Goal: Task Accomplishment & Management: Manage account settings

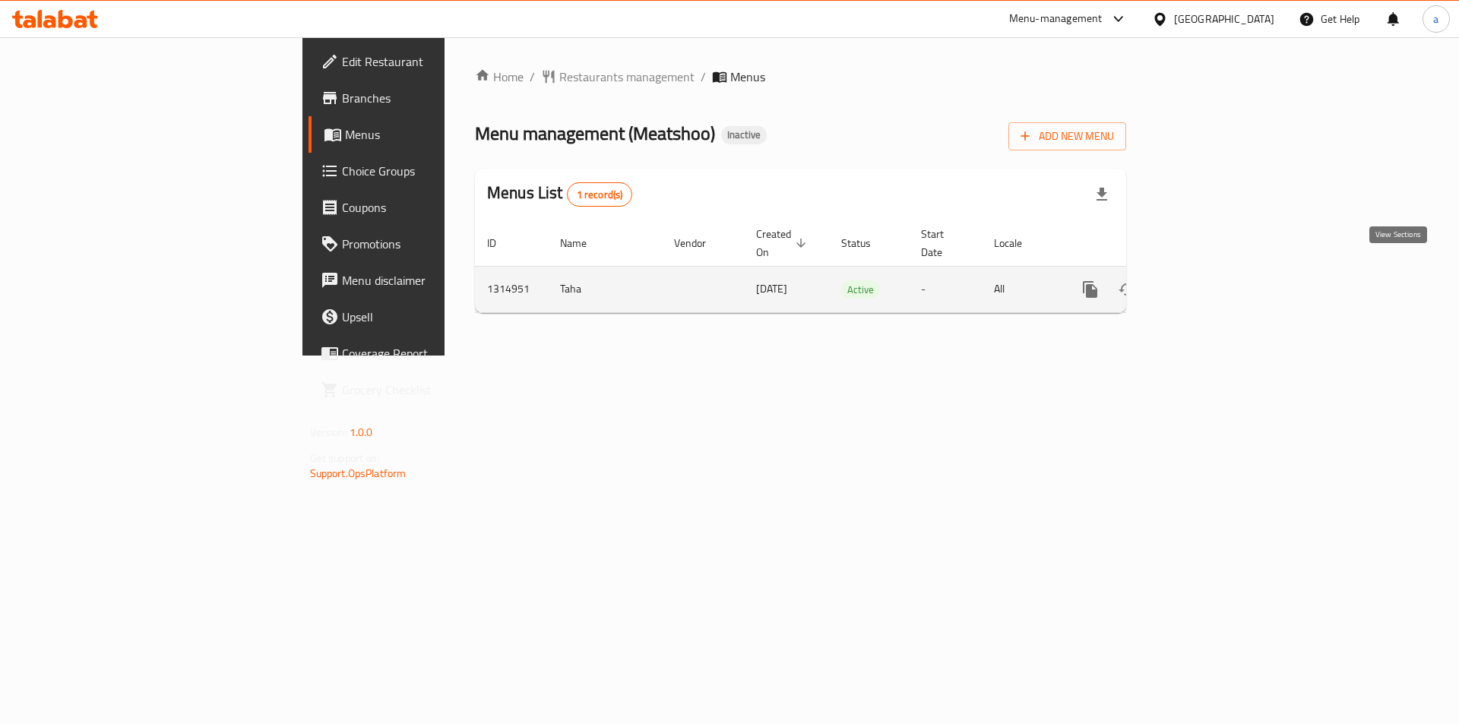
click at [1209, 280] on icon "enhanced table" at bounding box center [1200, 289] width 18 height 18
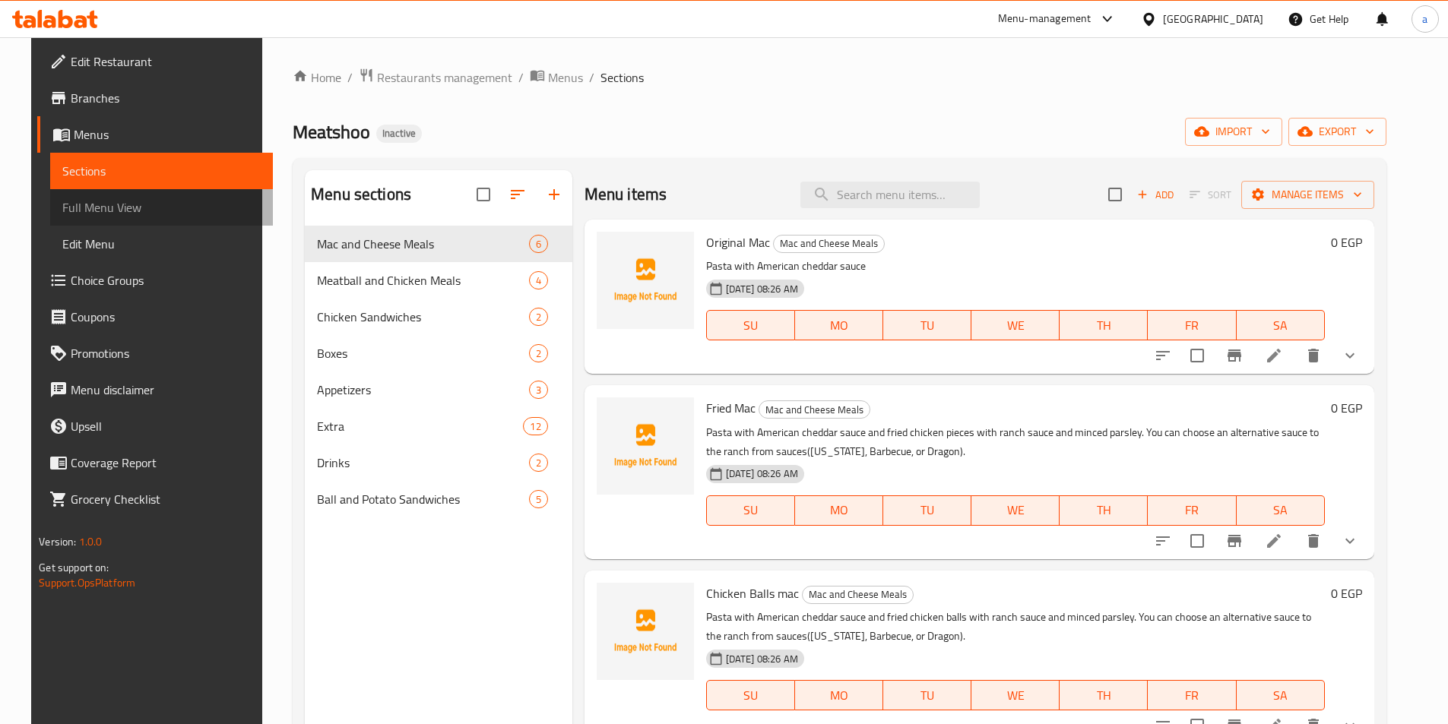
click at [132, 200] on span "Full Menu View" at bounding box center [161, 207] width 198 height 18
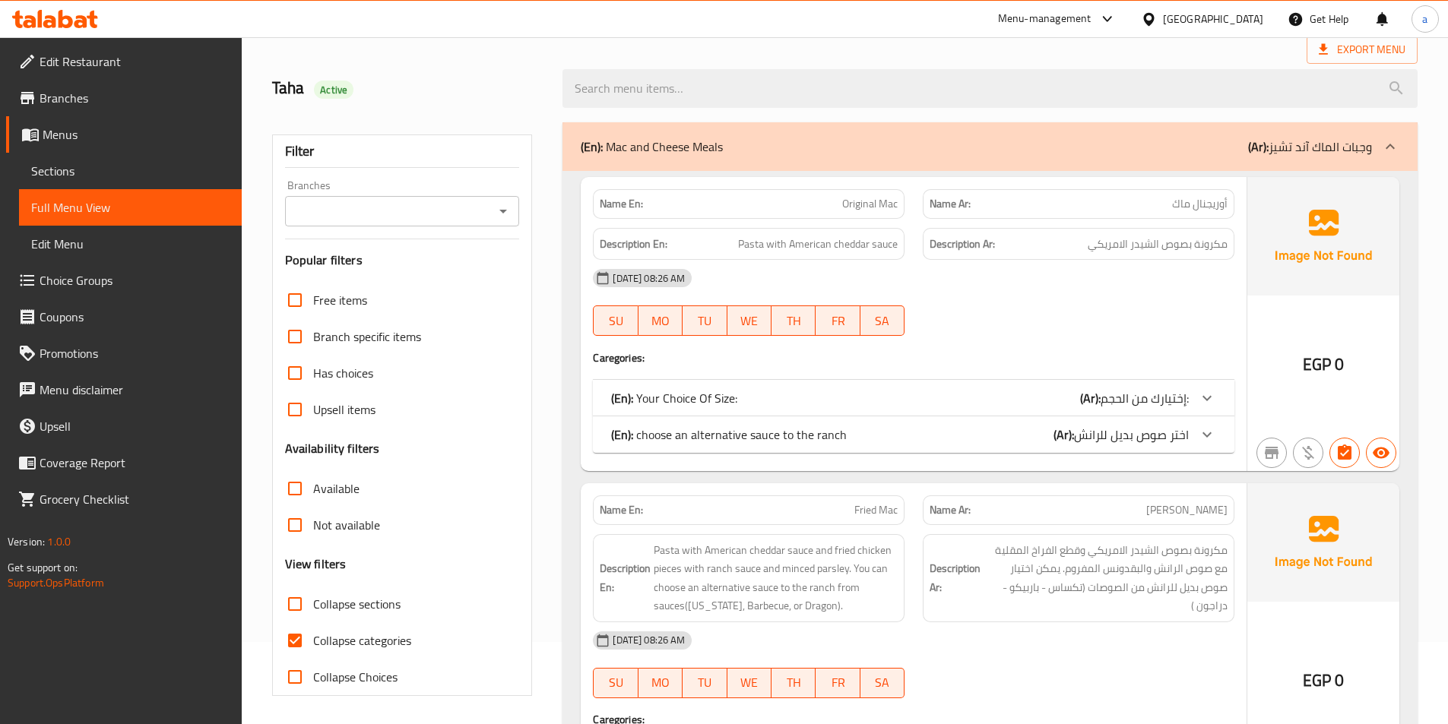
scroll to position [152, 0]
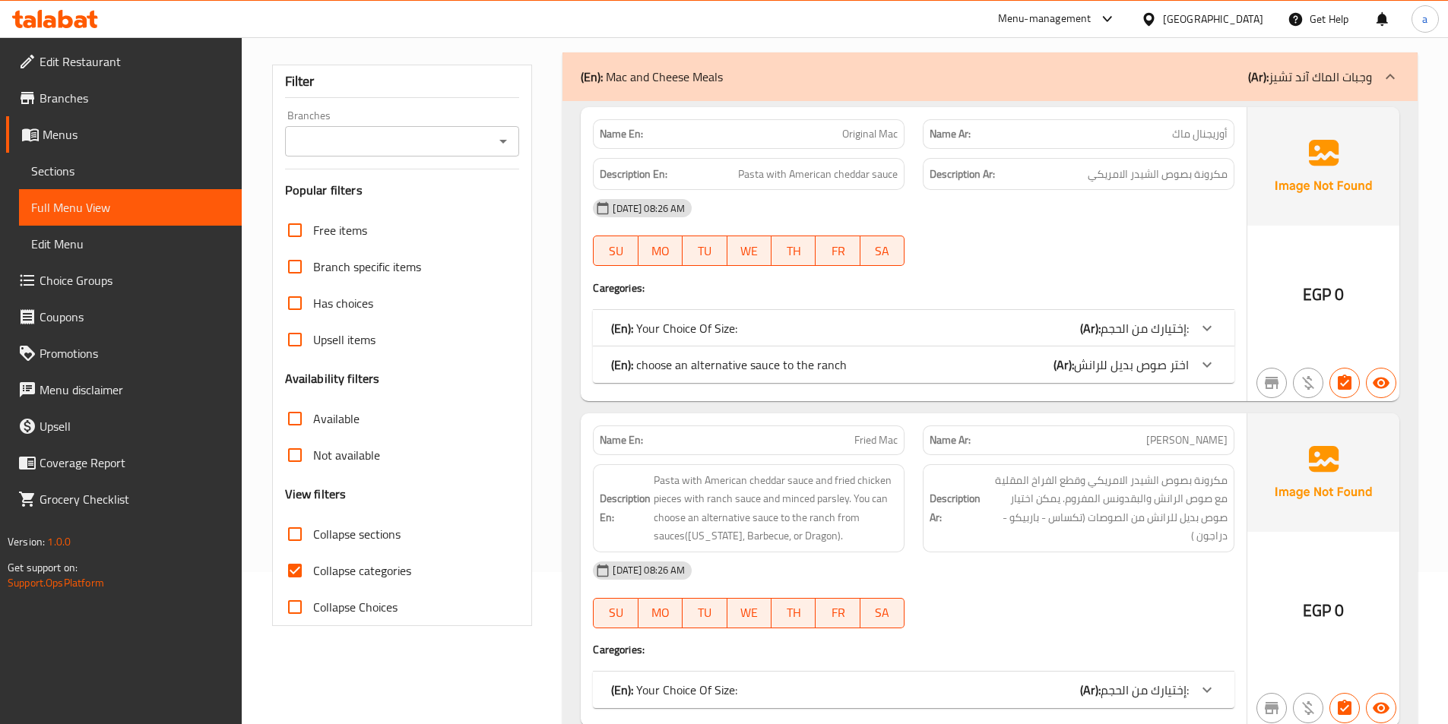
click at [353, 546] on label "Collapse sections" at bounding box center [339, 534] width 124 height 36
click at [313, 546] on input "Collapse sections" at bounding box center [295, 534] width 36 height 36
checkbox input "true"
click at [356, 562] on span "Collapse categories" at bounding box center [362, 571] width 98 height 18
click at [313, 559] on input "Collapse categories" at bounding box center [295, 571] width 36 height 36
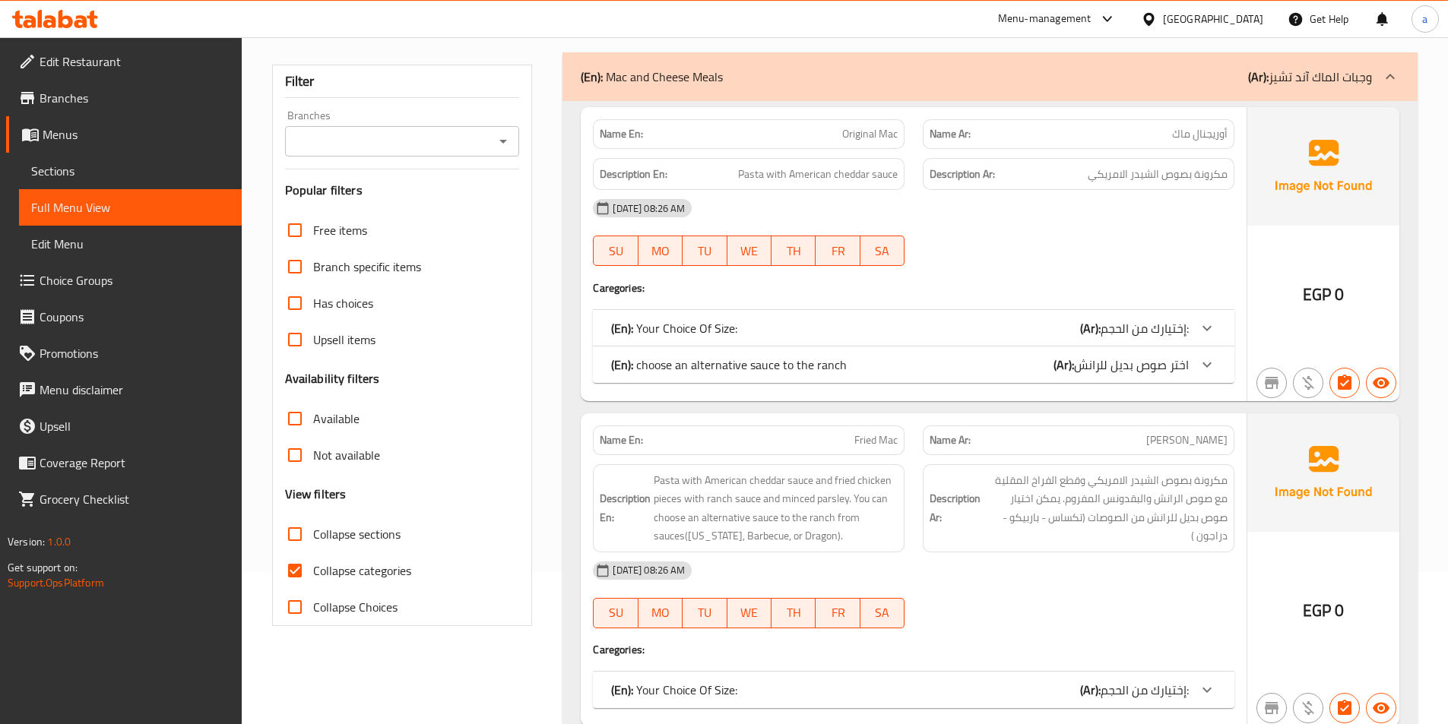
checkbox input "false"
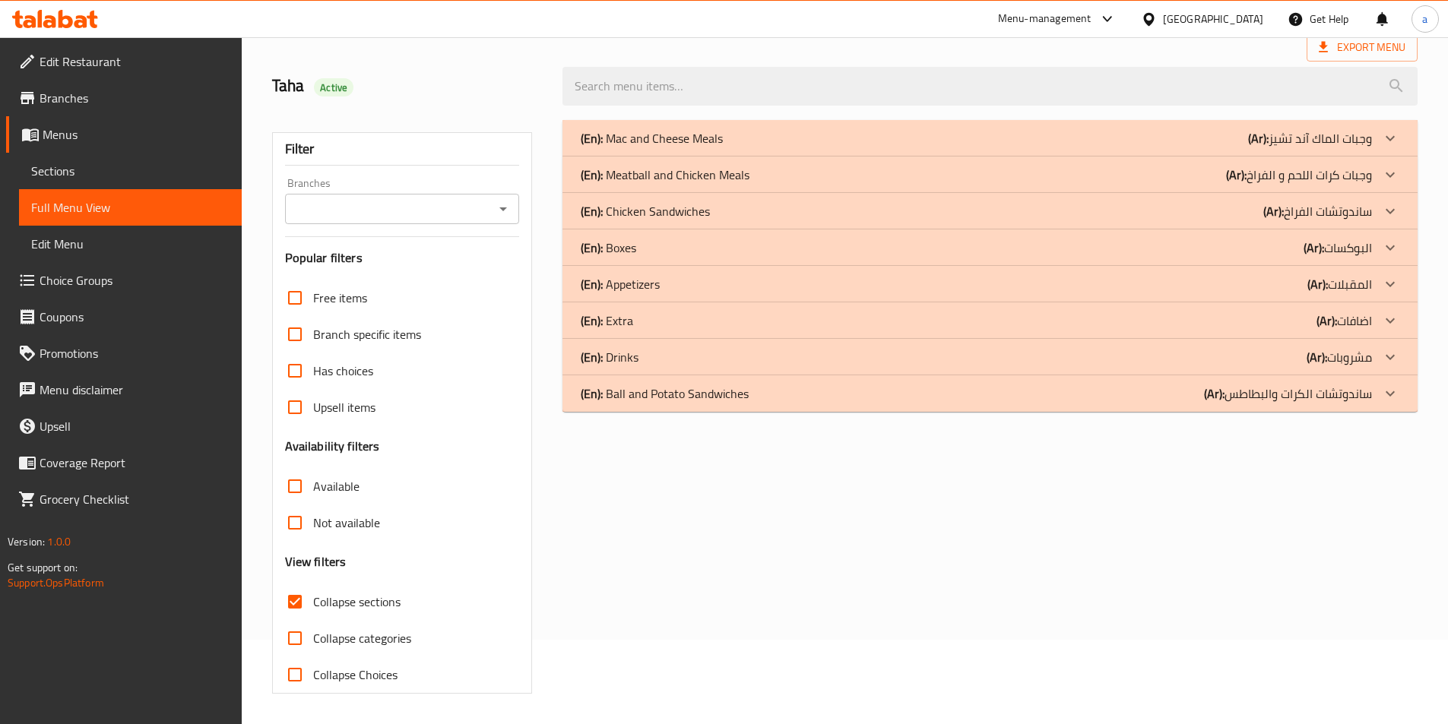
scroll to position [84, 0]
click at [763, 125] on div "(En): Mac and Cheese Meals (Ar): وجبات الماك آند تشيز" at bounding box center [989, 138] width 855 height 36
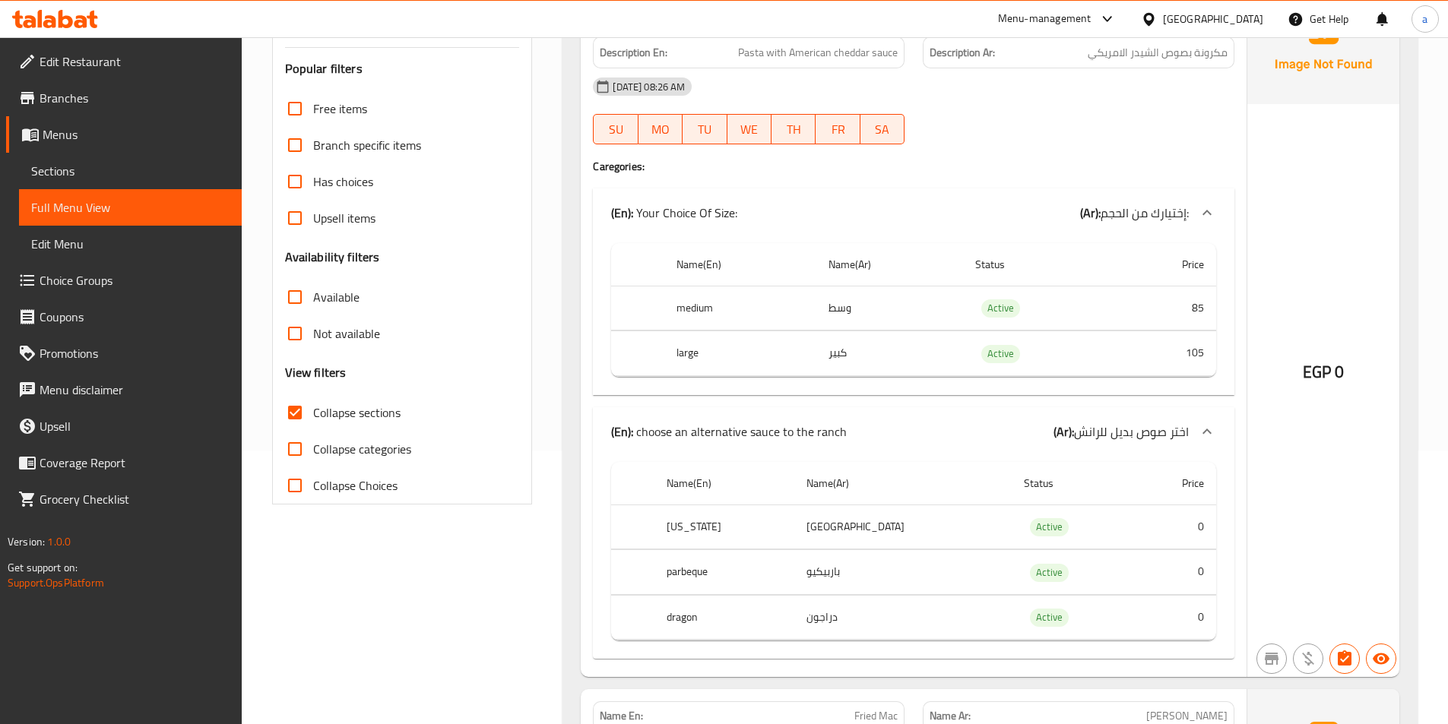
scroll to position [236, 0]
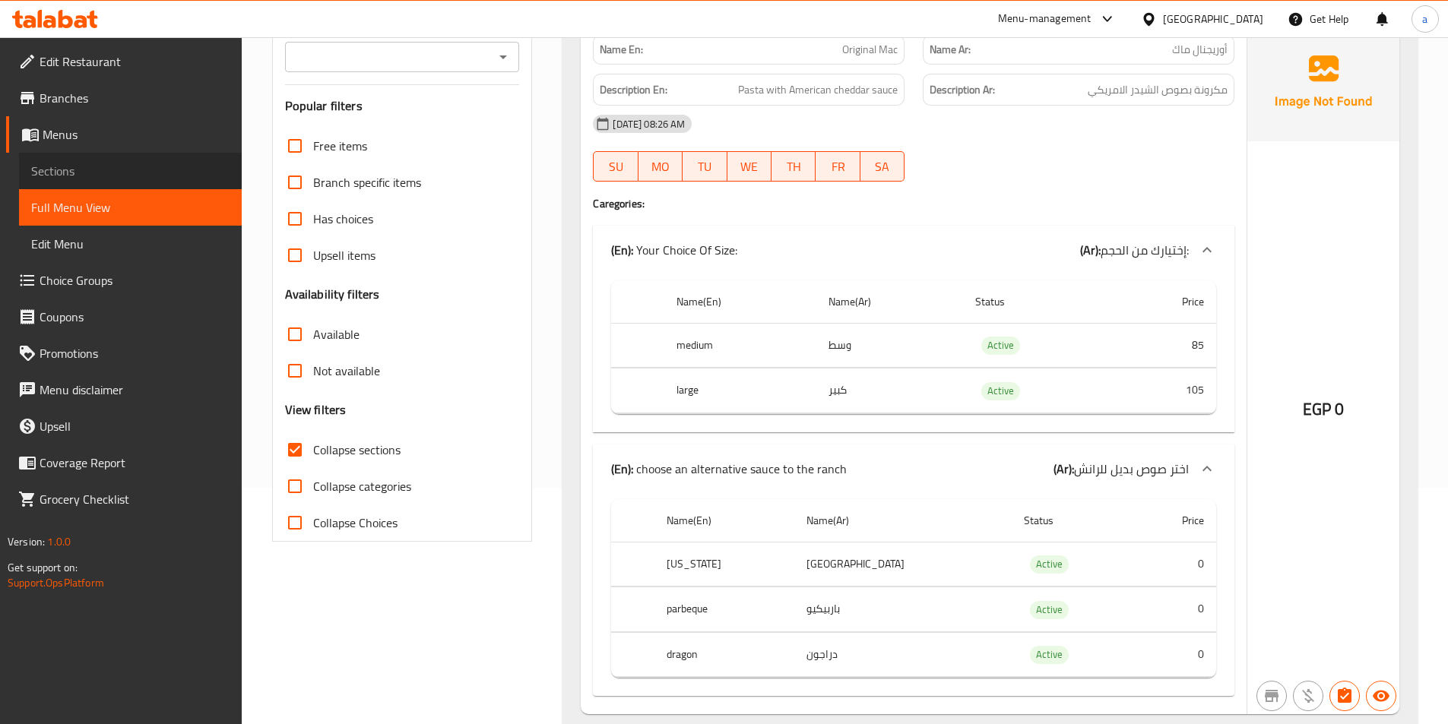
click at [123, 176] on span "Sections" at bounding box center [130, 171] width 198 height 18
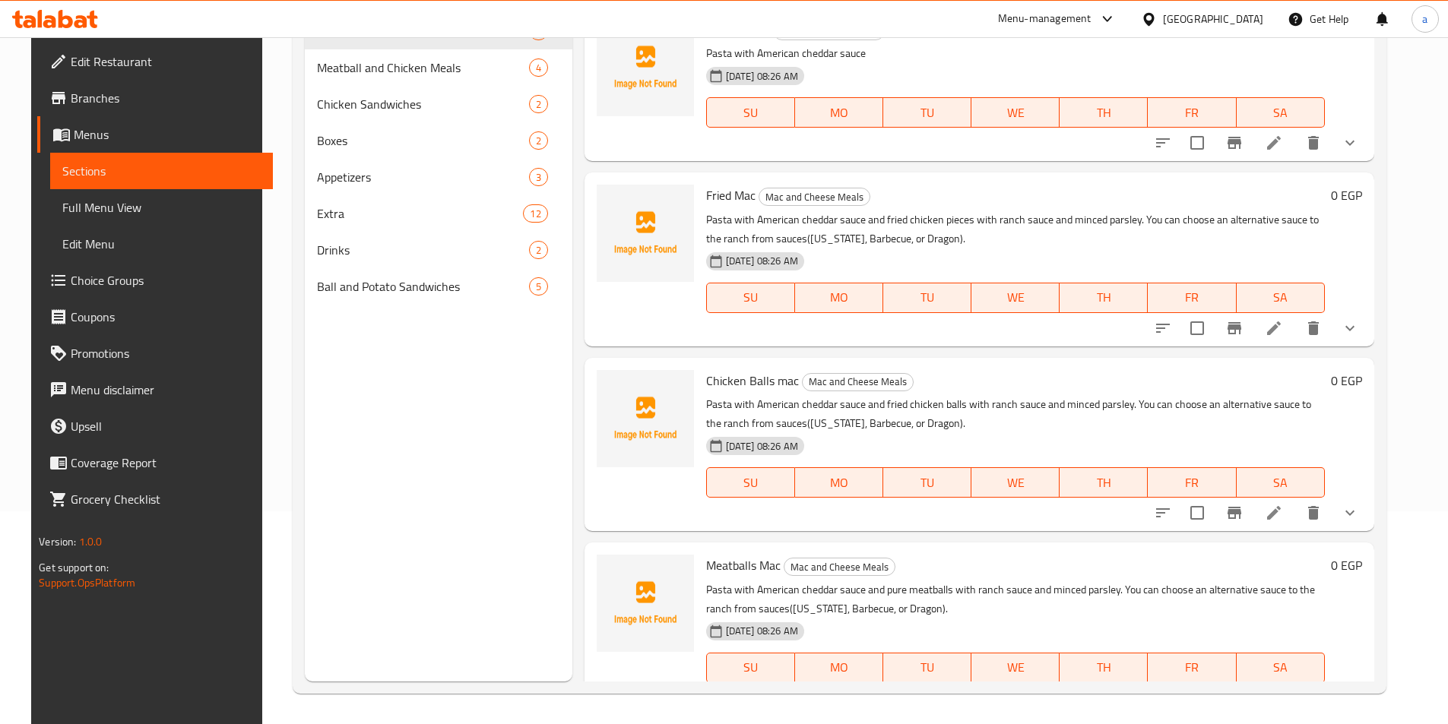
scroll to position [61, 0]
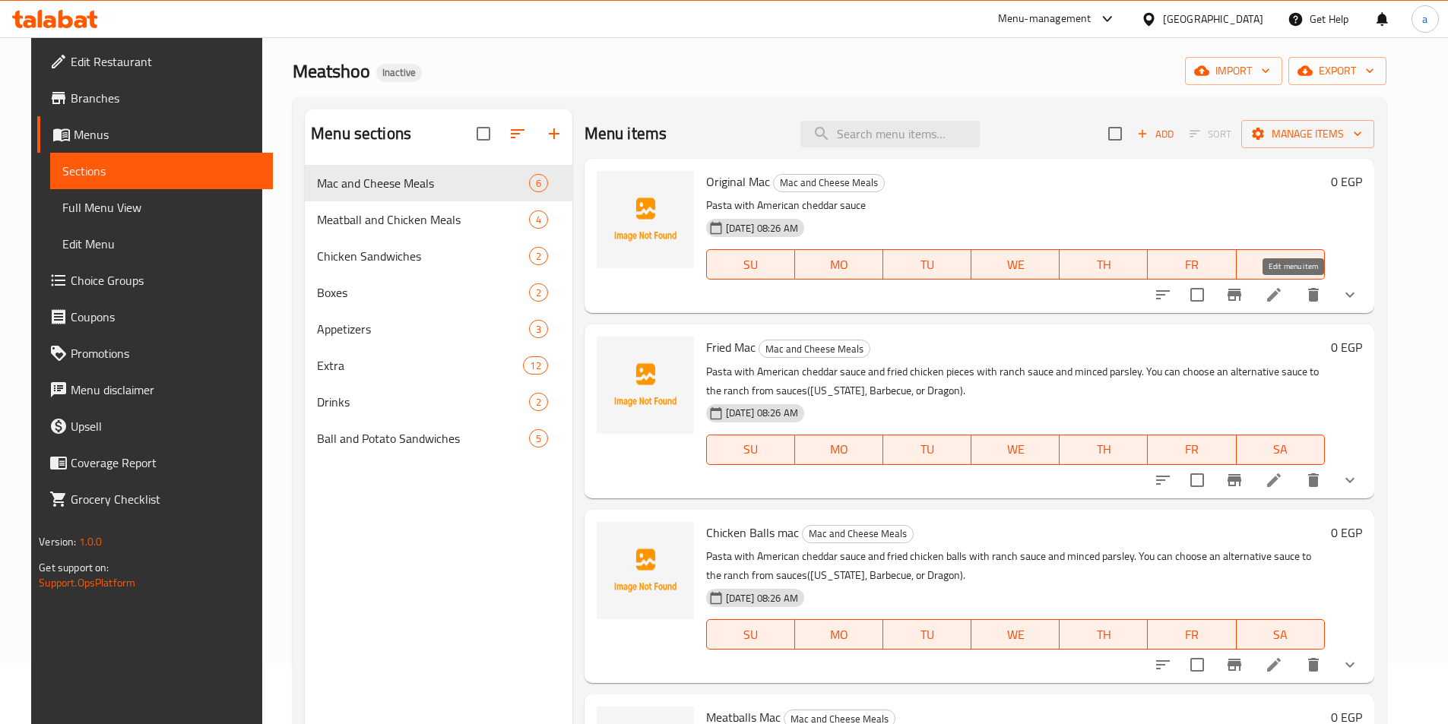
click at [1283, 288] on icon at bounding box center [1274, 295] width 18 height 18
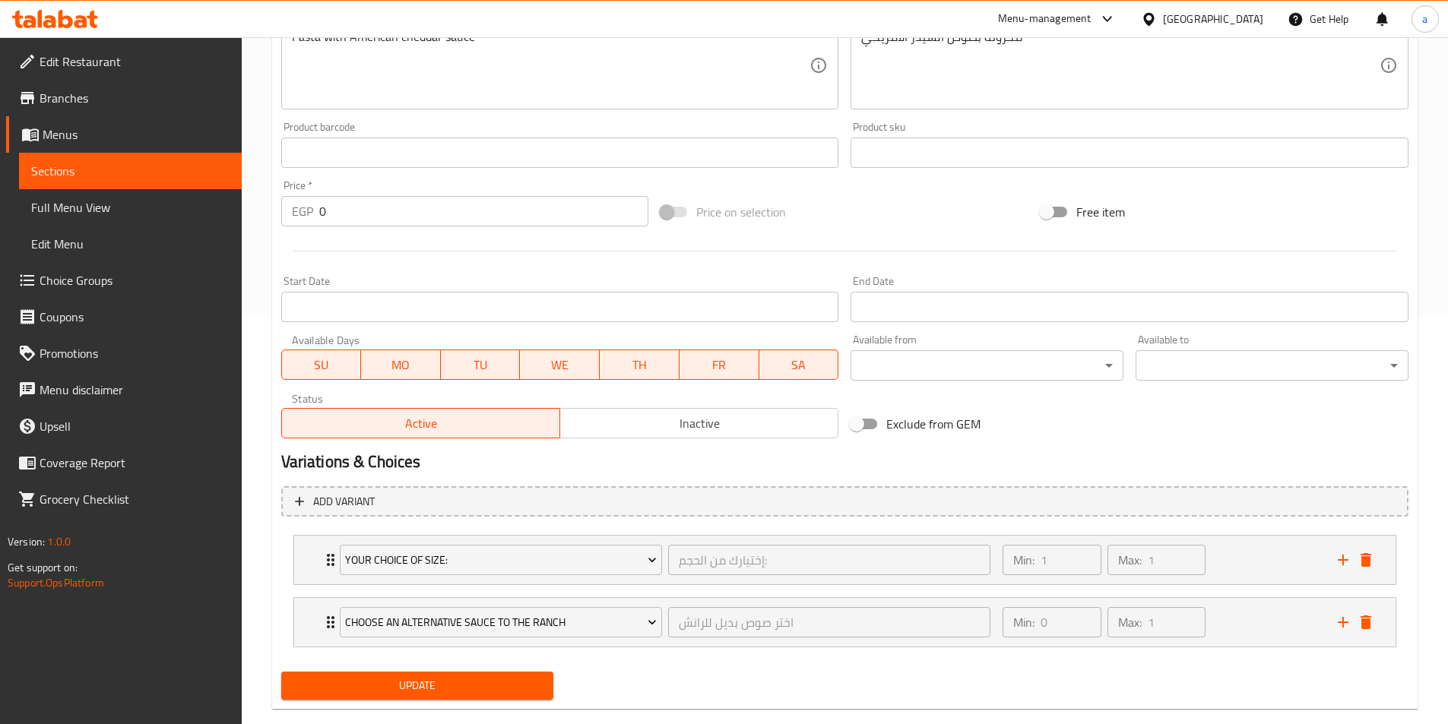
scroll to position [437, 0]
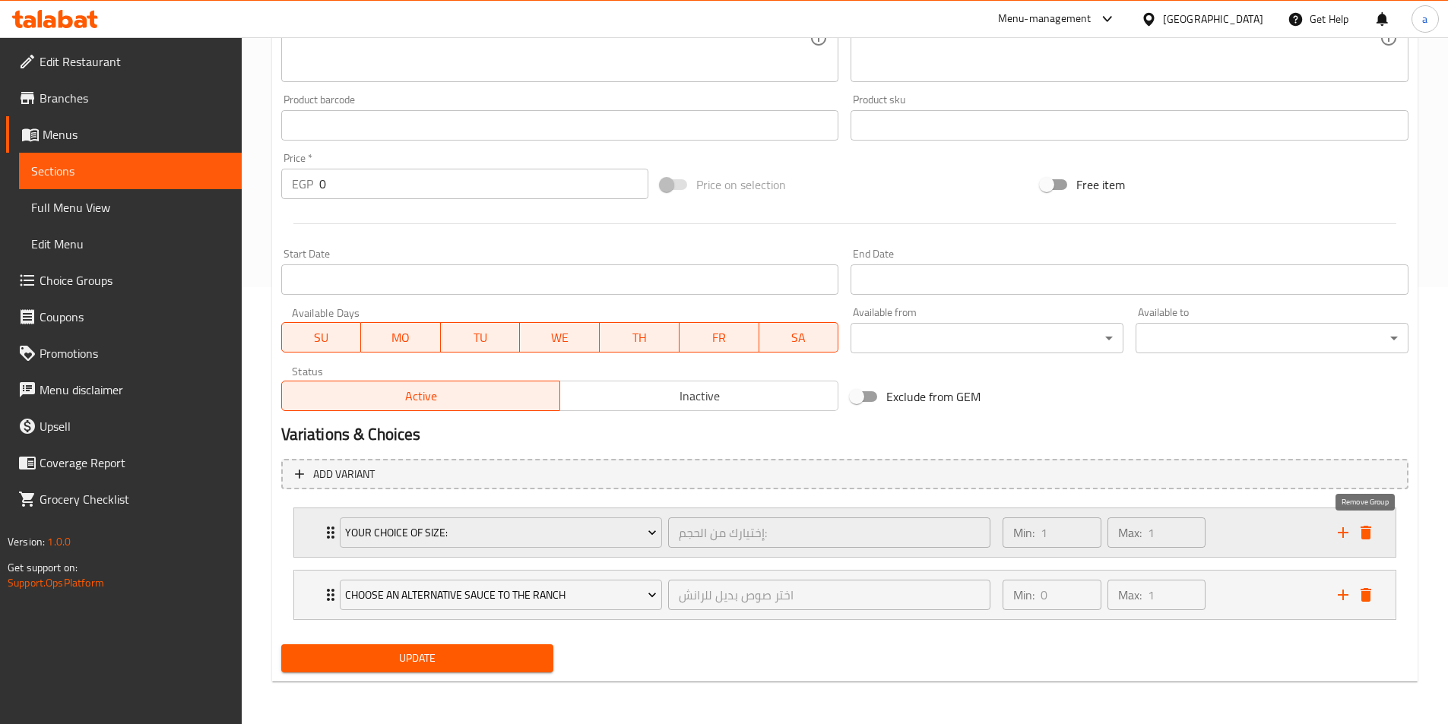
click at [1367, 526] on icon "delete" at bounding box center [1366, 533] width 18 height 18
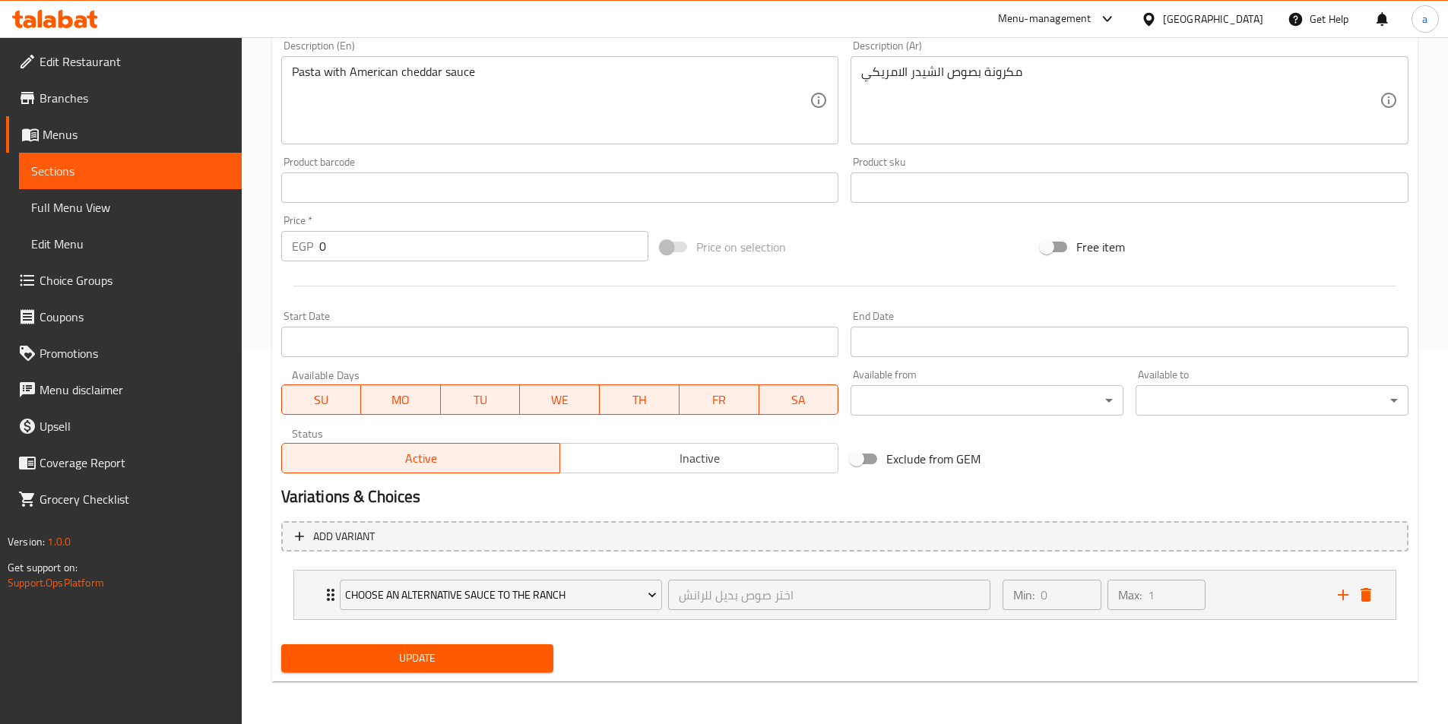
scroll to position [375, 0]
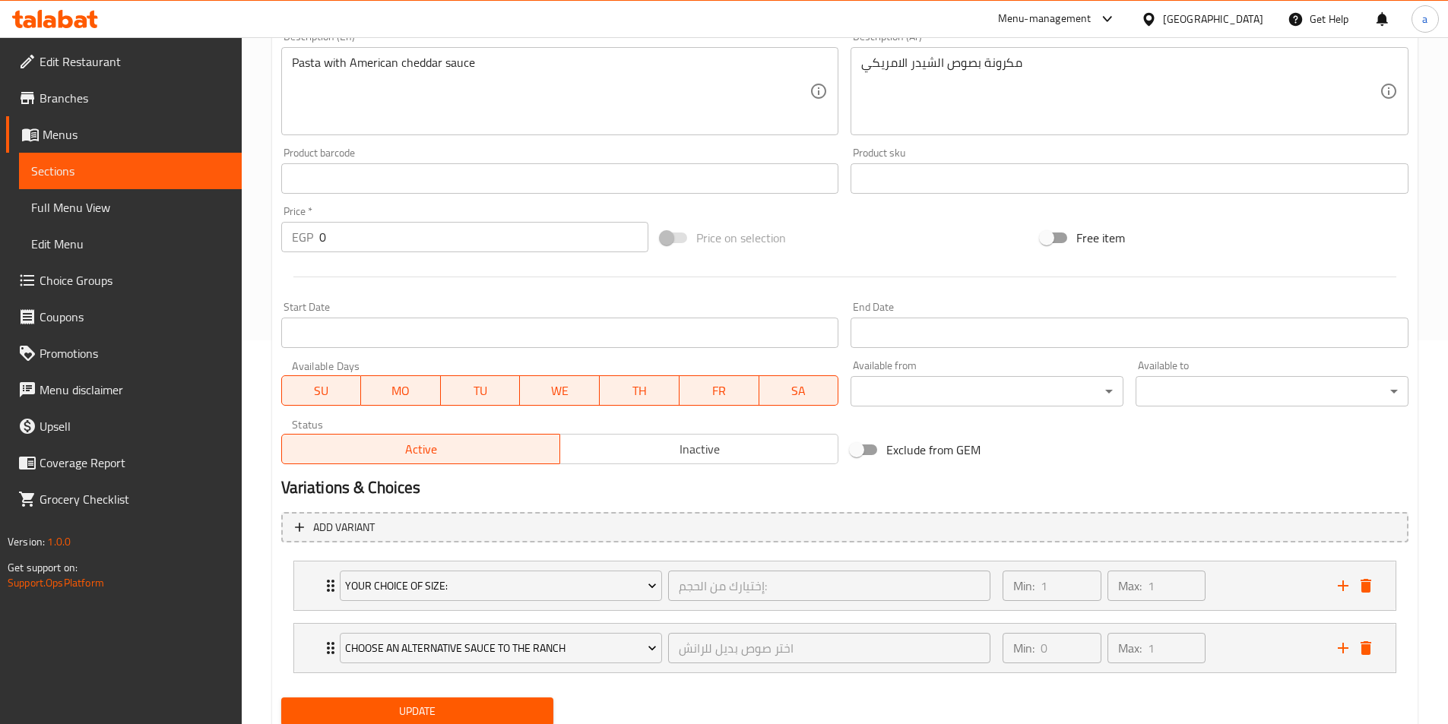
scroll to position [437, 0]
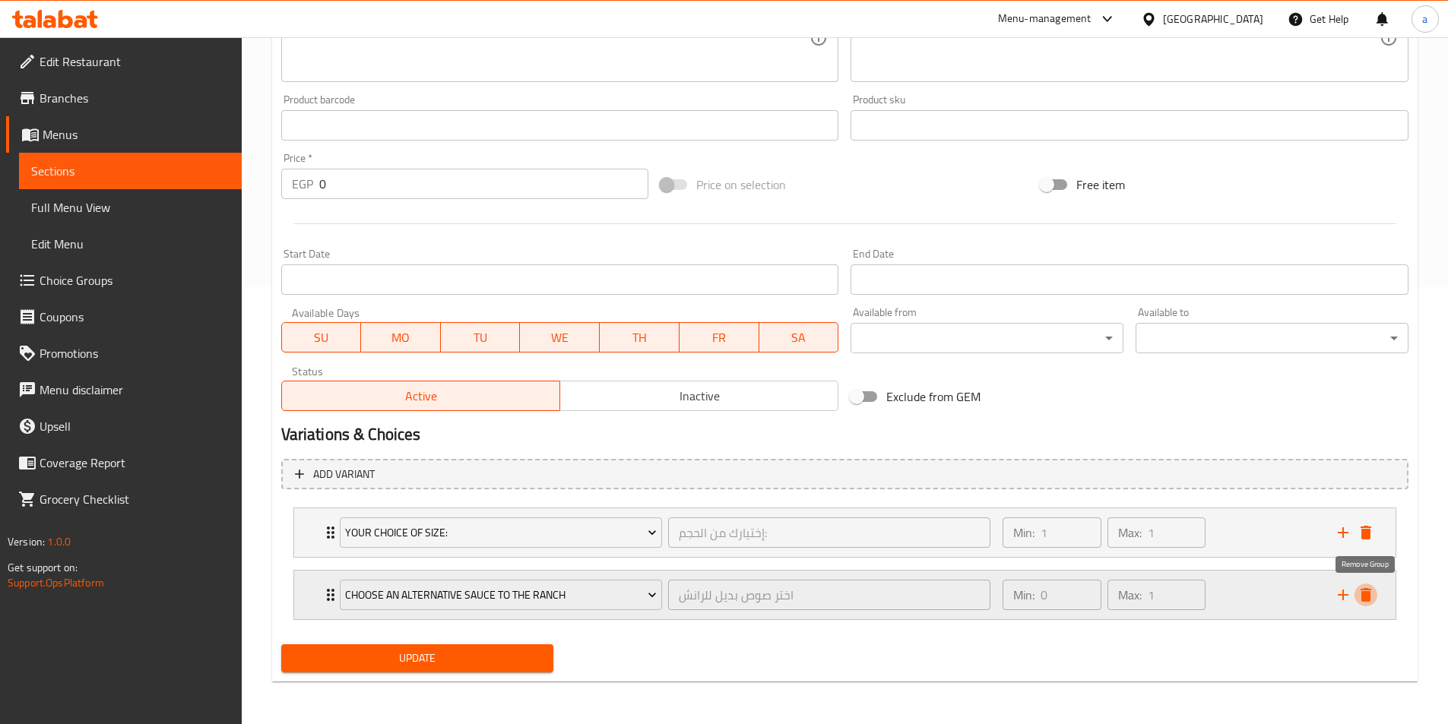
click at [1370, 595] on icon "delete" at bounding box center [1366, 595] width 11 height 14
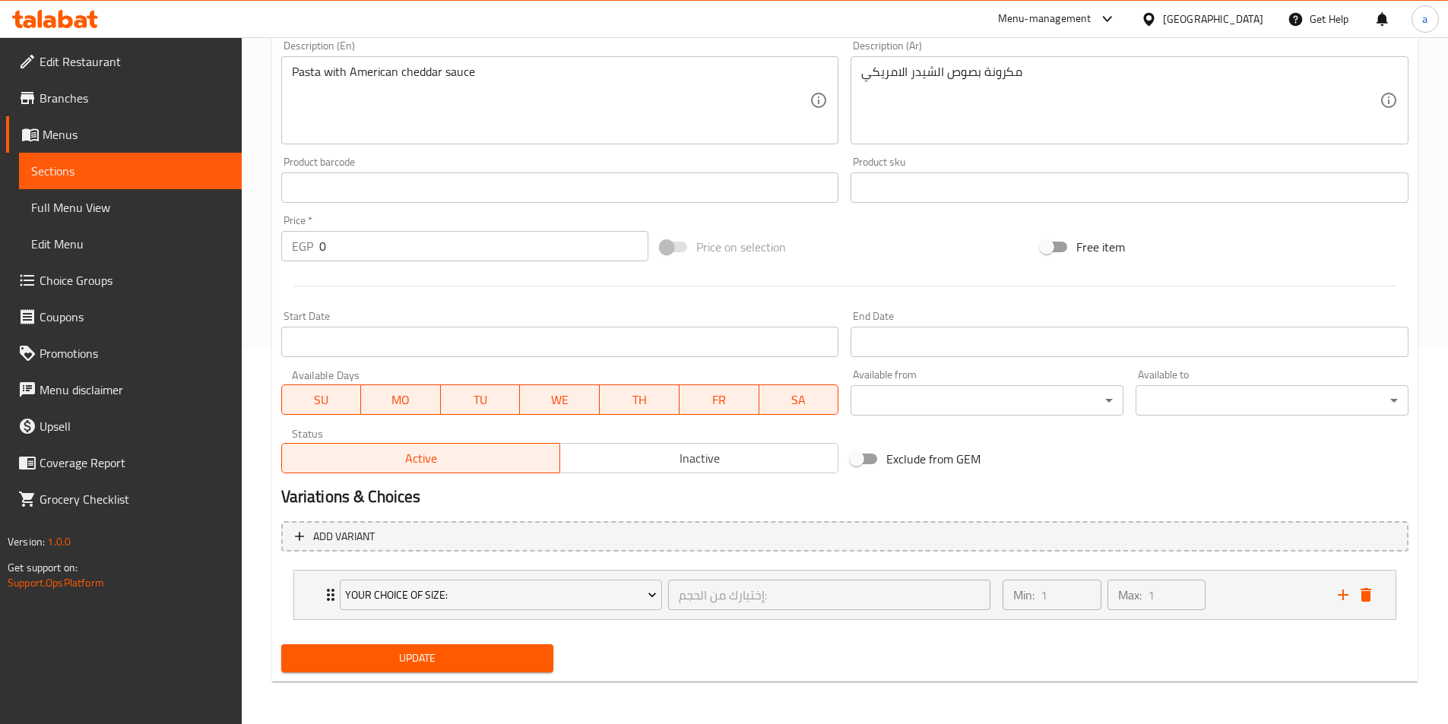
click at [505, 645] on button "Update" at bounding box center [417, 659] width 273 height 28
click at [153, 225] on link "Full Menu View" at bounding box center [130, 207] width 223 height 36
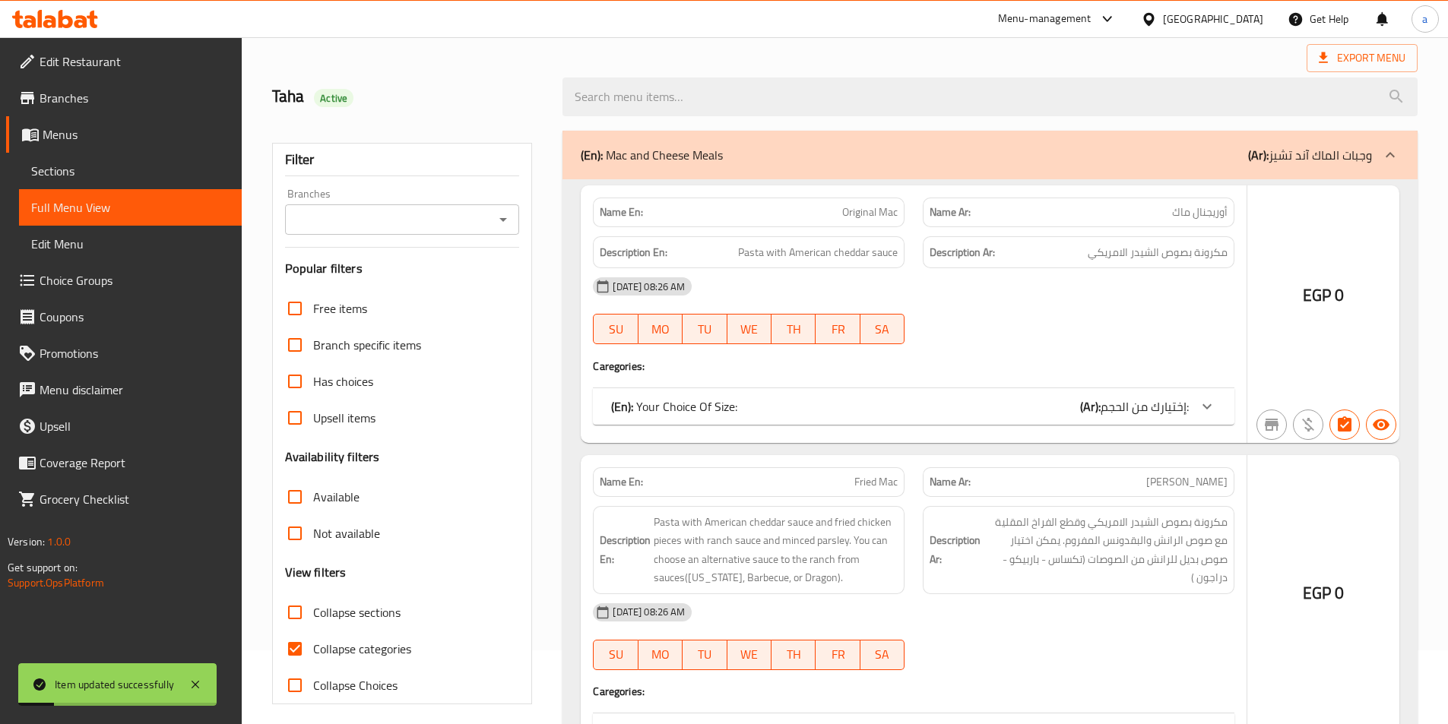
scroll to position [84, 0]
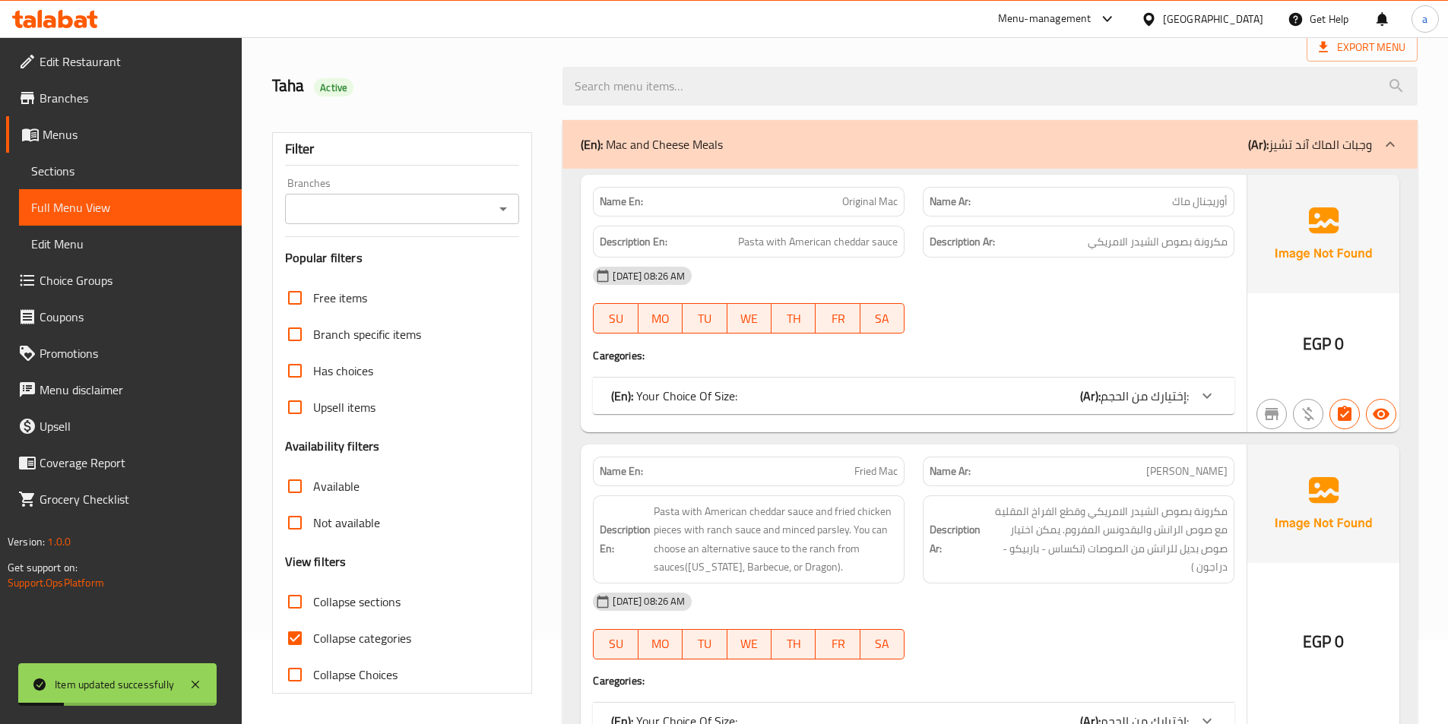
click at [361, 596] on span "Collapse sections" at bounding box center [356, 602] width 87 height 18
click at [313, 596] on input "Collapse sections" at bounding box center [295, 602] width 36 height 36
checkbox input "true"
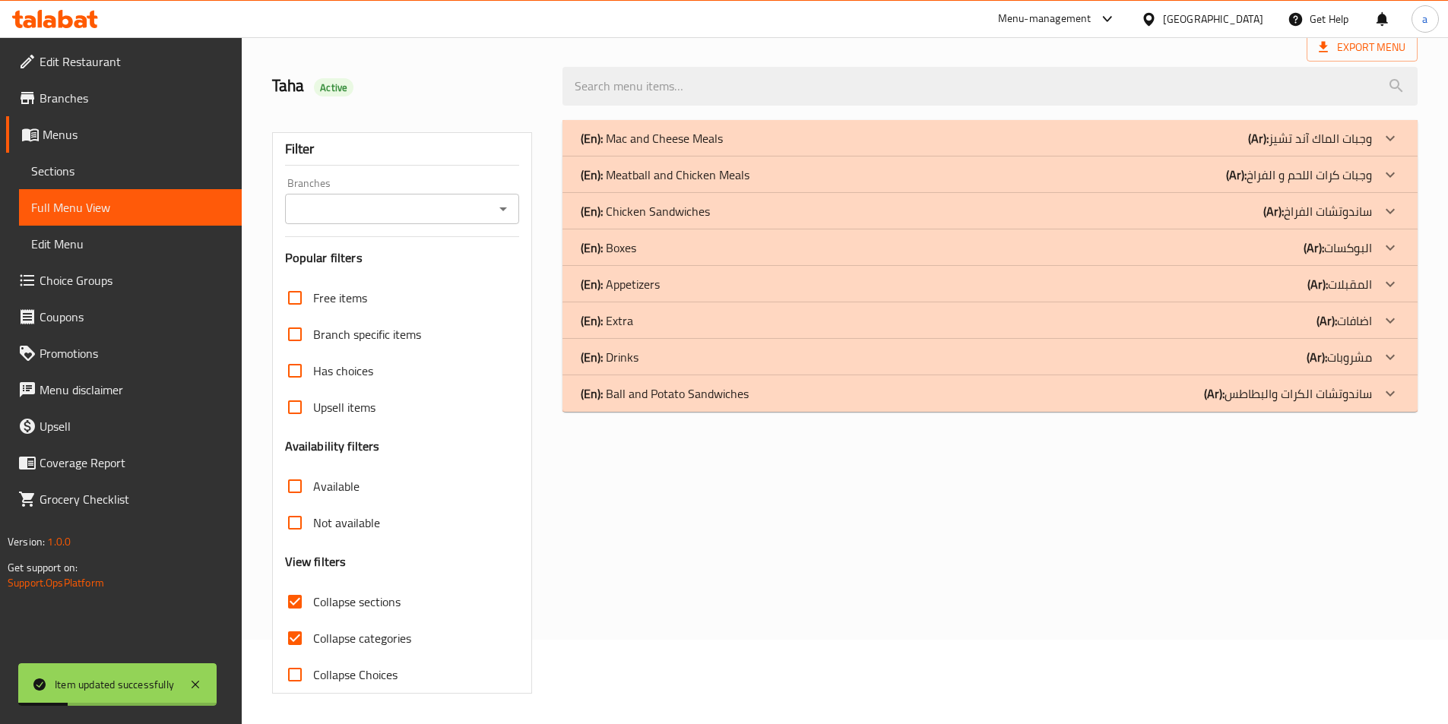
click at [375, 638] on span "Collapse categories" at bounding box center [362, 638] width 98 height 18
click at [313, 638] on input "Collapse categories" at bounding box center [295, 638] width 36 height 36
checkbox input "false"
click at [832, 151] on div "(En): Mac and Cheese Meals (Ar): وجبات الماك آند تشيز" at bounding box center [989, 138] width 855 height 36
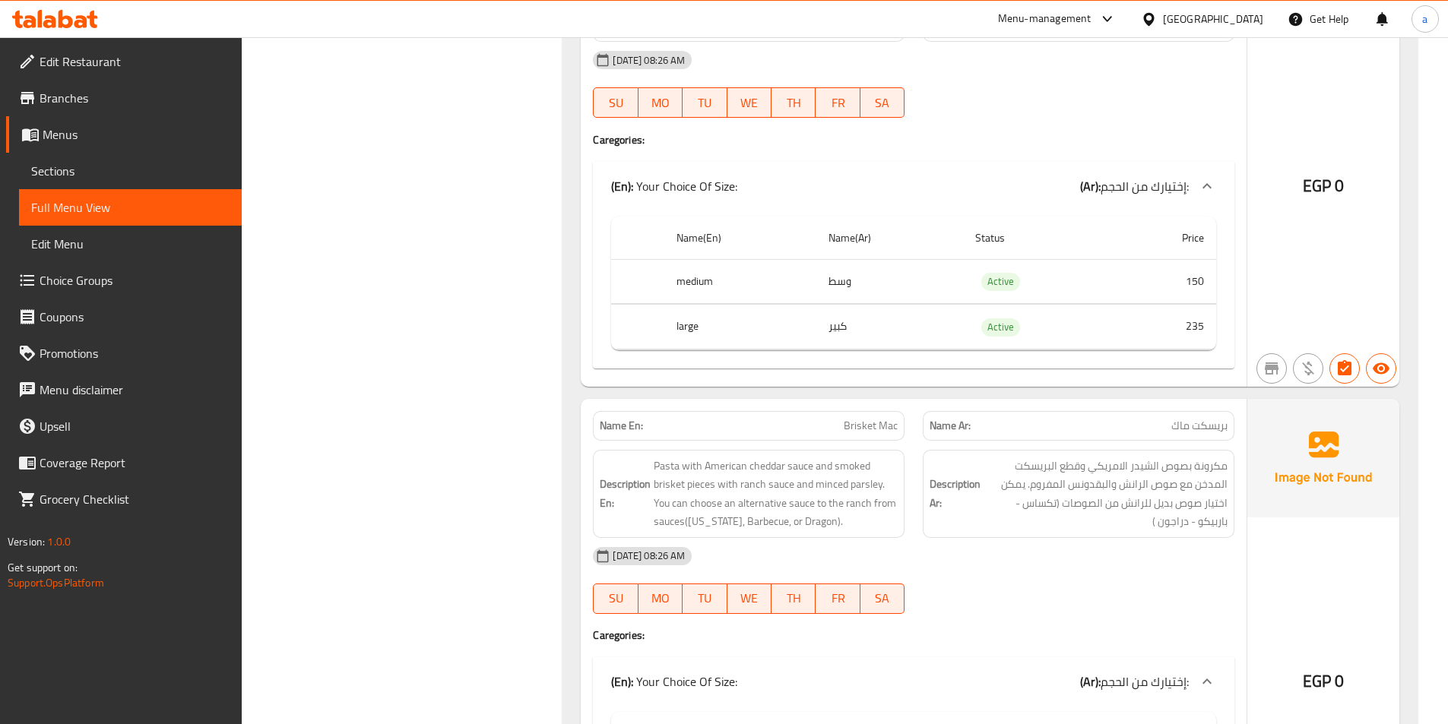
scroll to position [2289, 0]
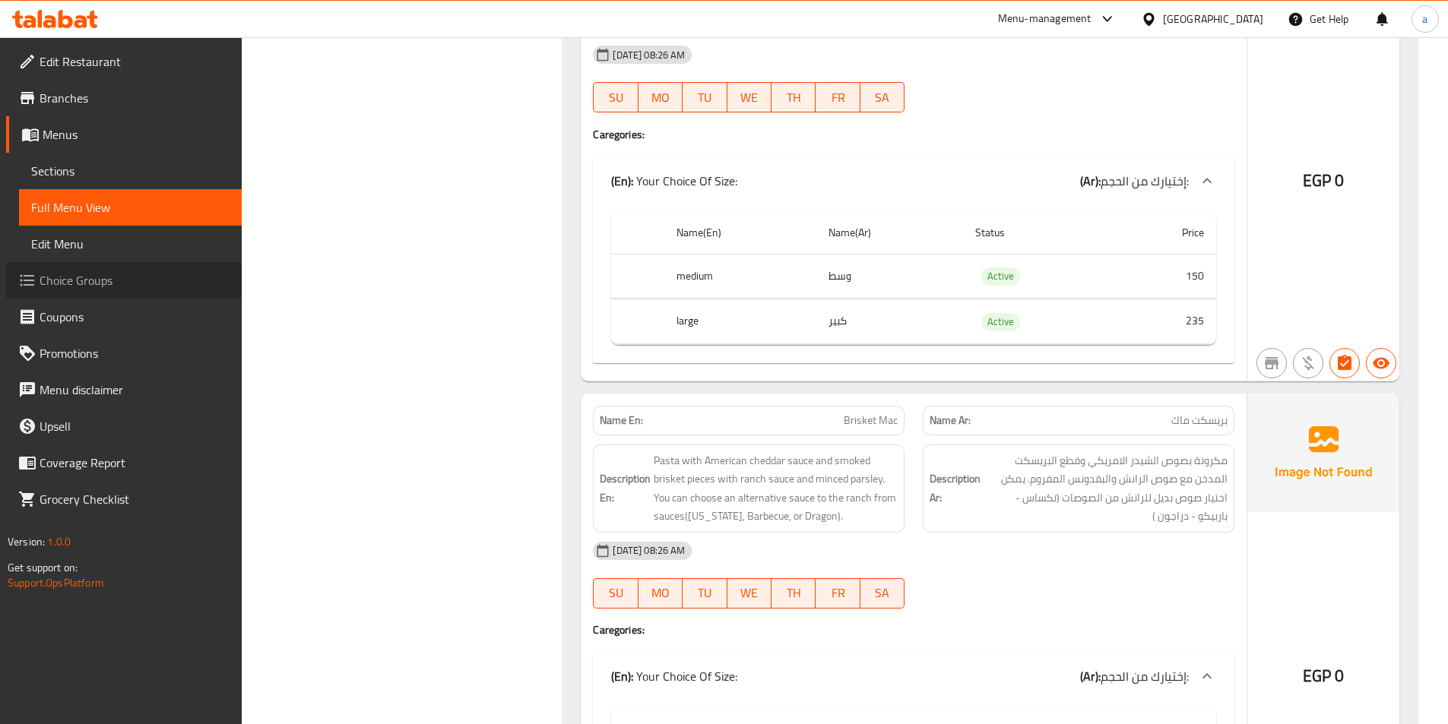
click at [110, 296] on link "Choice Groups" at bounding box center [124, 280] width 236 height 36
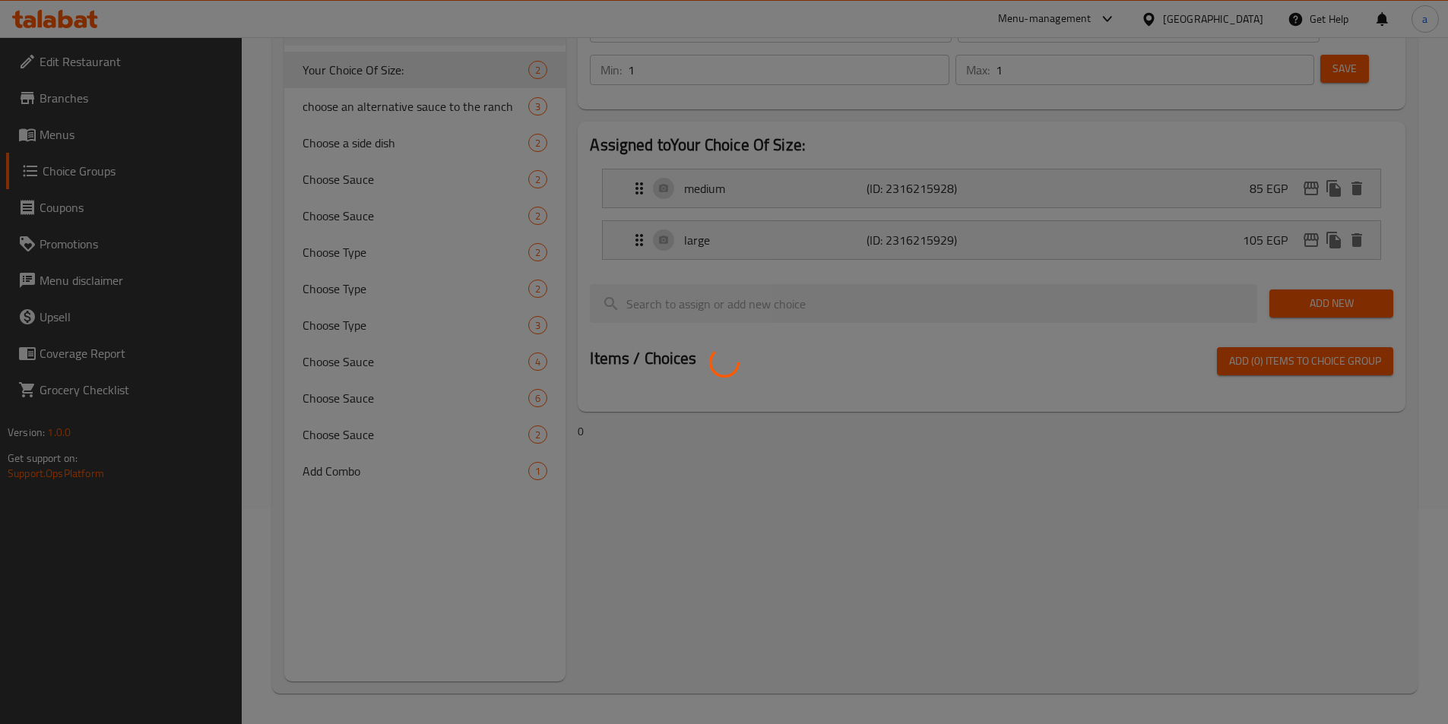
scroll to position [215, 0]
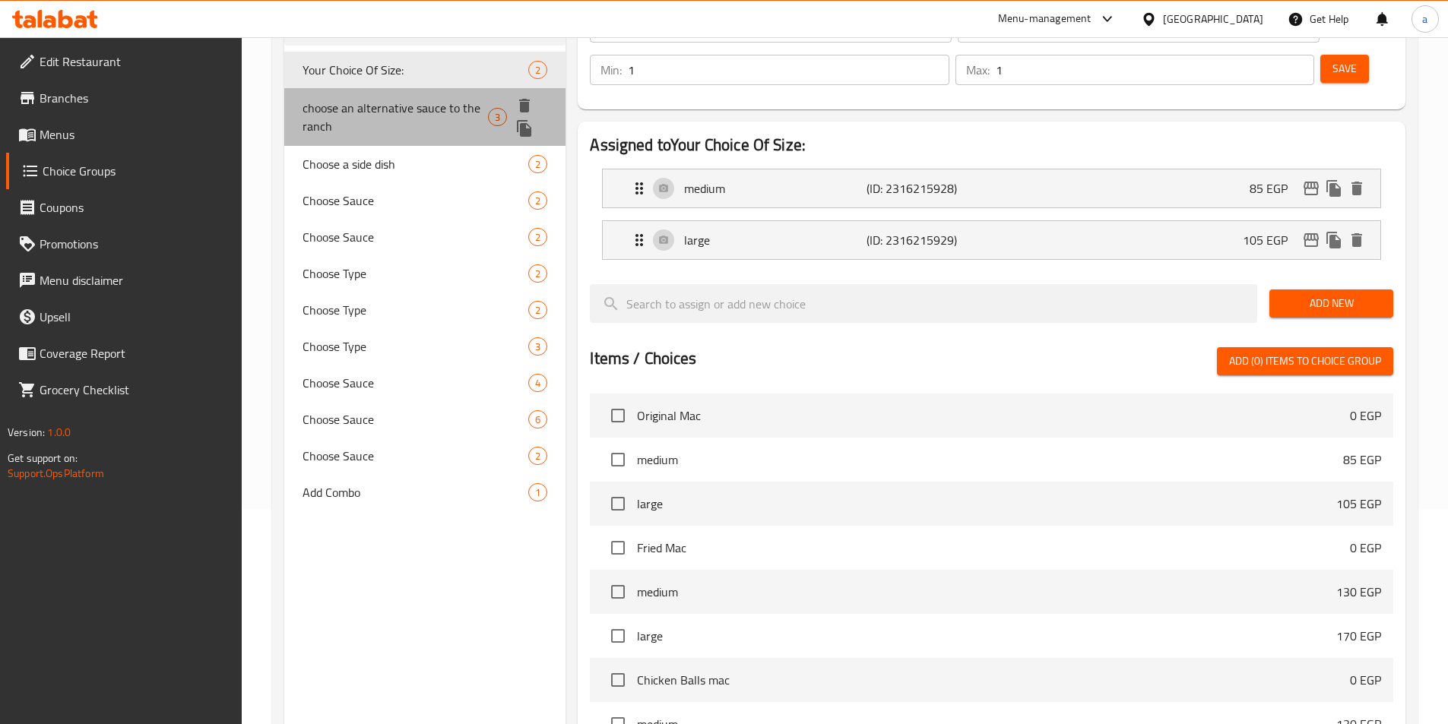
click at [425, 112] on span "choose an alternative sauce to the ranch" at bounding box center [396, 117] width 186 height 36
type input "choose an alternative sauce to the ranch"
type input "اختر صوص بديل للرانش"
type input "0"
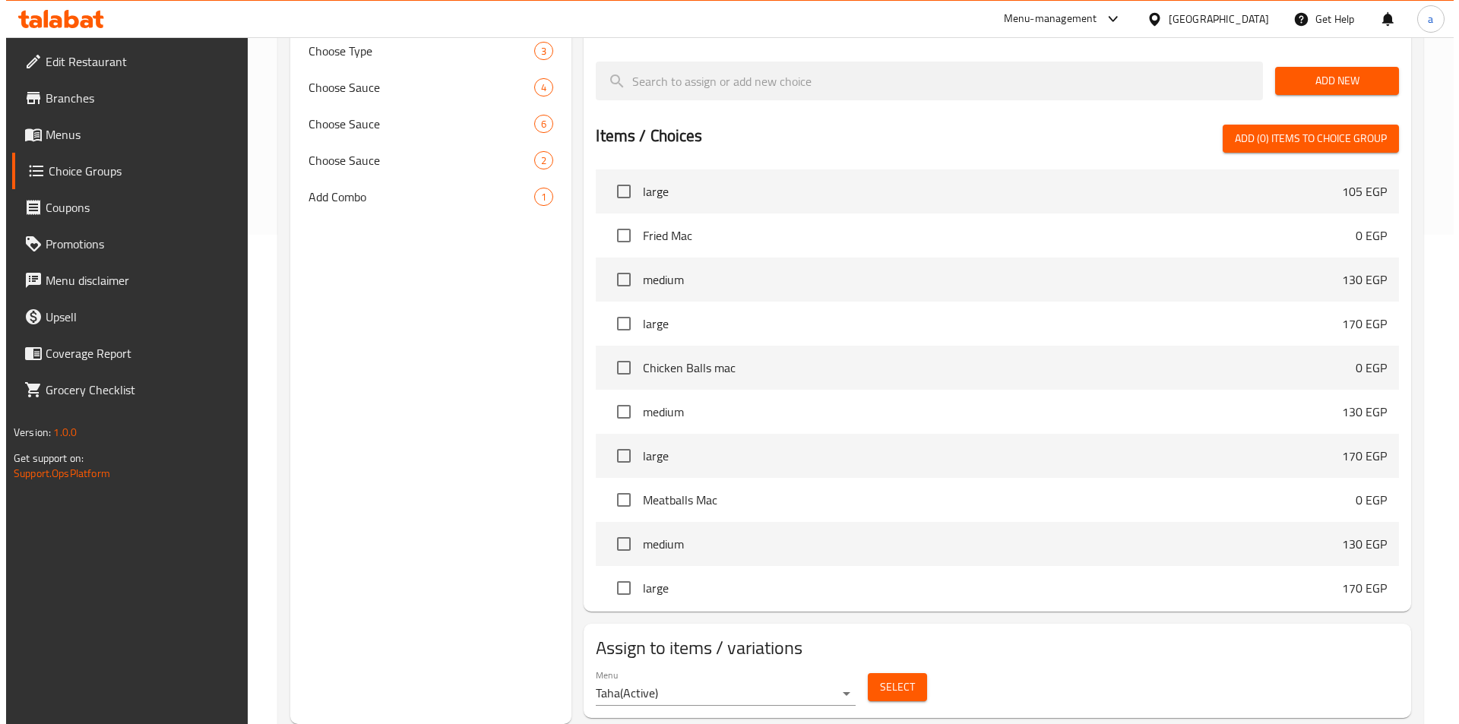
scroll to position [228, 0]
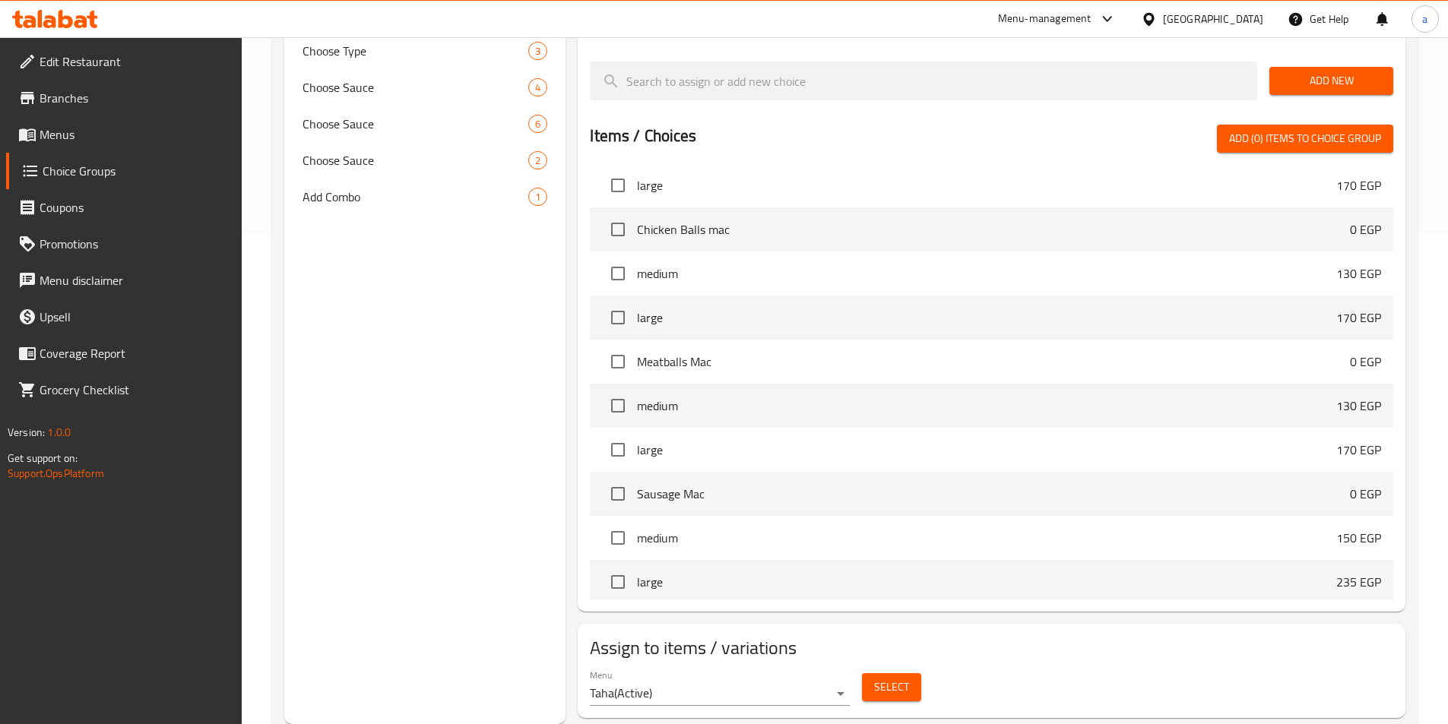
click at [878, 673] on button "Select" at bounding box center [891, 687] width 59 height 28
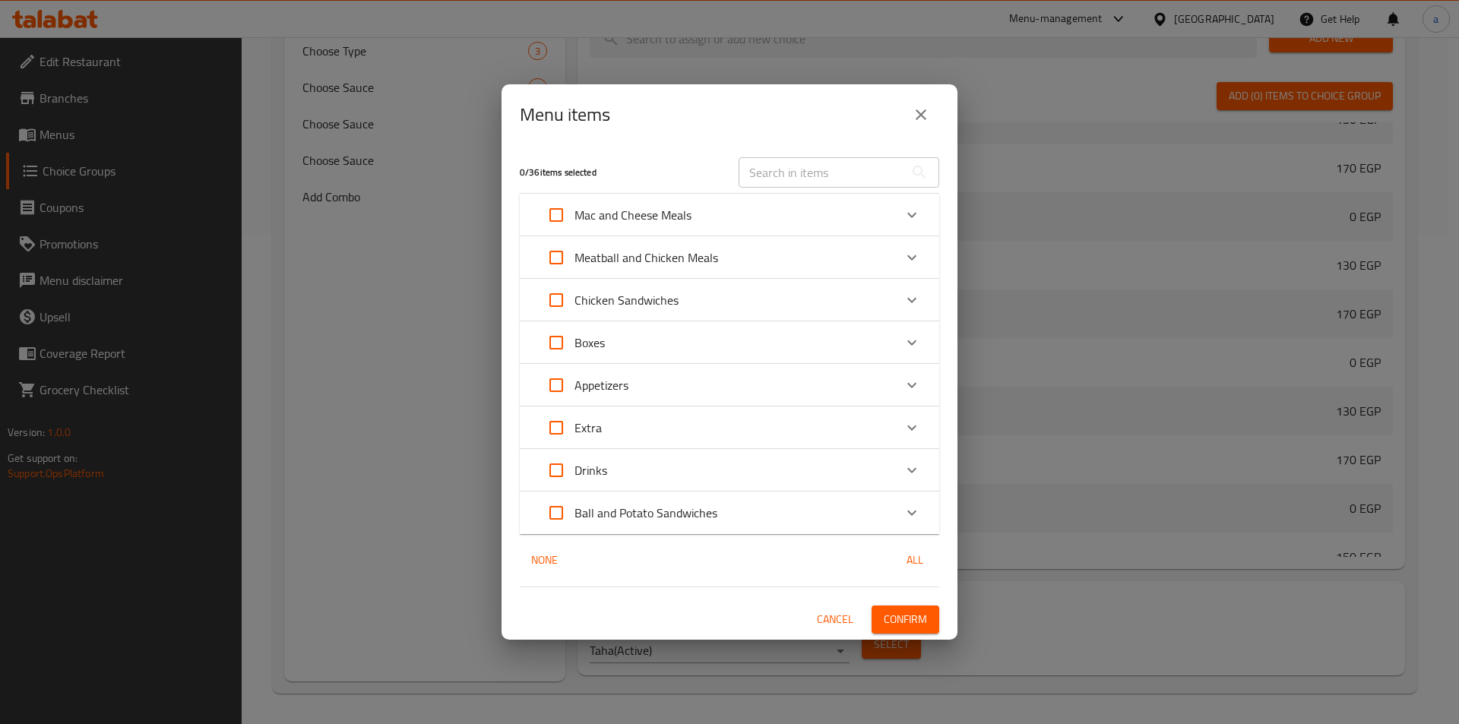
click at [765, 208] on div "Mac and Cheese Meals" at bounding box center [716, 215] width 356 height 36
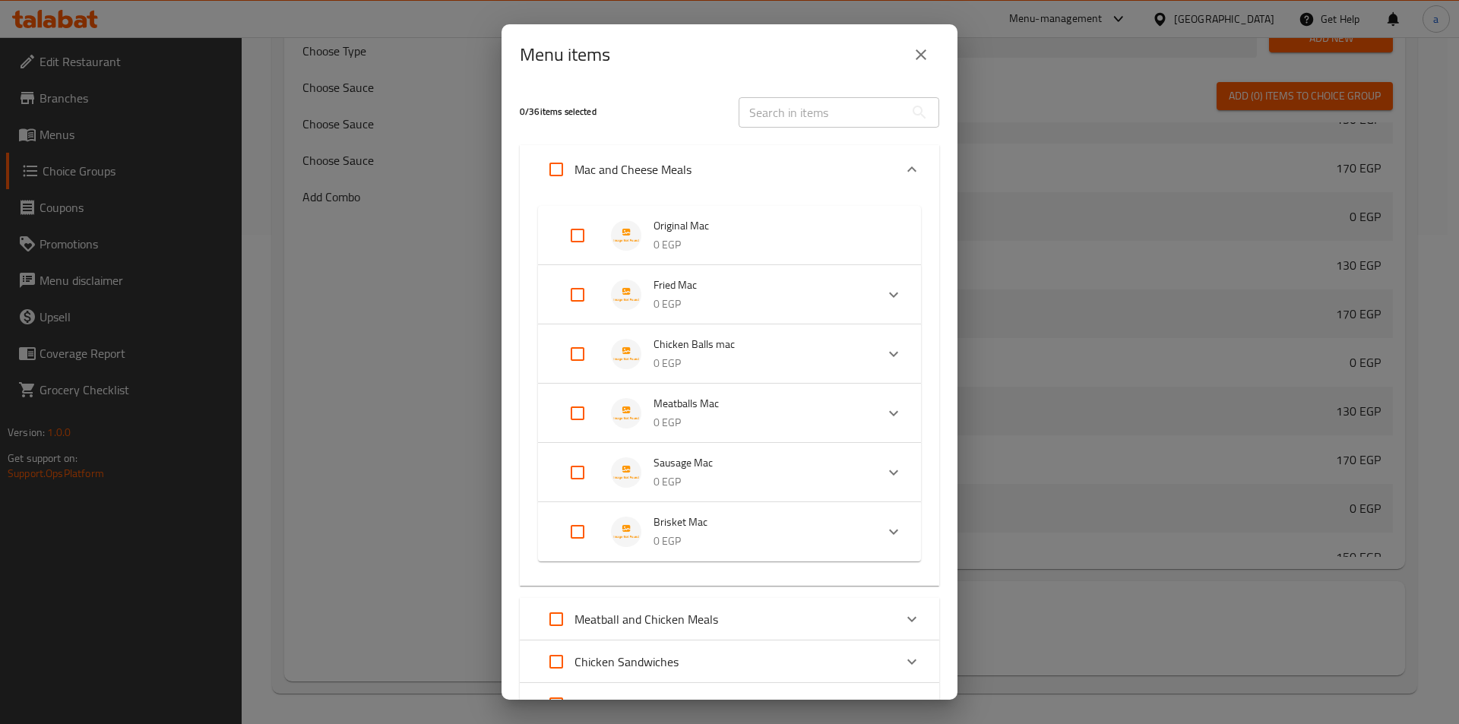
click at [572, 288] on input "Expand" at bounding box center [577, 295] width 36 height 36
checkbox input "true"
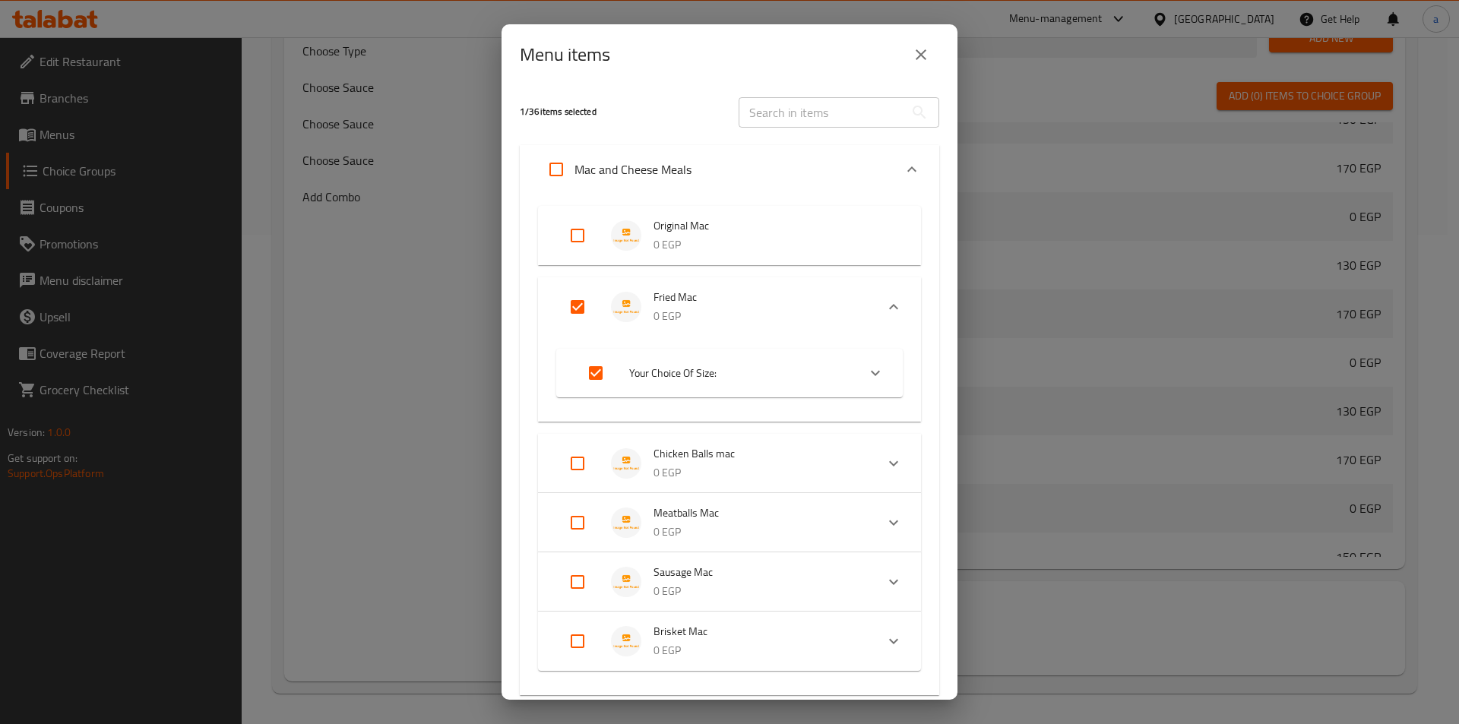
click at [592, 364] on input "Expand" at bounding box center [596, 373] width 36 height 36
checkbox input "false"
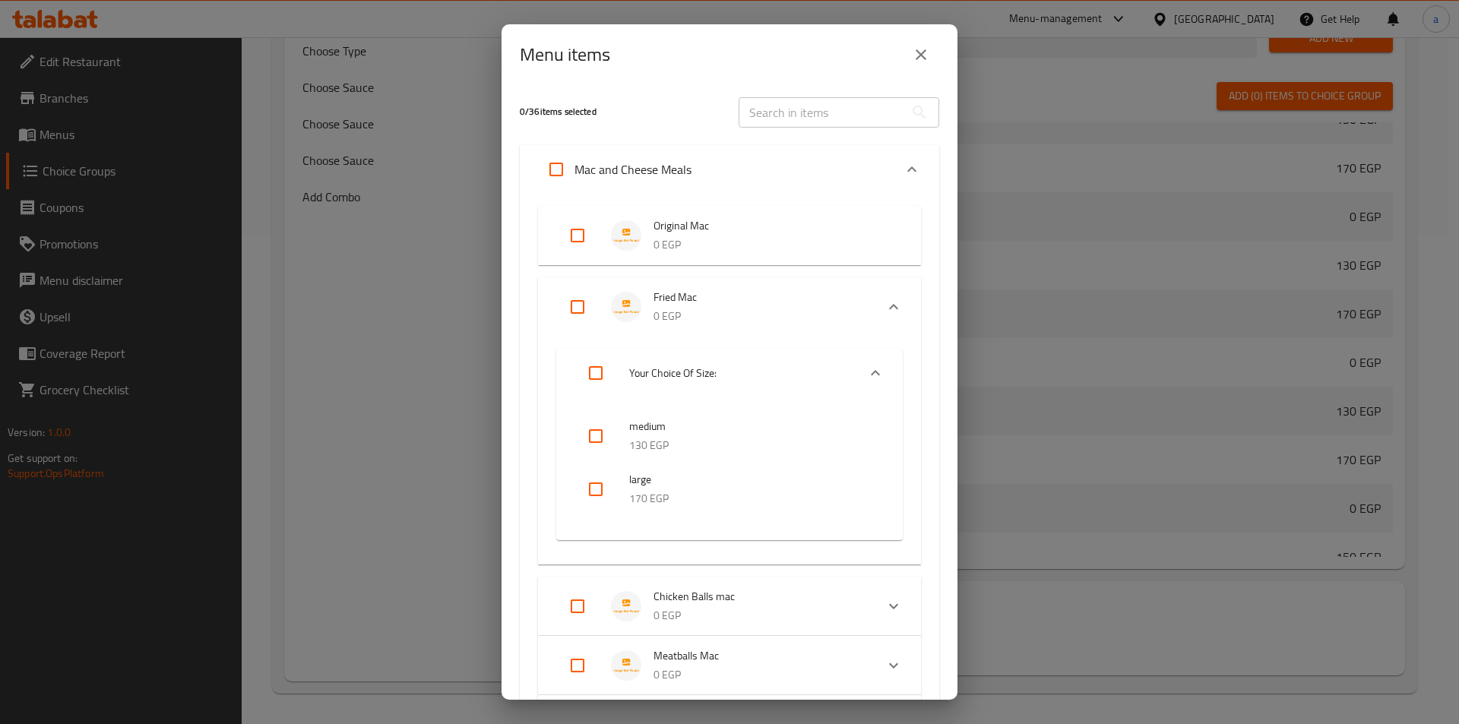
click at [580, 314] on input "Expand" at bounding box center [577, 307] width 36 height 36
checkbox input "true"
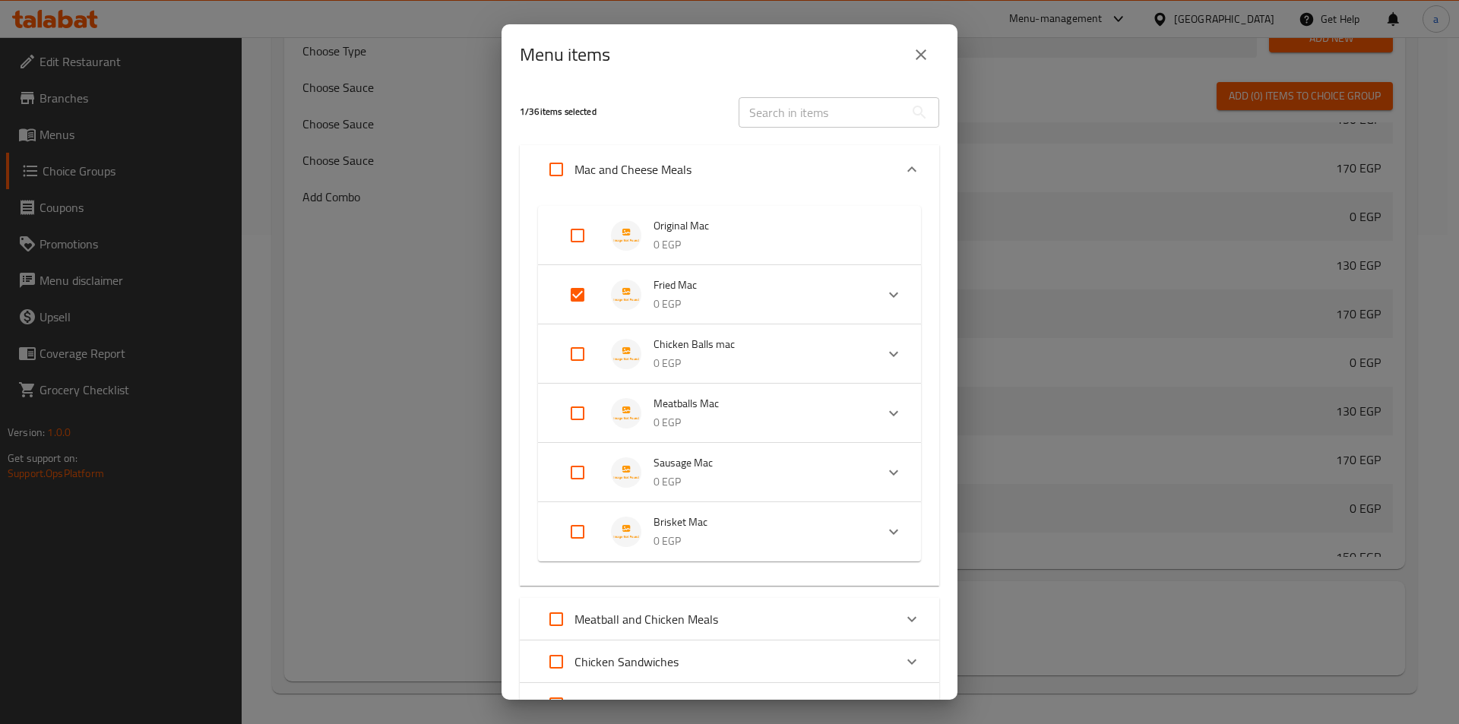
click at [572, 362] on input "Expand" at bounding box center [577, 354] width 36 height 36
checkbox input "true"
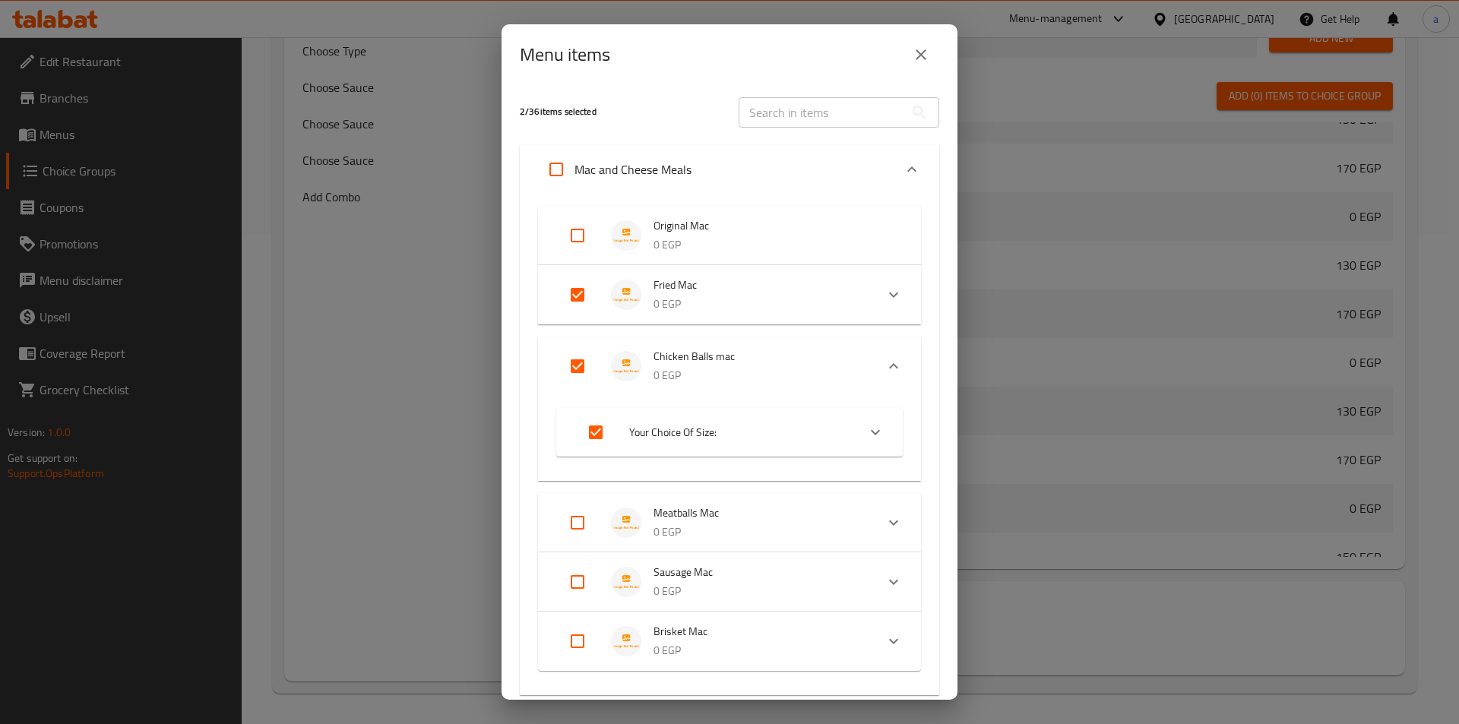
click at [578, 533] on input "Expand" at bounding box center [577, 523] width 36 height 36
checkbox input "true"
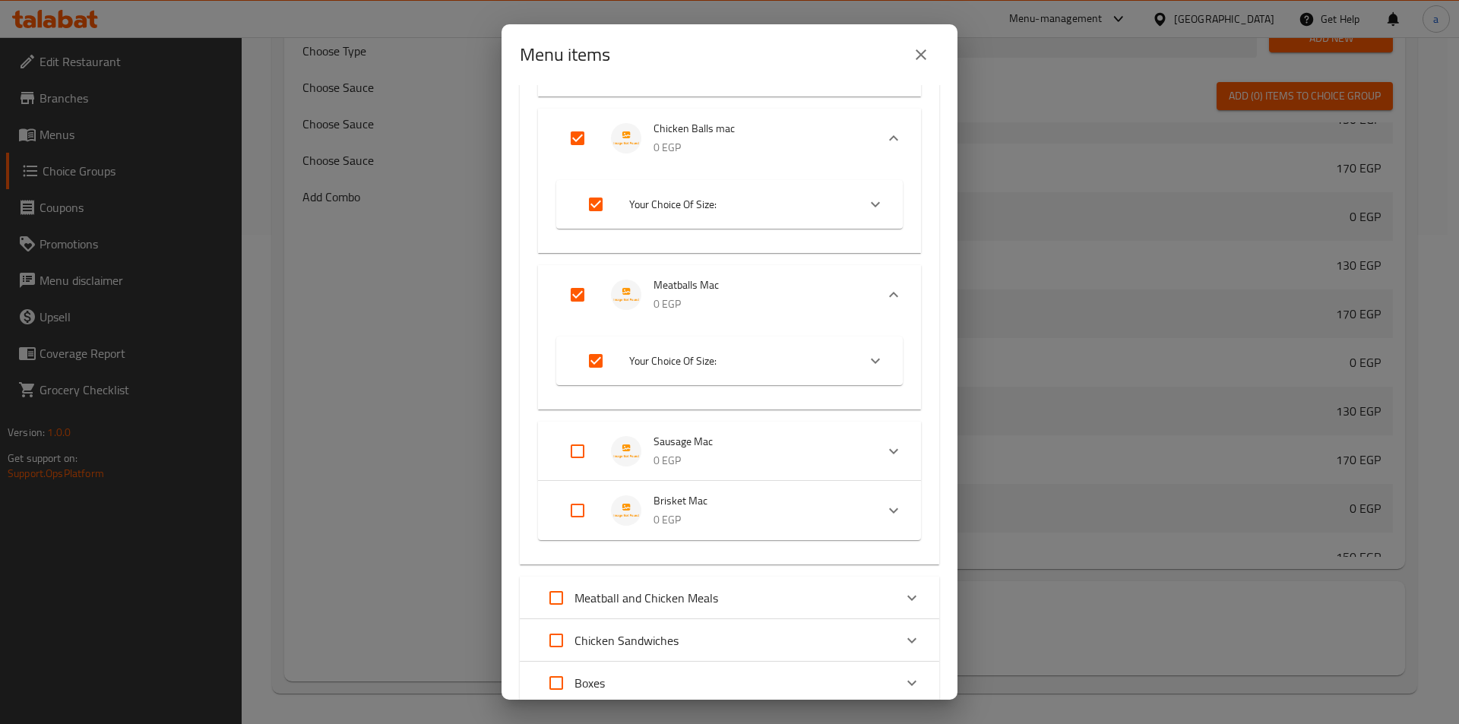
click at [571, 439] on input "Expand" at bounding box center [577, 451] width 36 height 36
checkbox input "true"
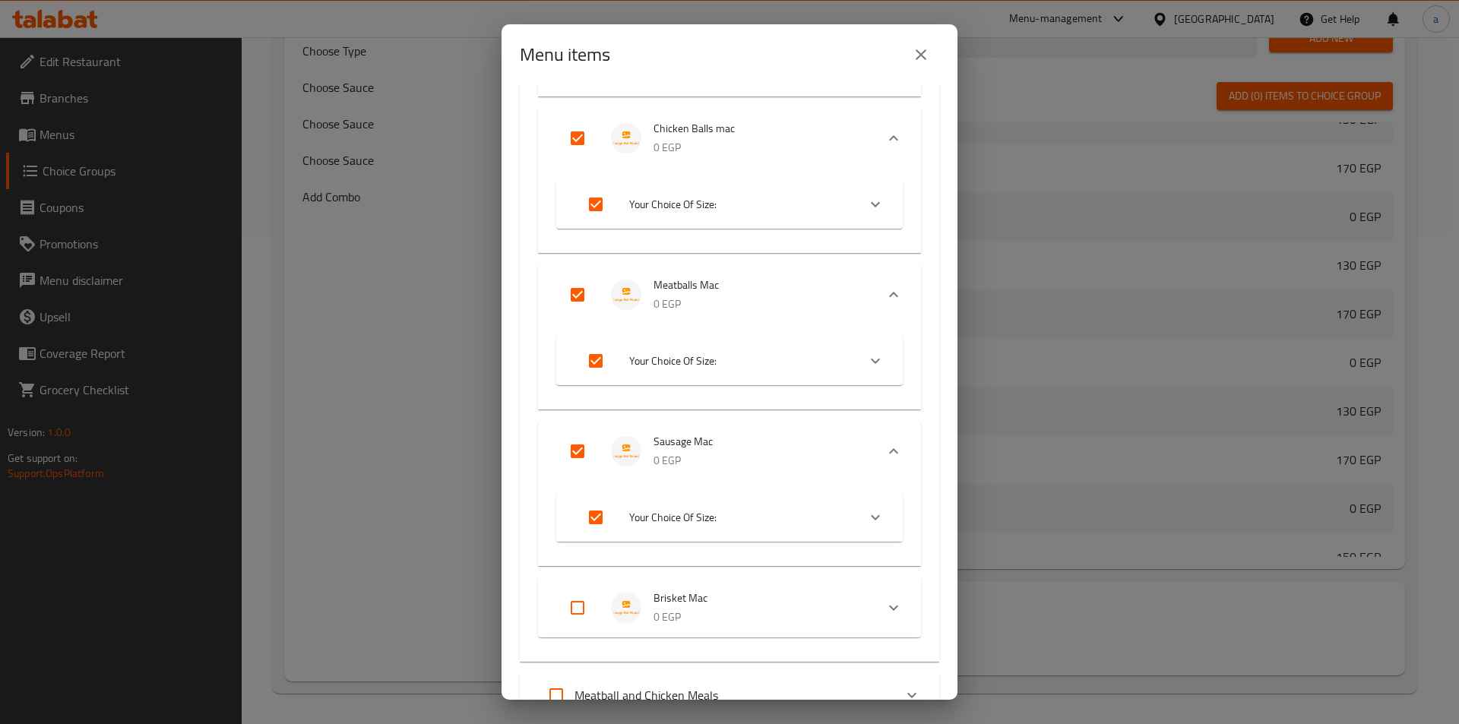
click at [586, 603] on input "Expand" at bounding box center [577, 608] width 36 height 36
checkbox input "true"
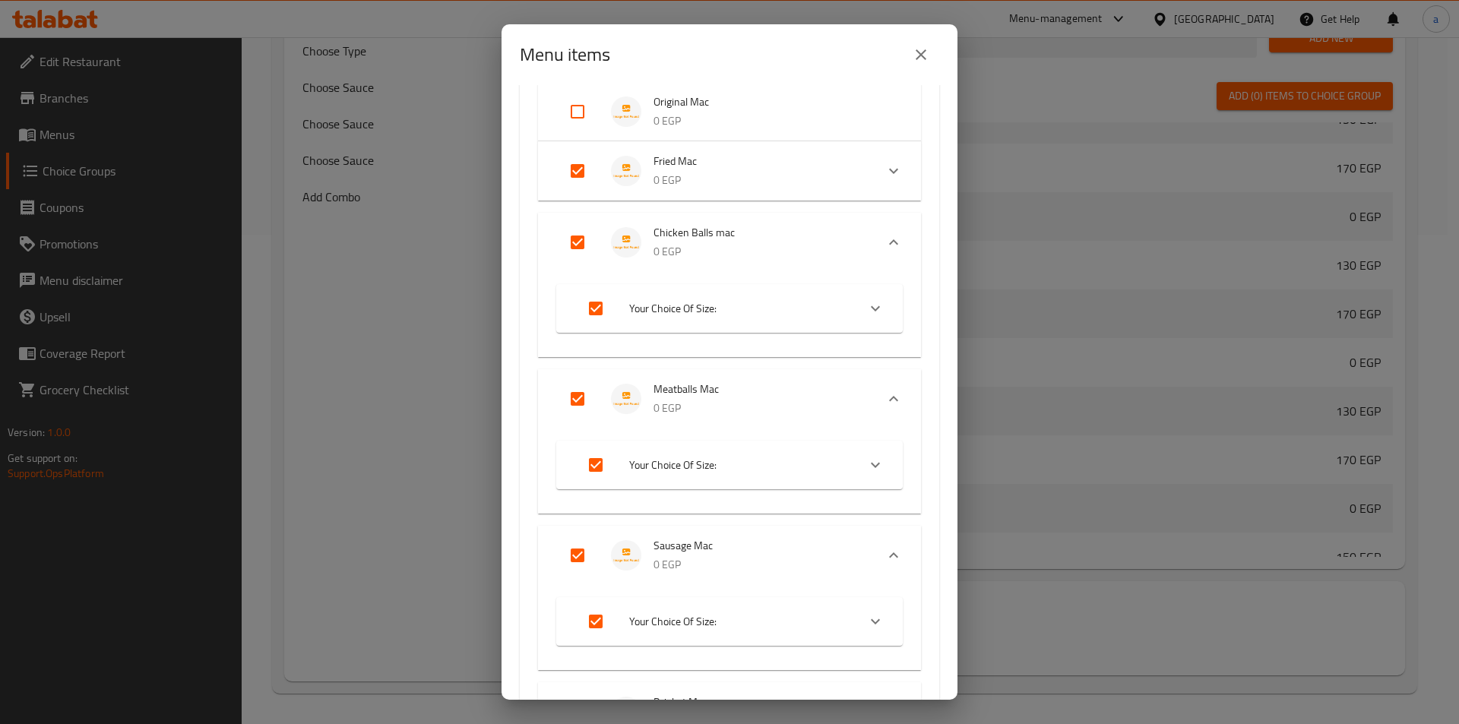
scroll to position [0, 0]
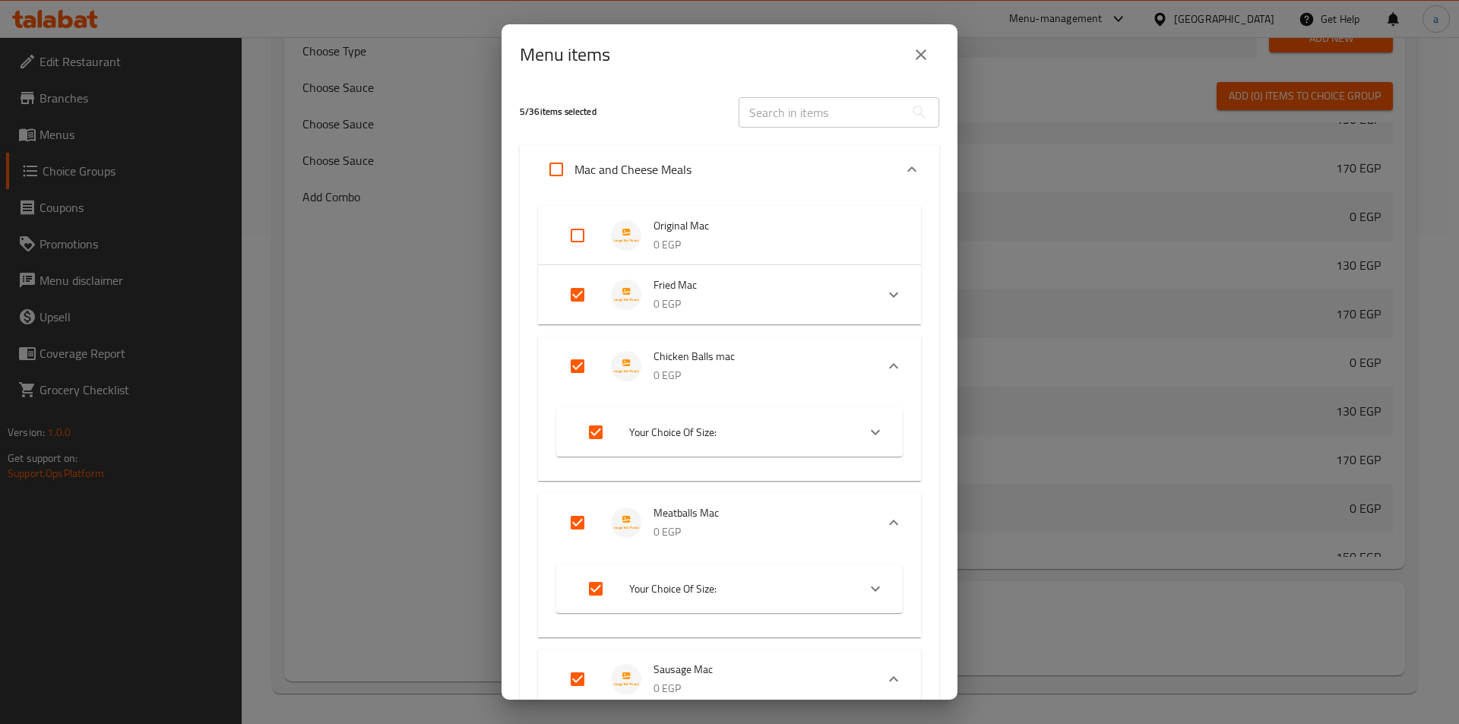
click at [574, 166] on input "Expand" at bounding box center [556, 169] width 36 height 36
checkbox input "true"
click at [574, 166] on input "Expand" at bounding box center [556, 169] width 36 height 36
checkbox input "false"
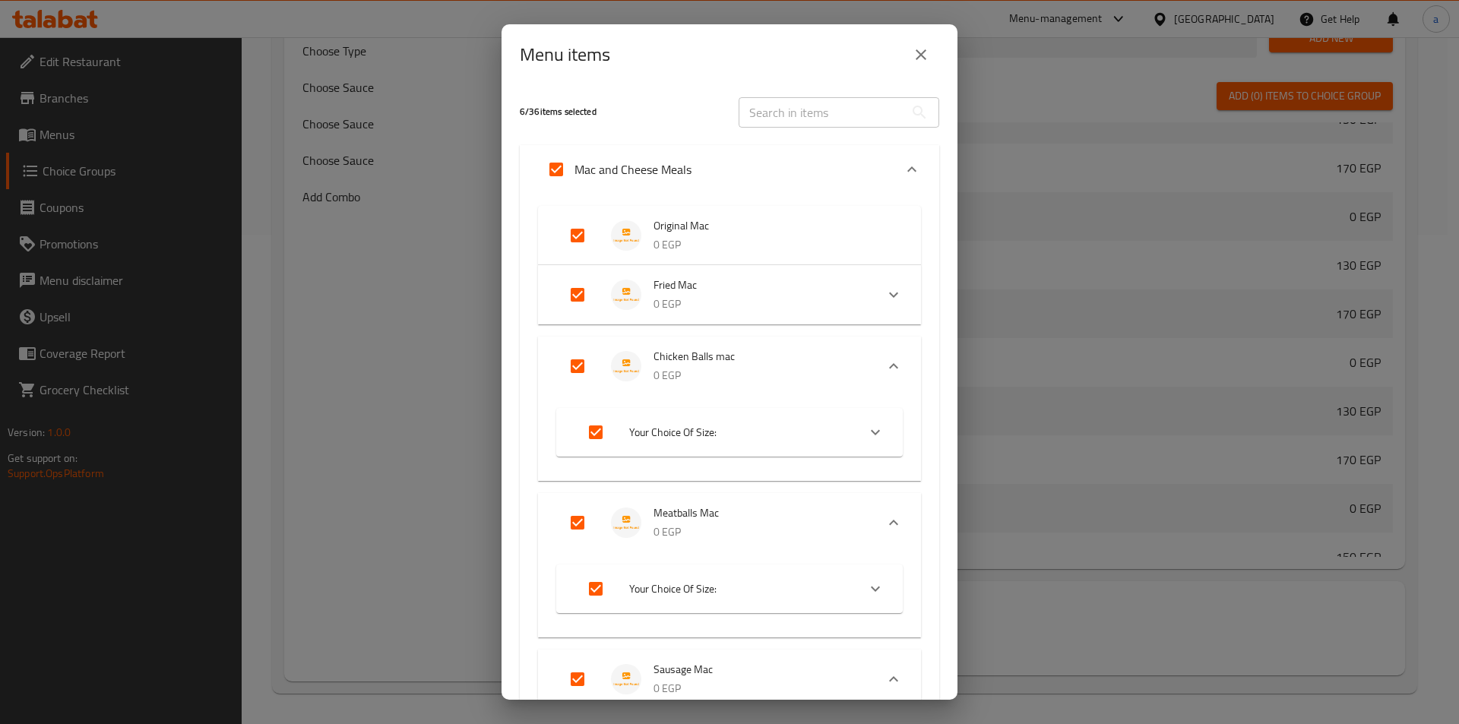
checkbox input "false"
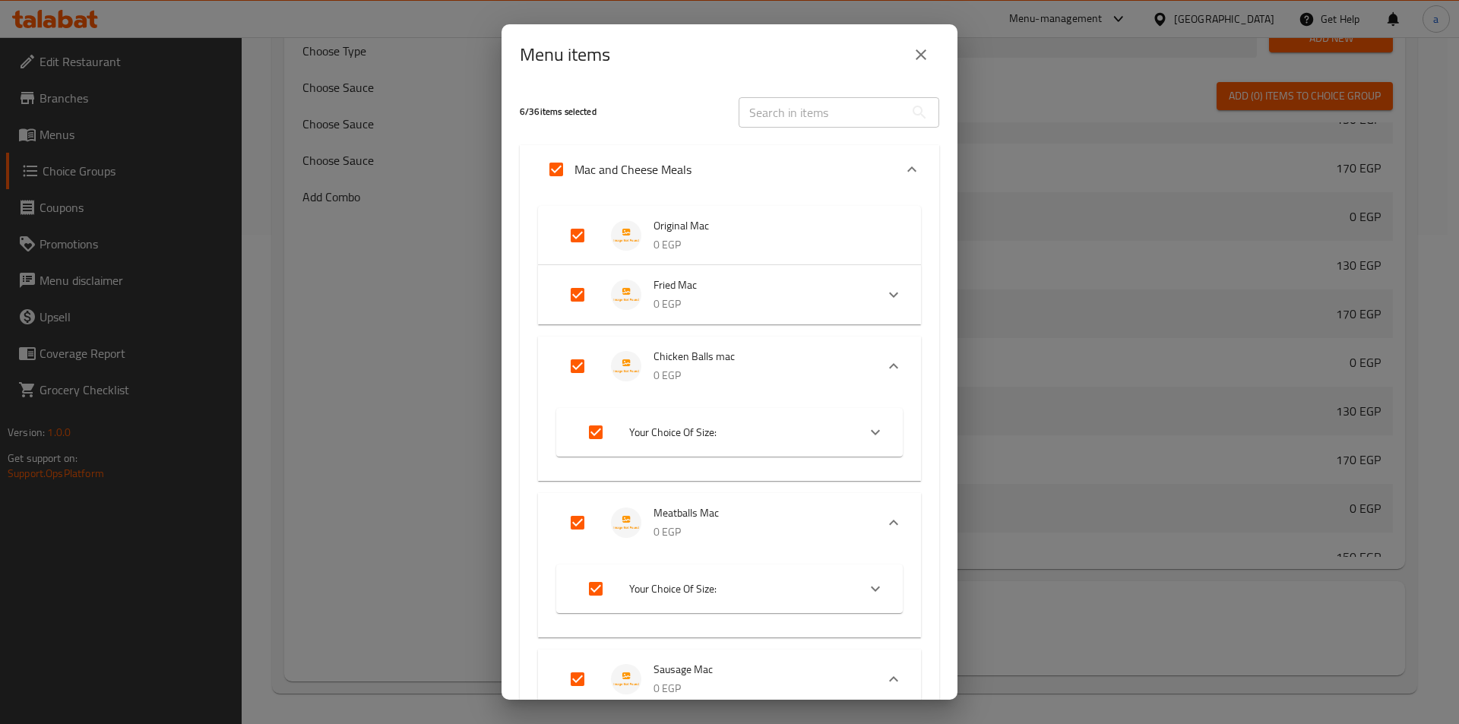
checkbox input "false"
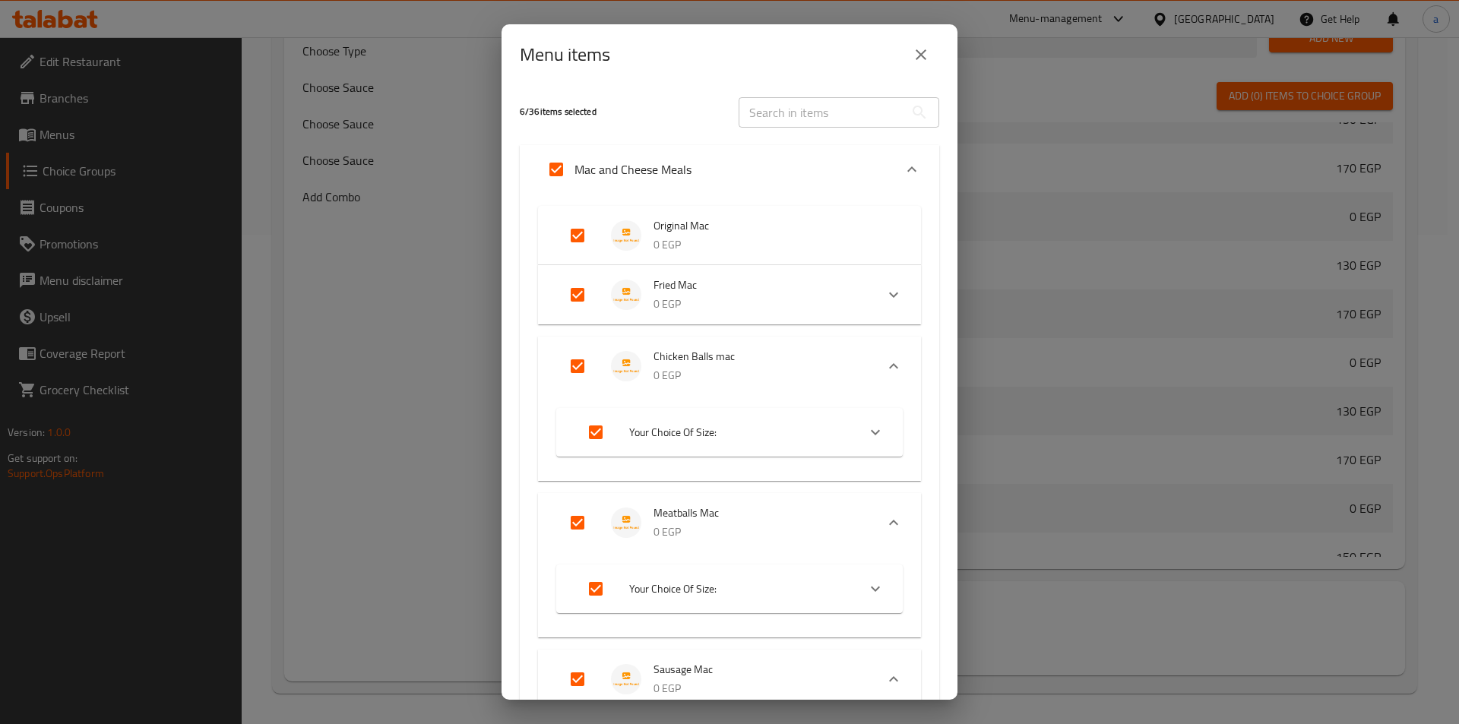
checkbox input "false"
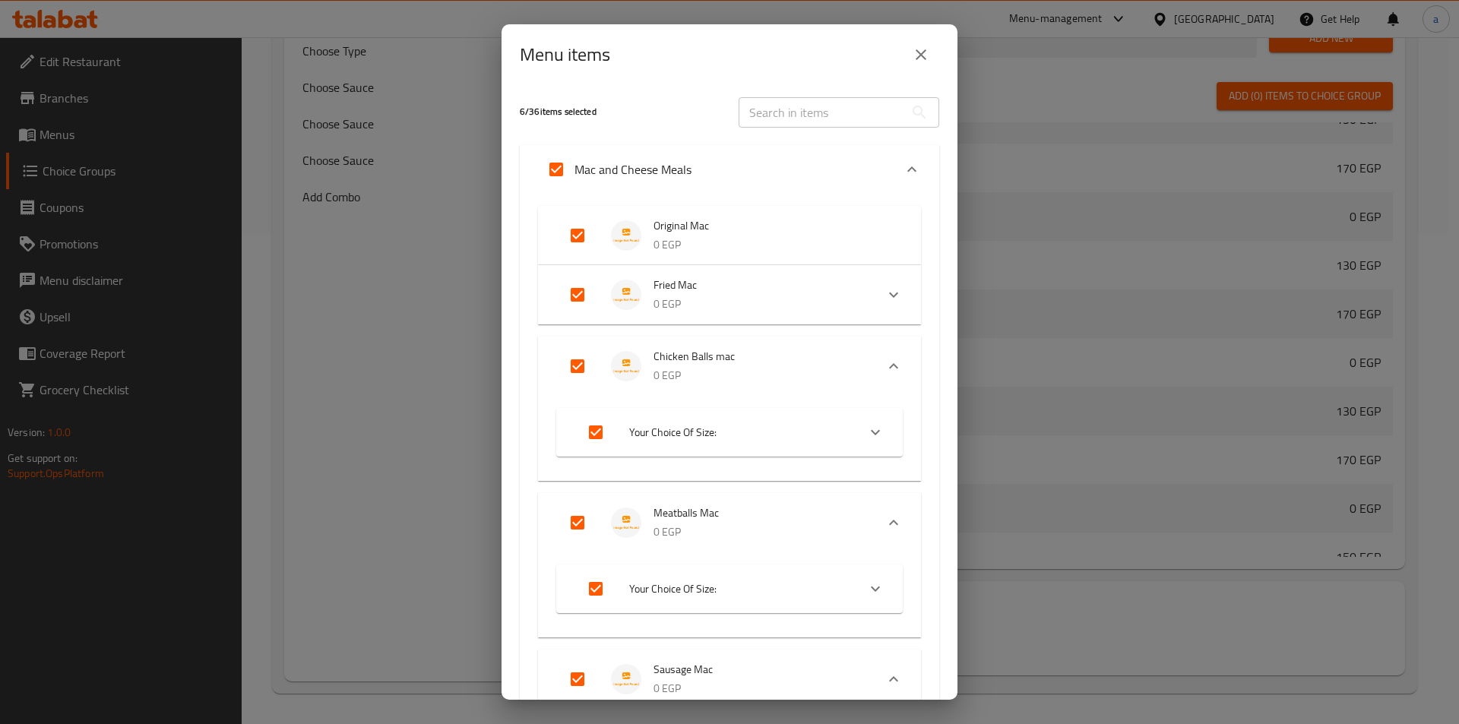
checkbox input "false"
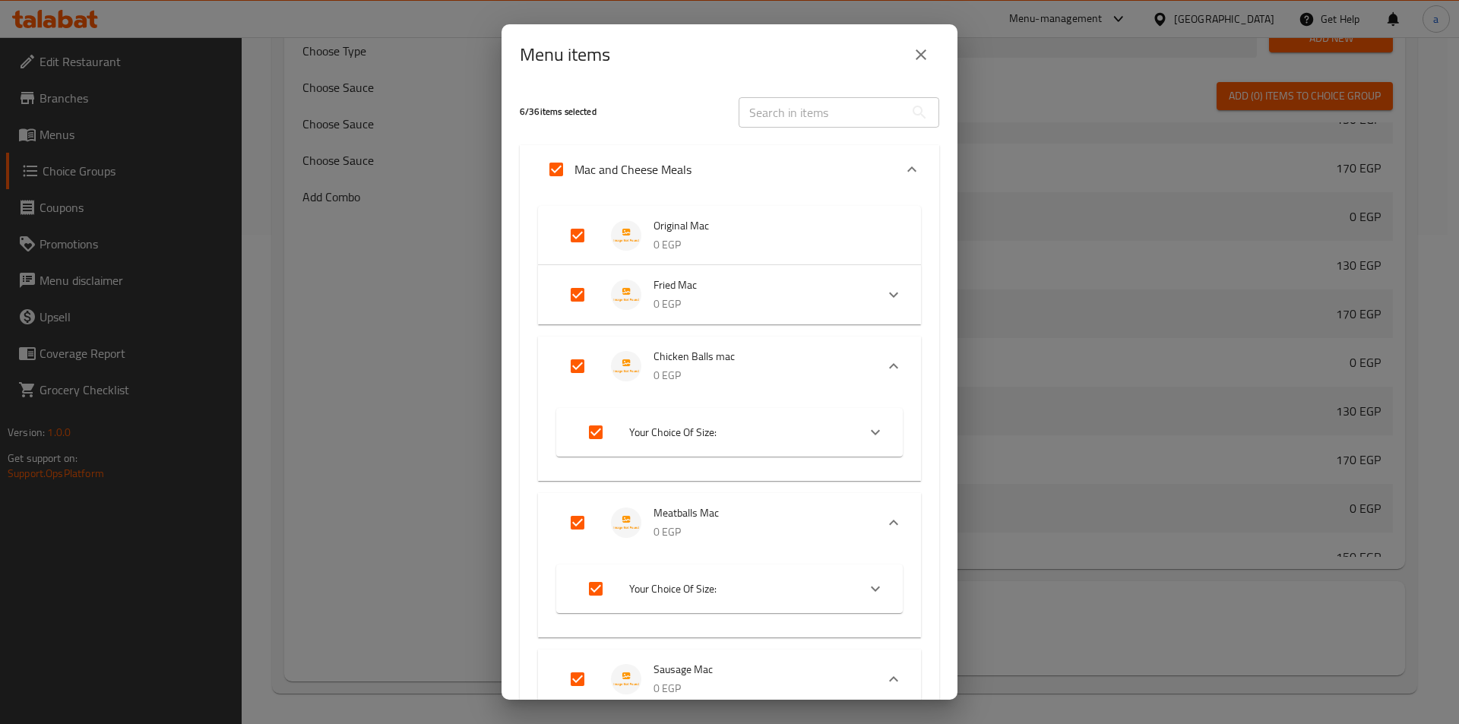
checkbox input "false"
click at [574, 166] on input "Expand" at bounding box center [556, 169] width 36 height 36
checkbox input "true"
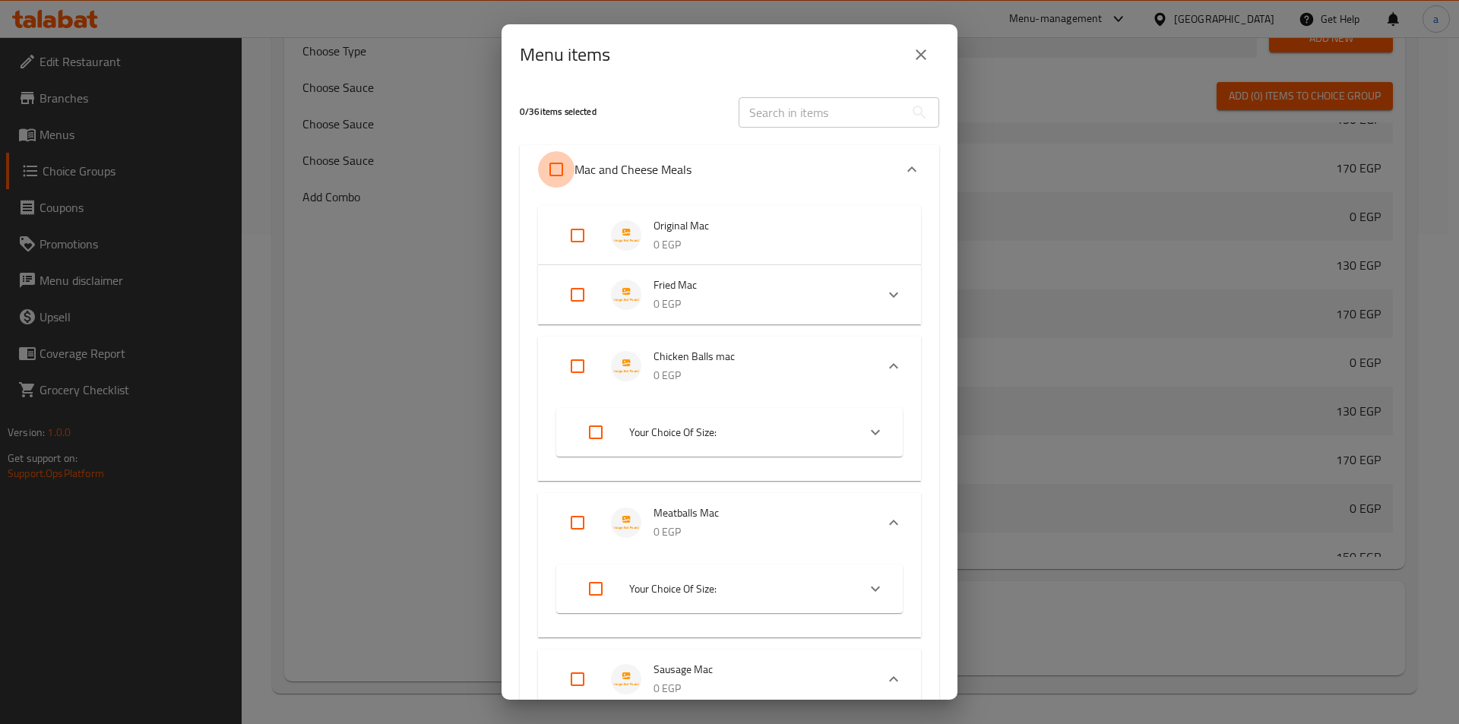
checkbox input "true"
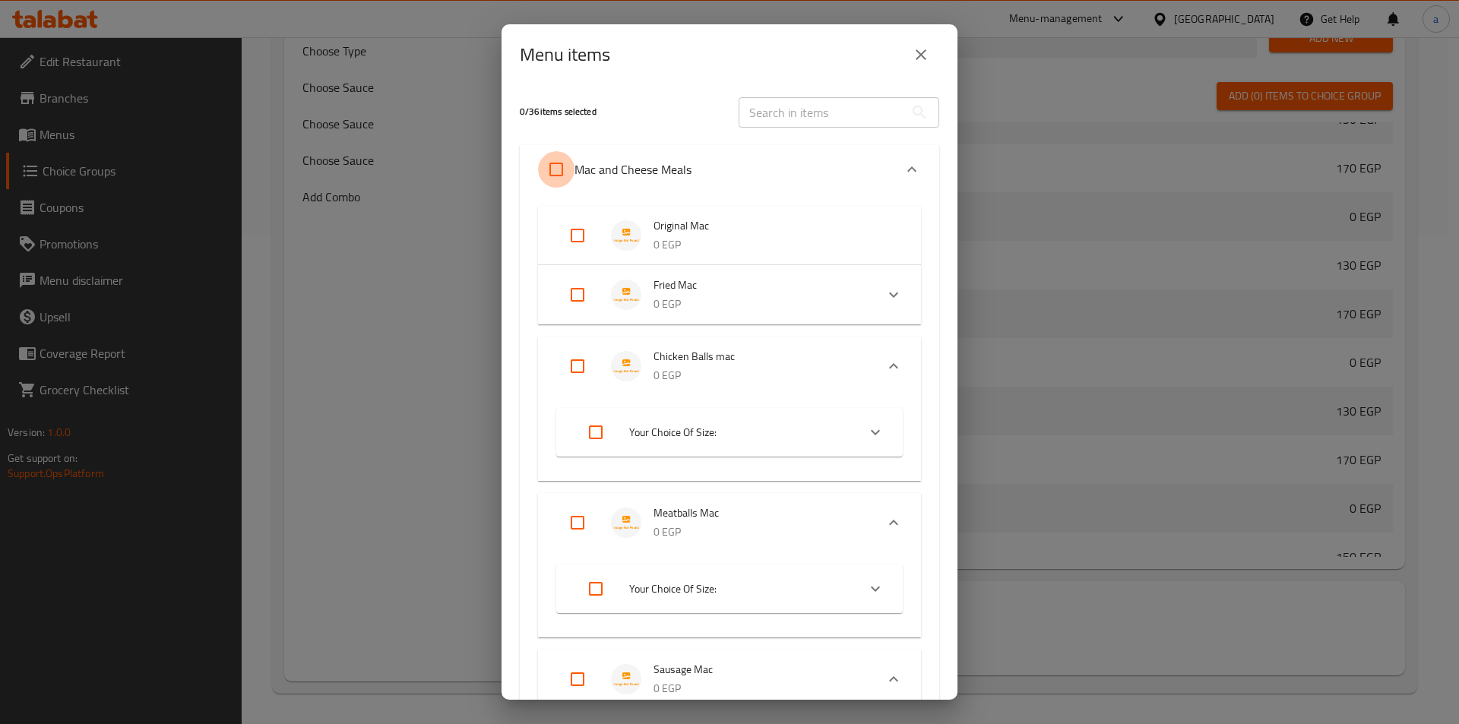
checkbox input "true"
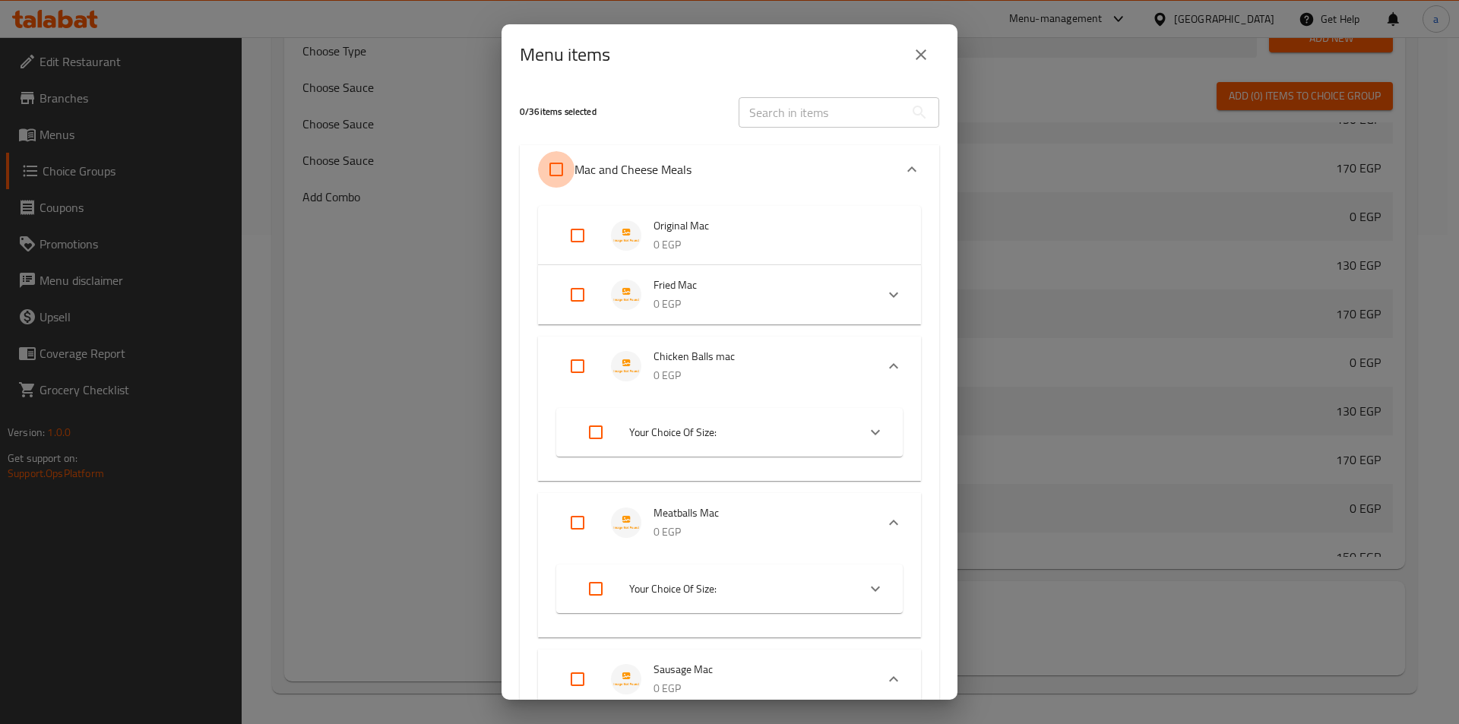
checkbox input "true"
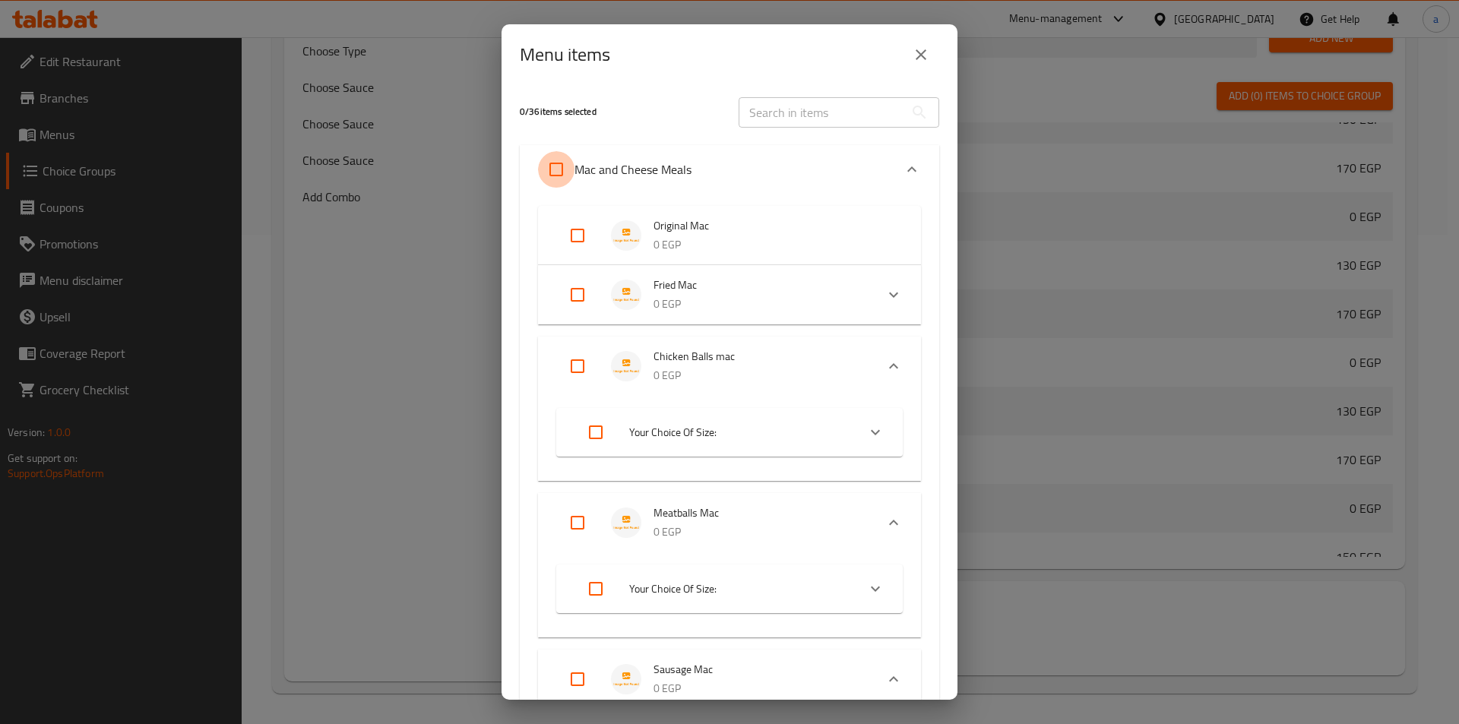
checkbox input "true"
click at [577, 233] on input "Expand" at bounding box center [577, 235] width 36 height 36
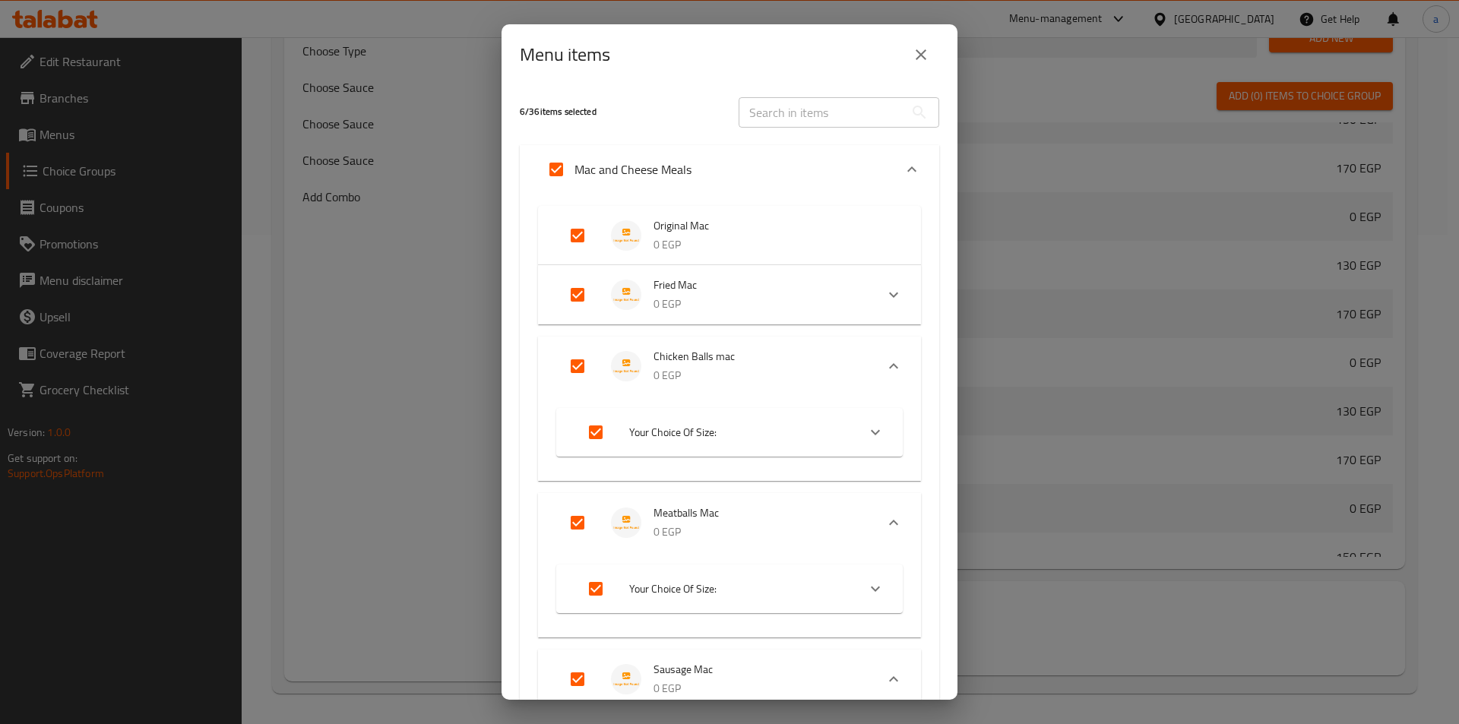
checkbox input "false"
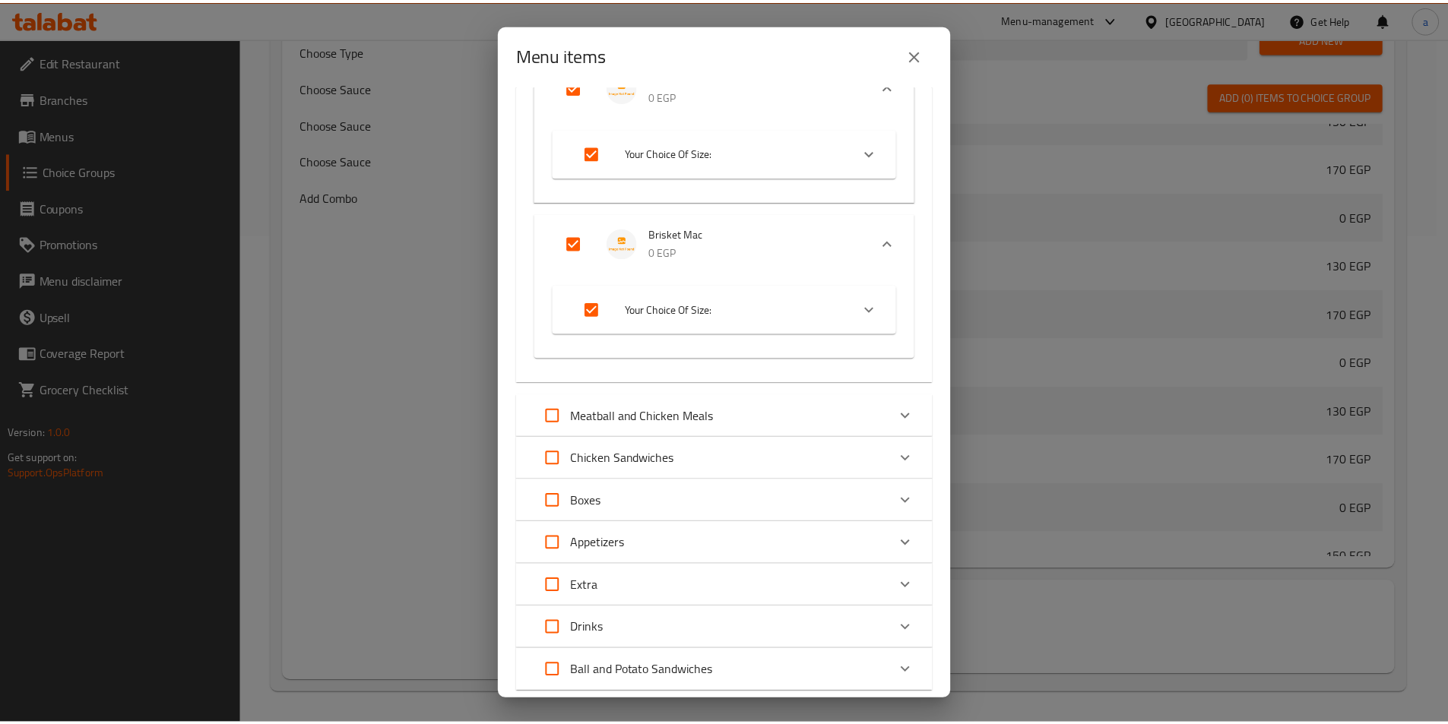
scroll to position [703, 0]
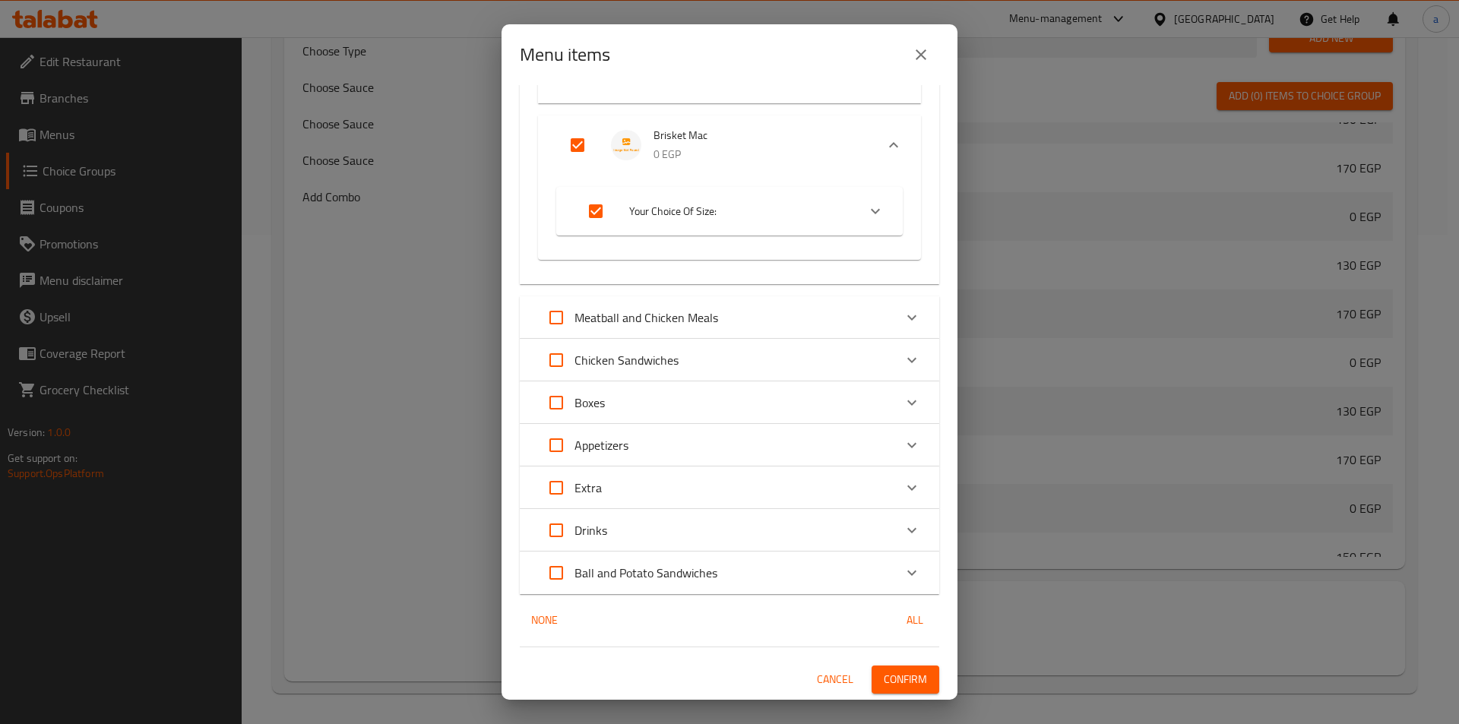
click at [896, 677] on span "Confirm" at bounding box center [905, 679] width 43 height 19
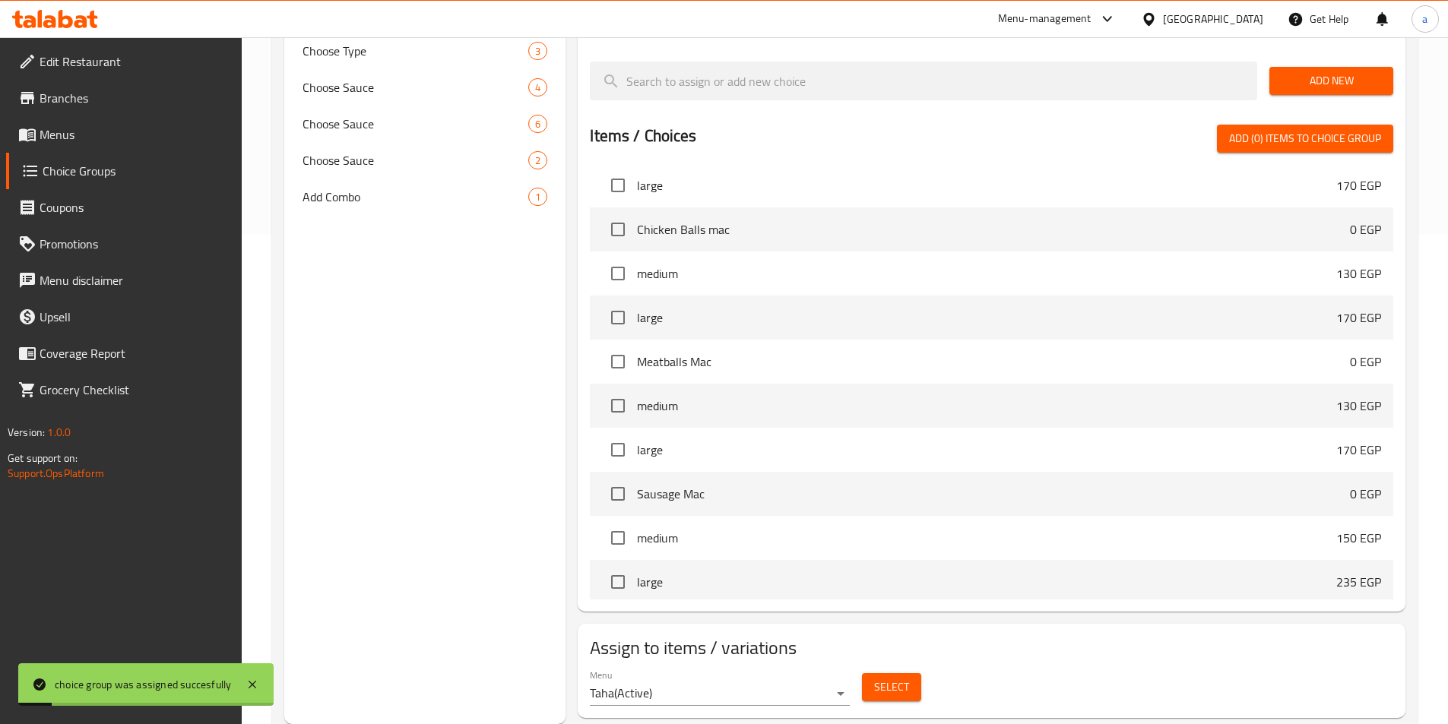
click at [103, 129] on span "Menus" at bounding box center [135, 134] width 190 height 18
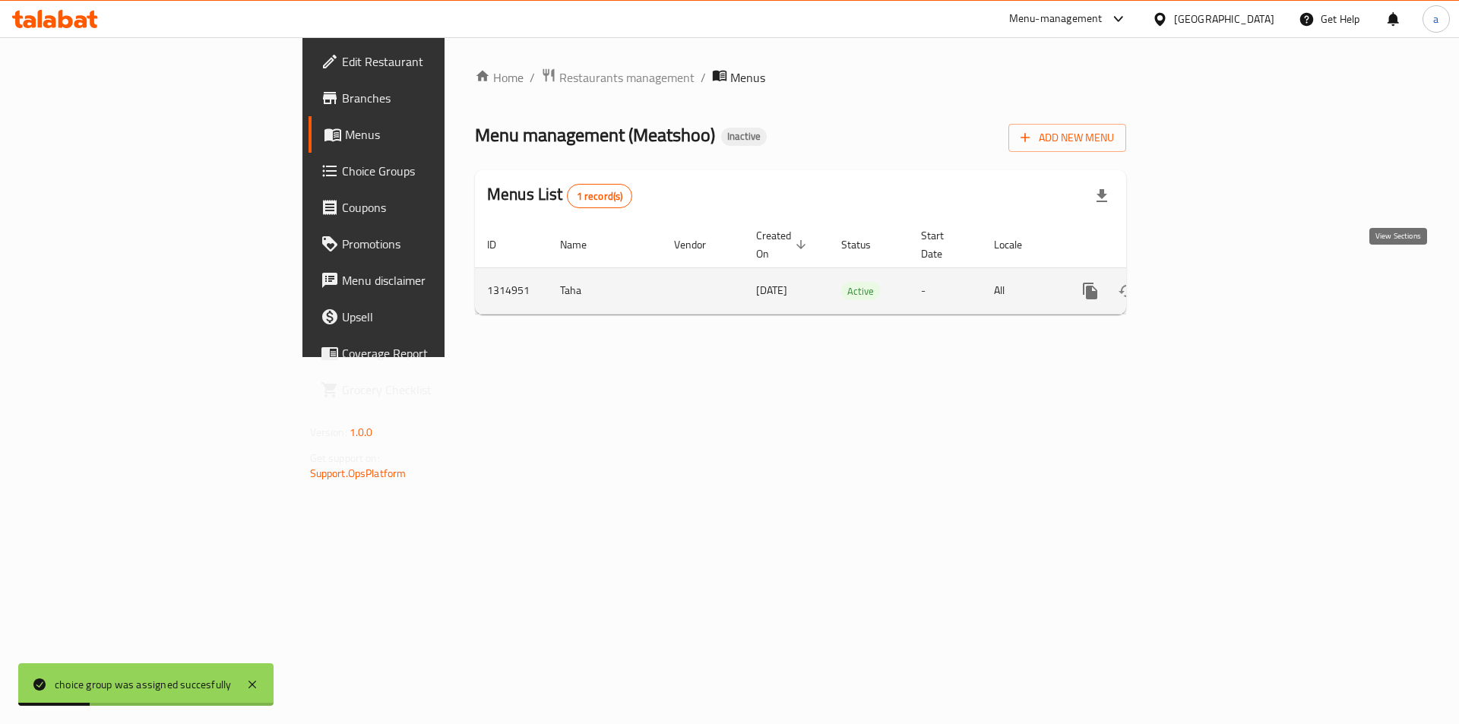
click at [1218, 279] on link "enhanced table" at bounding box center [1200, 291] width 36 height 36
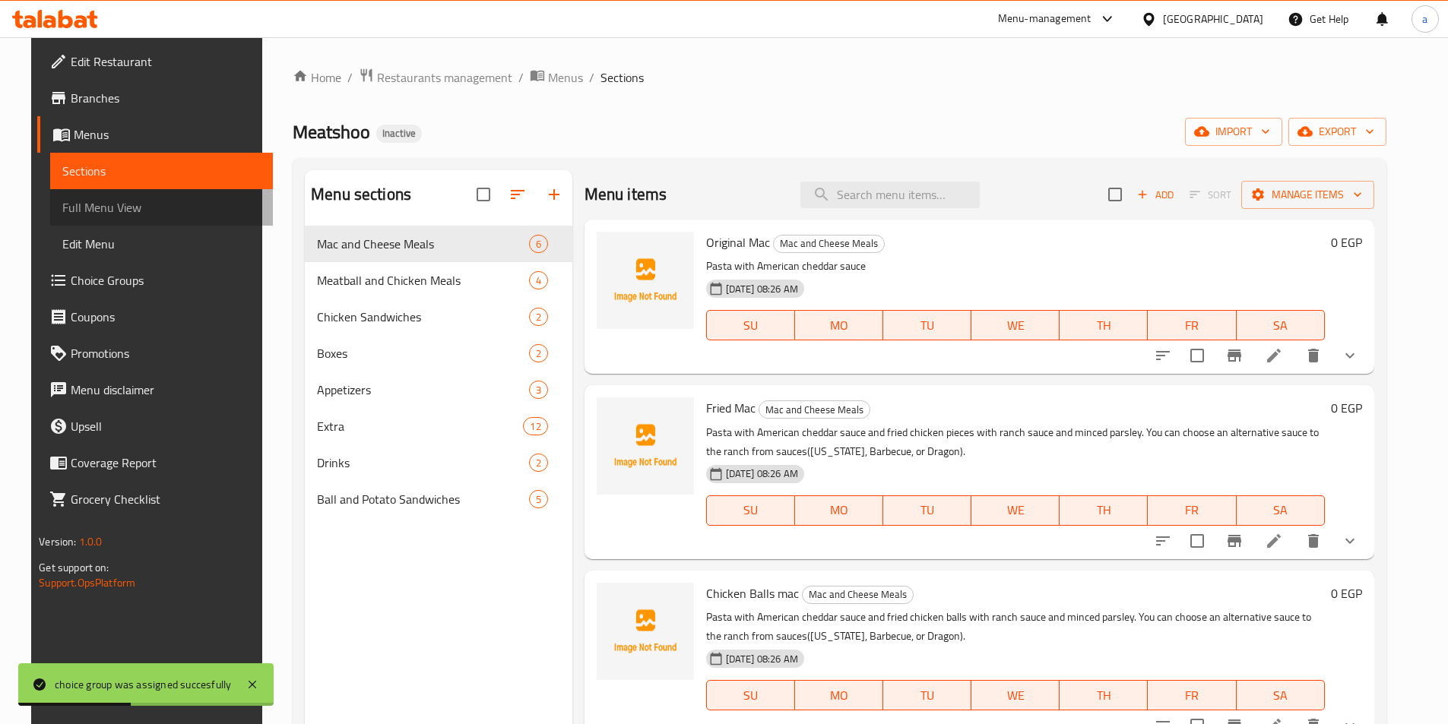
click at [99, 214] on span "Full Menu View" at bounding box center [161, 207] width 198 height 18
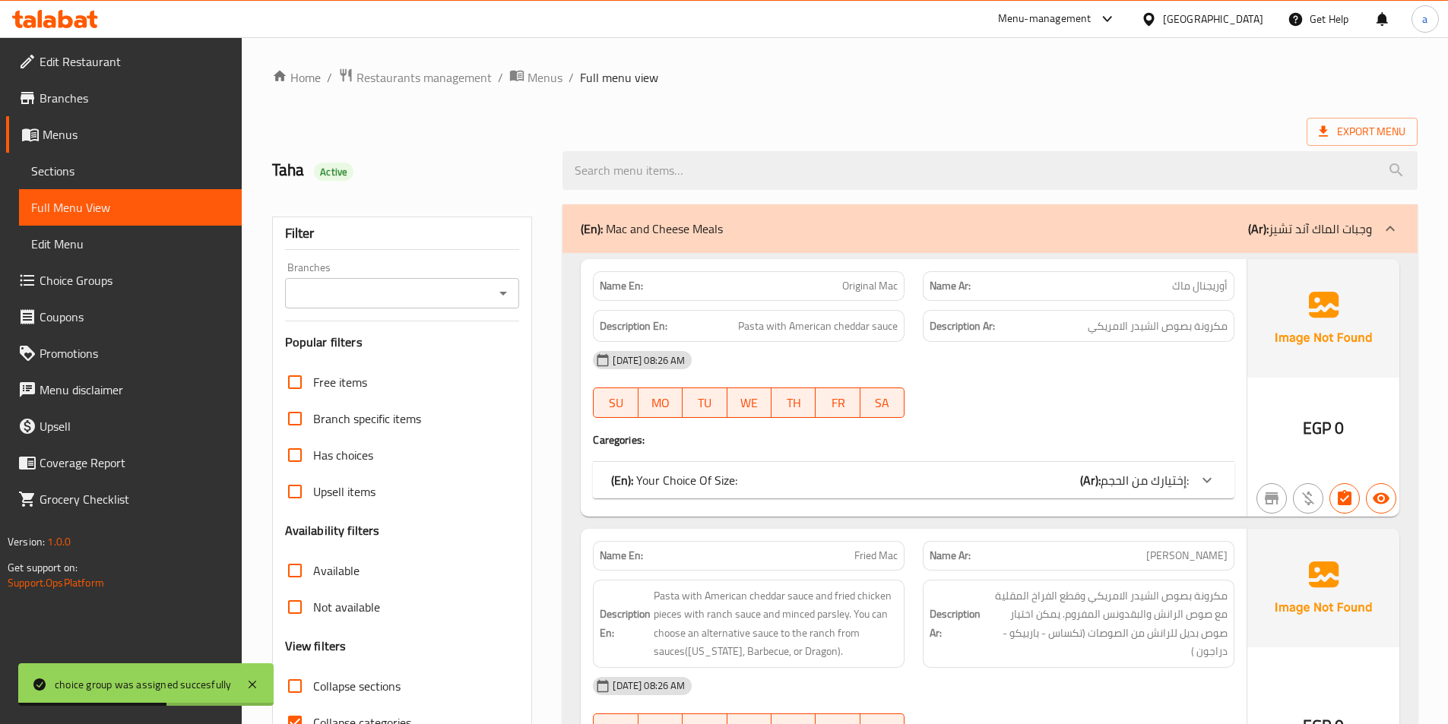
click at [1140, 477] on span "إختيارك من الحجم:" at bounding box center [1145, 480] width 88 height 23
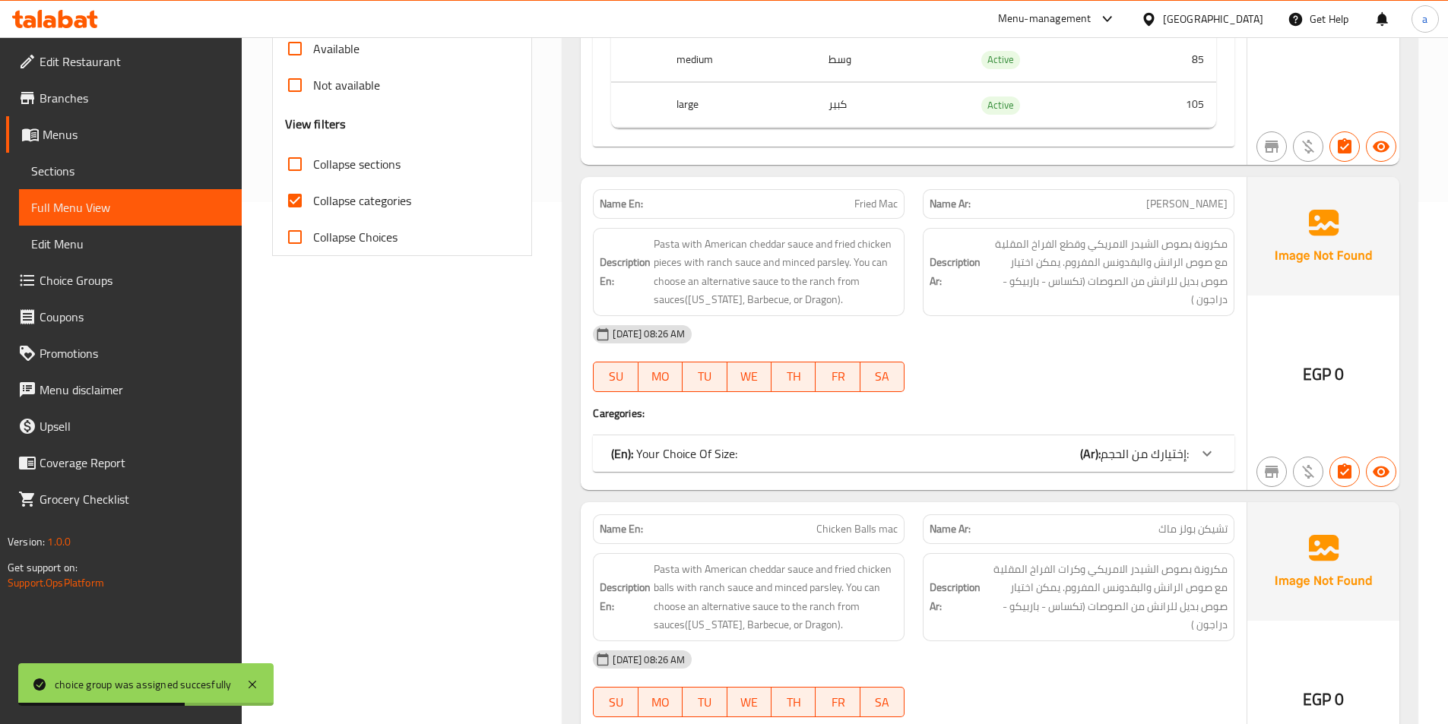
scroll to position [684, 0]
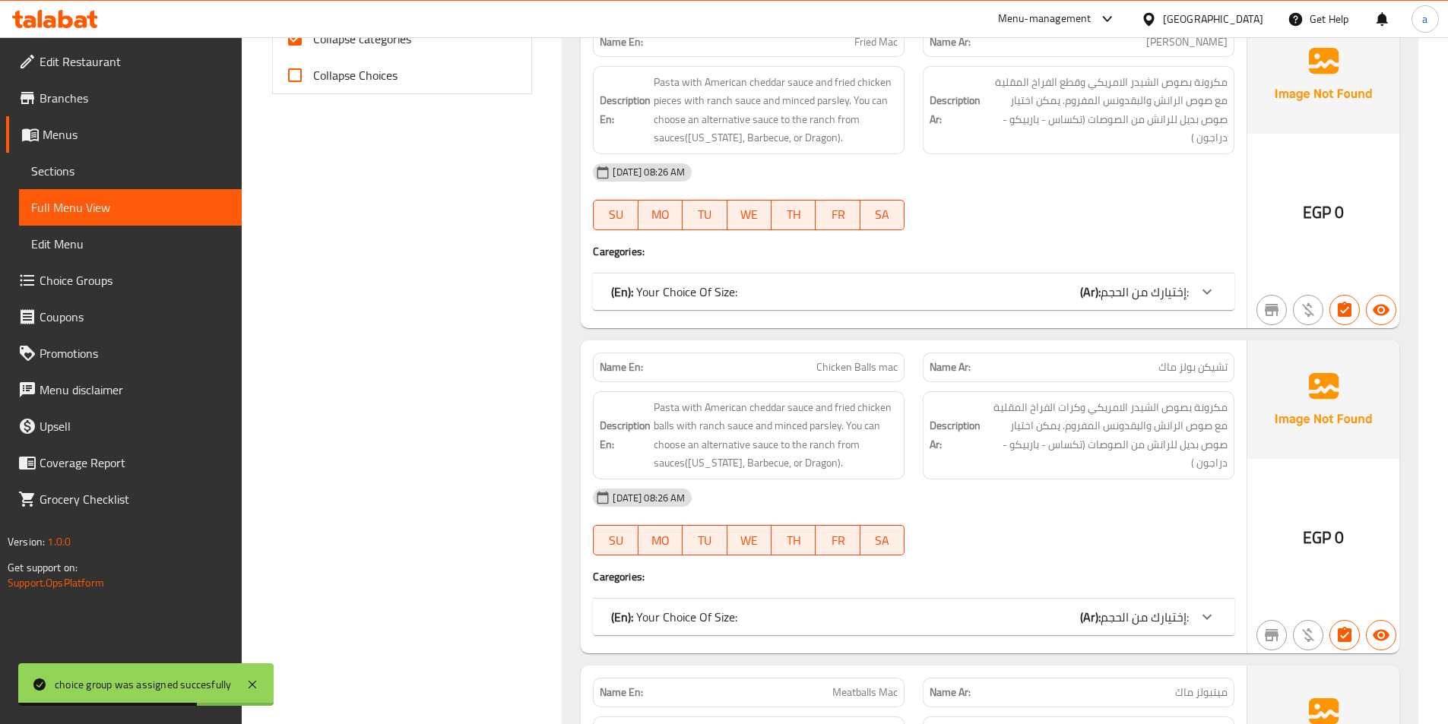
click at [1165, 291] on span "إختيارك من الحجم:" at bounding box center [1145, 291] width 88 height 23
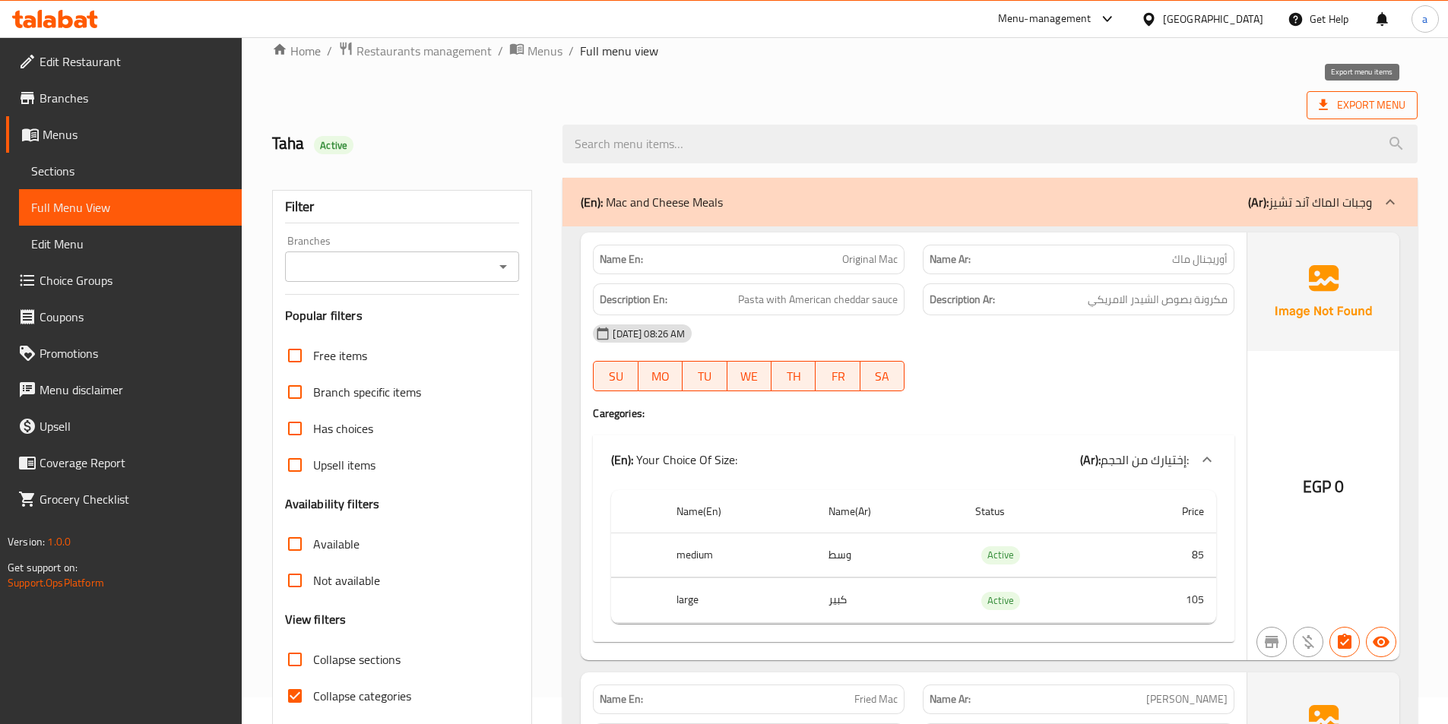
scroll to position [0, 0]
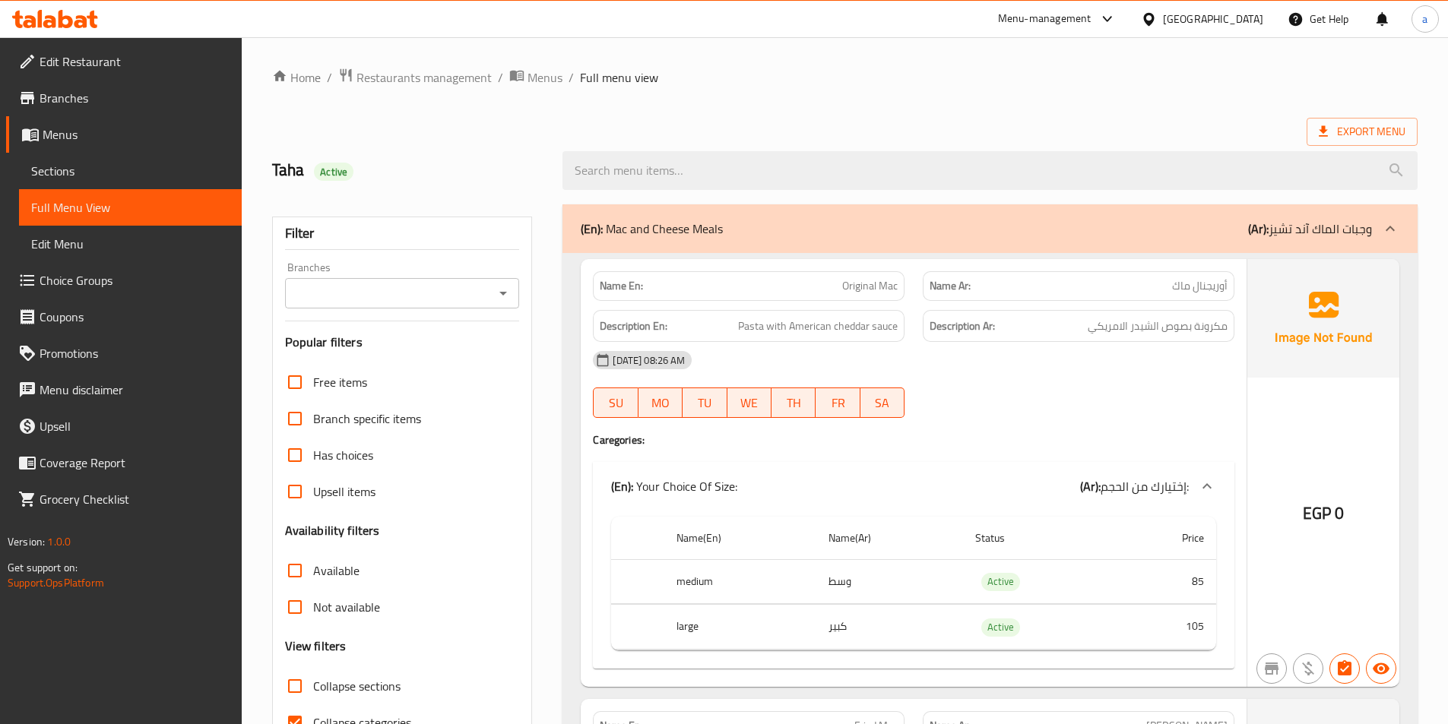
click at [110, 171] on span "Sections" at bounding box center [130, 171] width 198 height 18
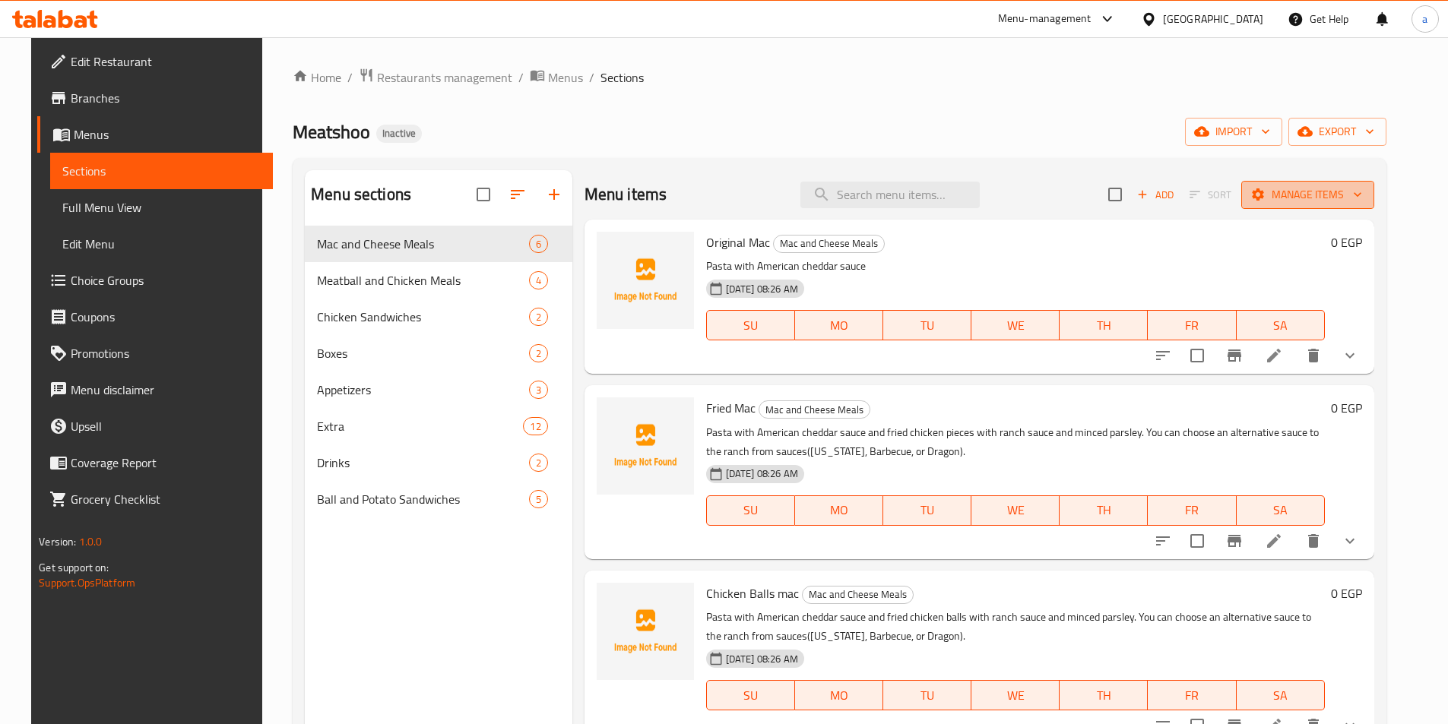
click at [1332, 194] on span "Manage items" at bounding box center [1307, 194] width 109 height 19
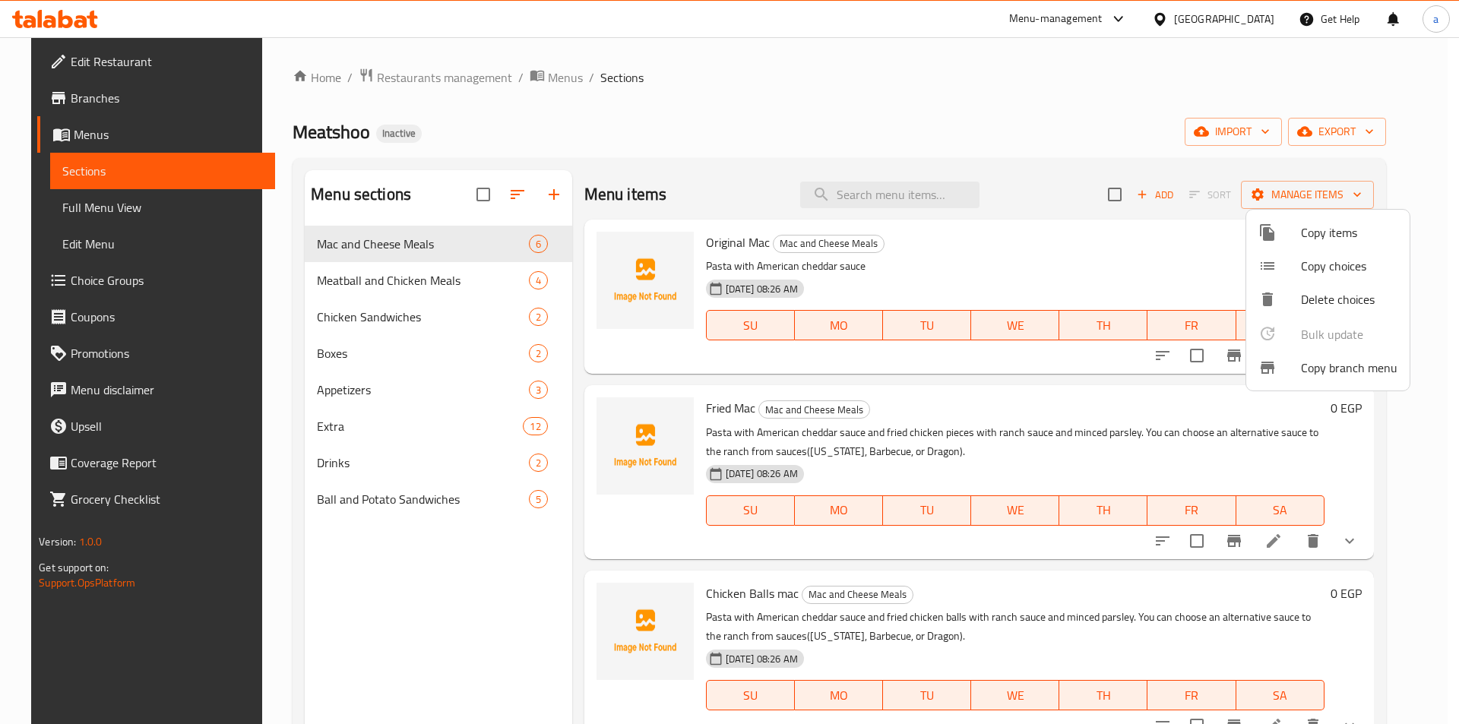
click at [1142, 195] on div at bounding box center [729, 362] width 1459 height 724
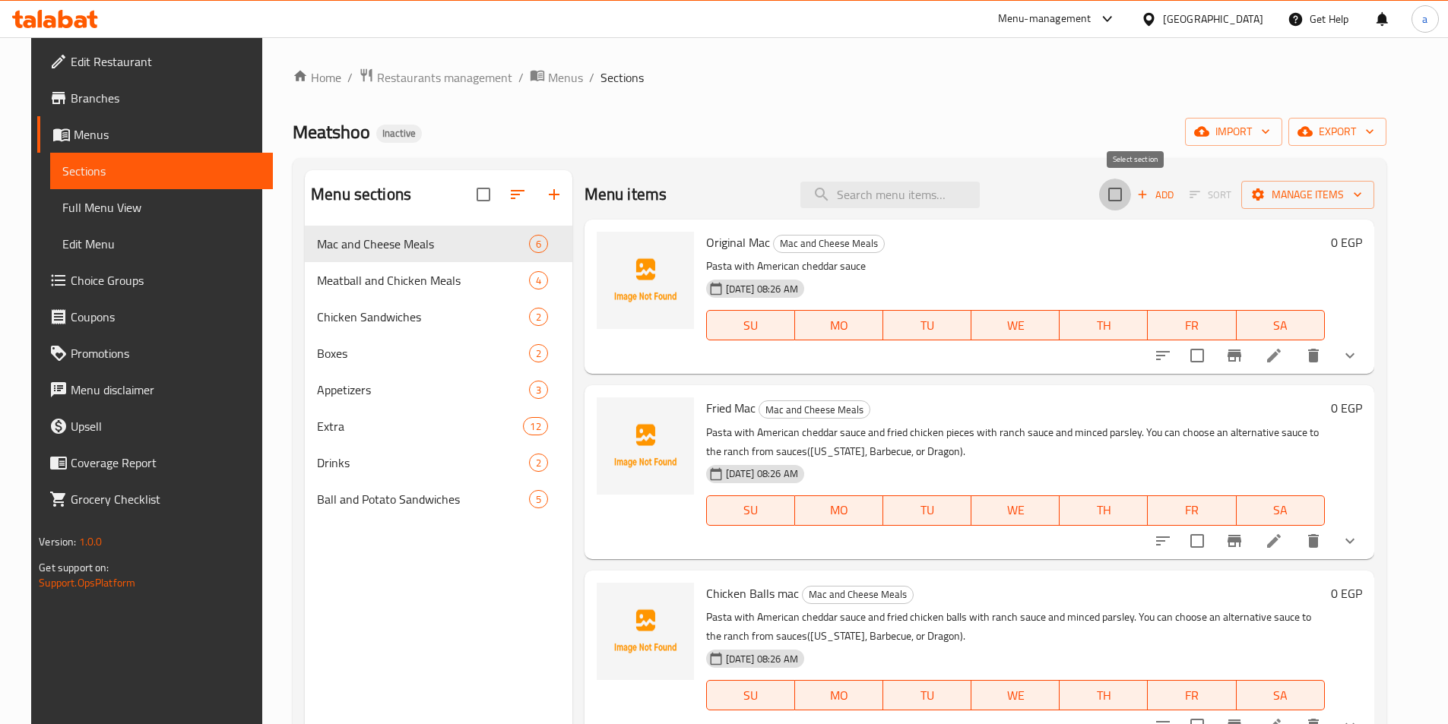
click at [1131, 196] on input "checkbox" at bounding box center [1115, 195] width 32 height 32
checkbox input "true"
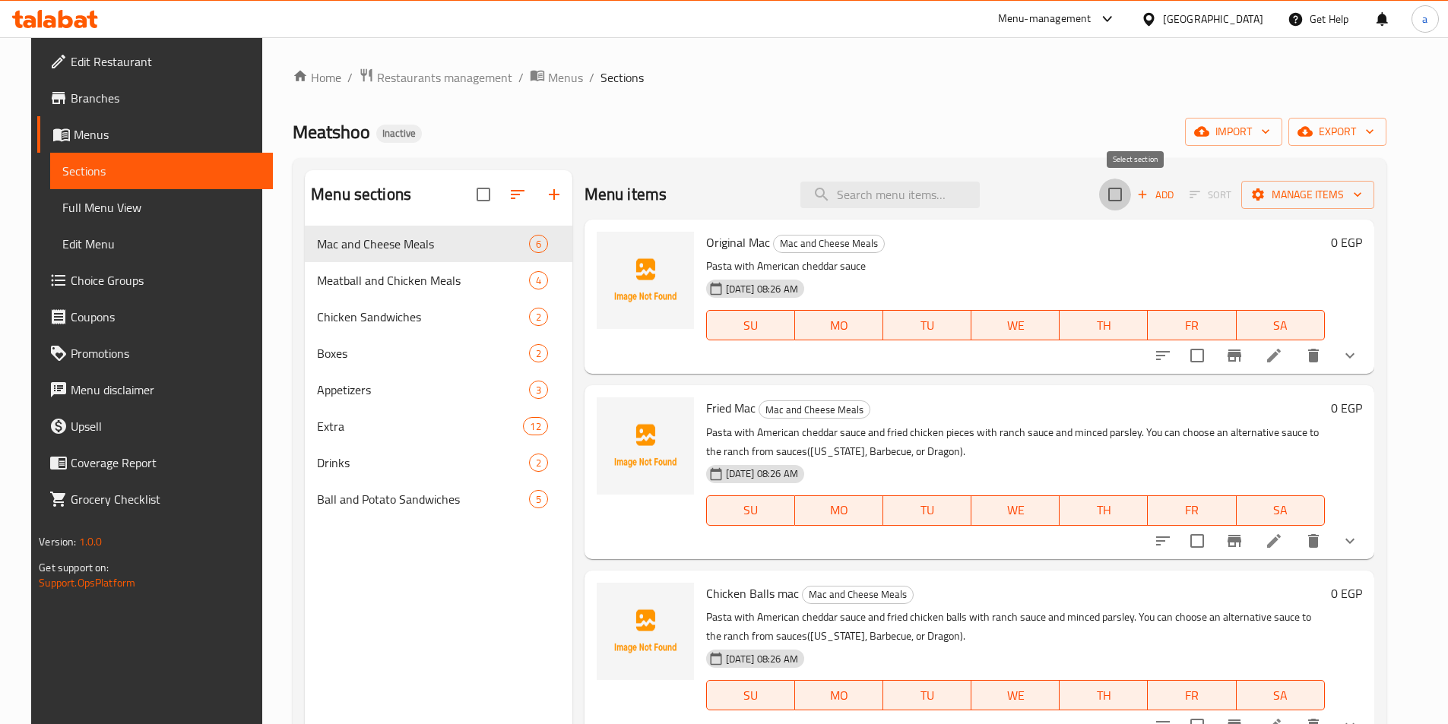
checkbox input "true"
click at [467, 196] on input "checkbox" at bounding box center [483, 195] width 32 height 32
checkbox input "true"
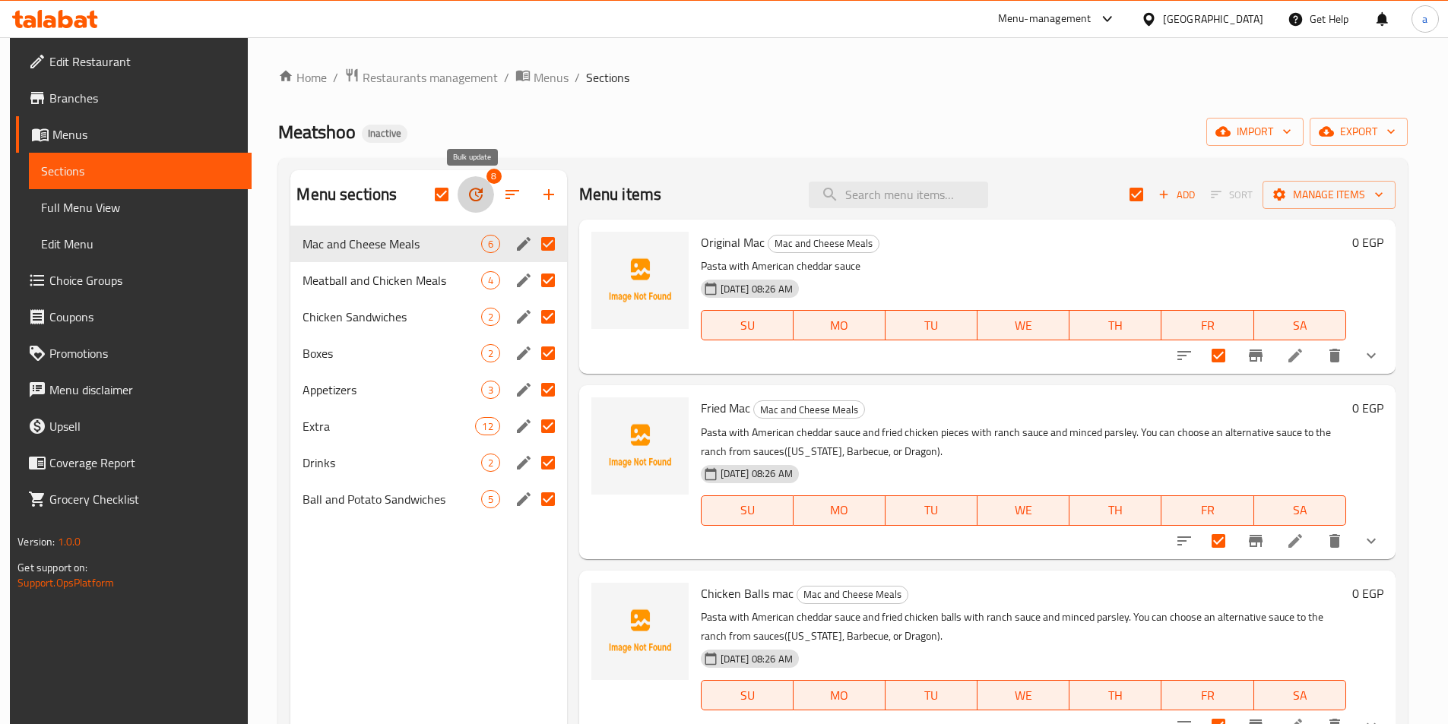
click at [472, 193] on icon "button" at bounding box center [476, 194] width 18 height 18
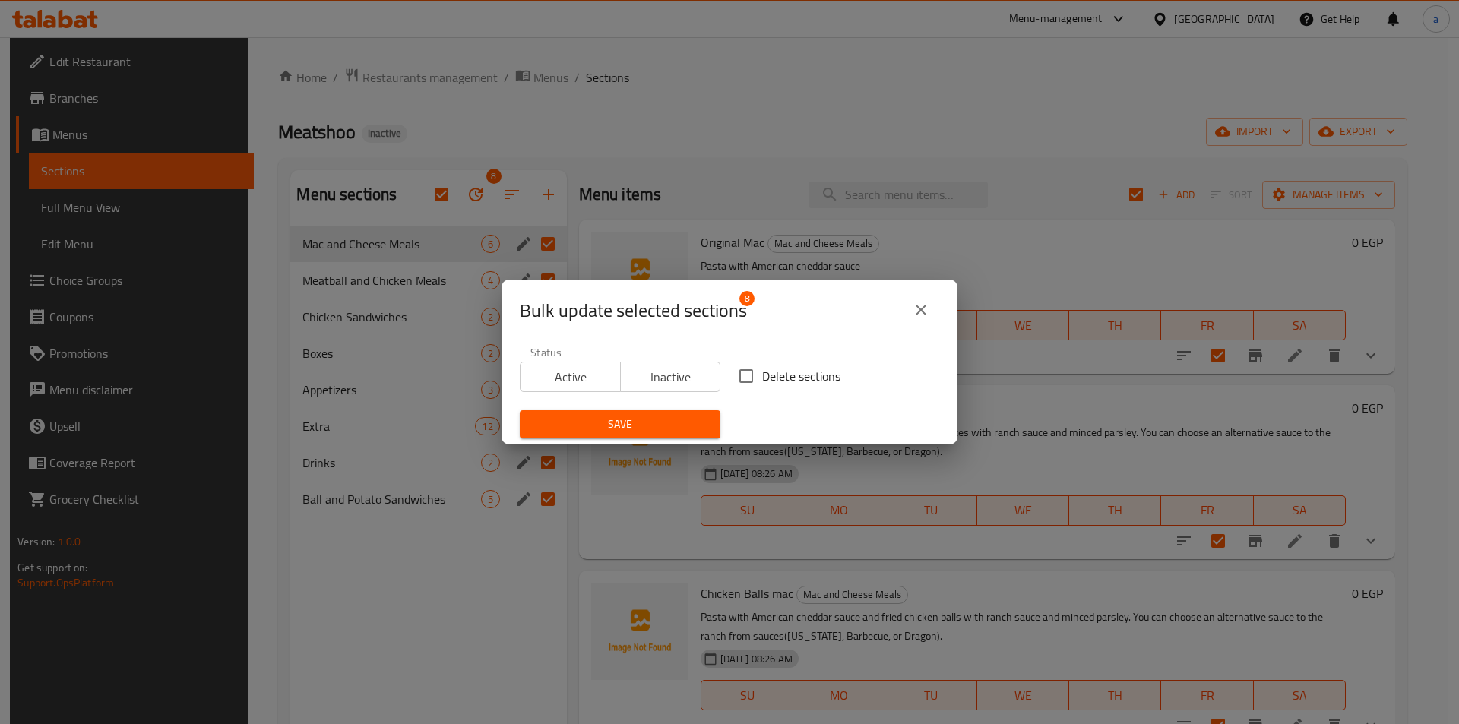
click at [750, 350] on div "Status Active Inactive Delete sections Save" at bounding box center [730, 392] width 438 height 110
click at [750, 391] on input "Delete sections" at bounding box center [746, 376] width 32 height 32
checkbox input "true"
click at [694, 419] on span "Save" at bounding box center [620, 424] width 176 height 19
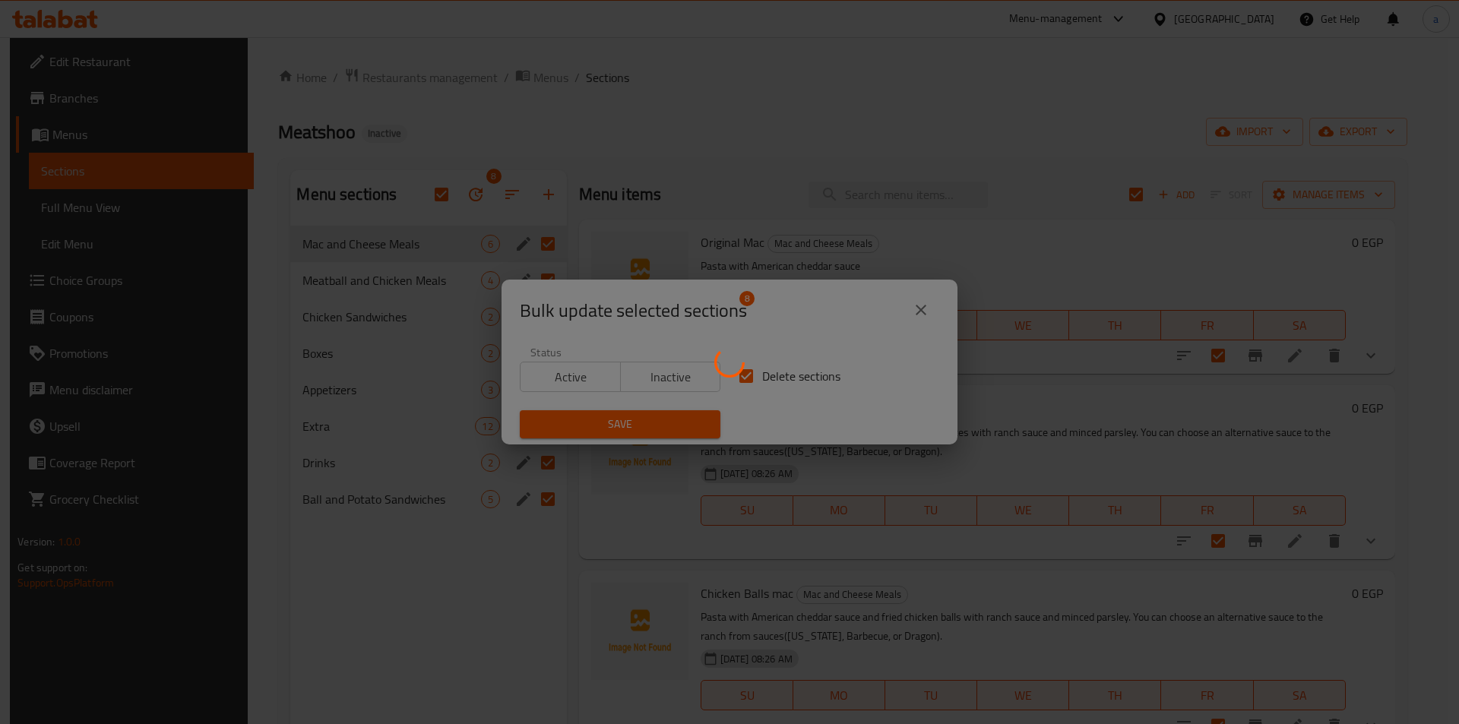
checkbox input "false"
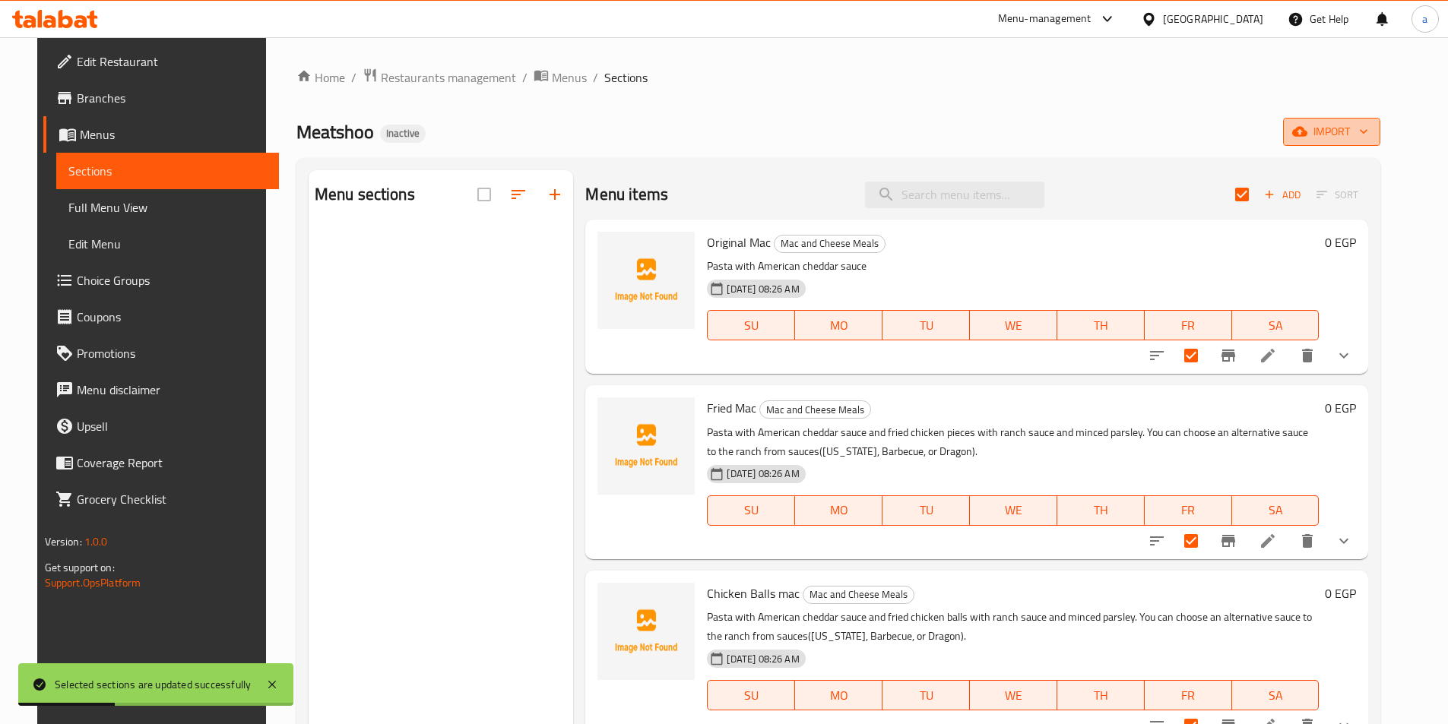
click at [1307, 126] on icon "button" at bounding box center [1299, 131] width 15 height 15
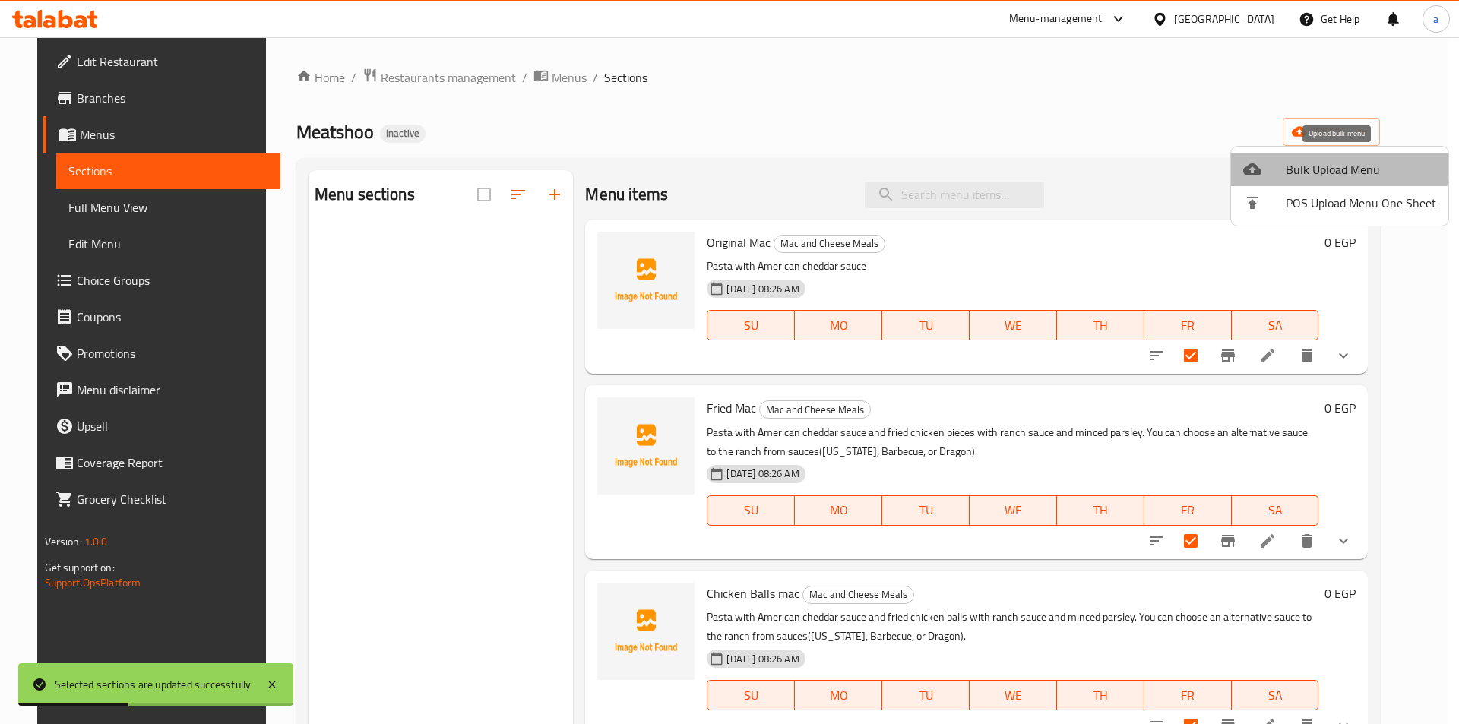
drag, startPoint x: 1342, startPoint y: 126, endPoint x: 1279, endPoint y: 161, distance: 71.5
click at [1279, 161] on div at bounding box center [1265, 169] width 43 height 18
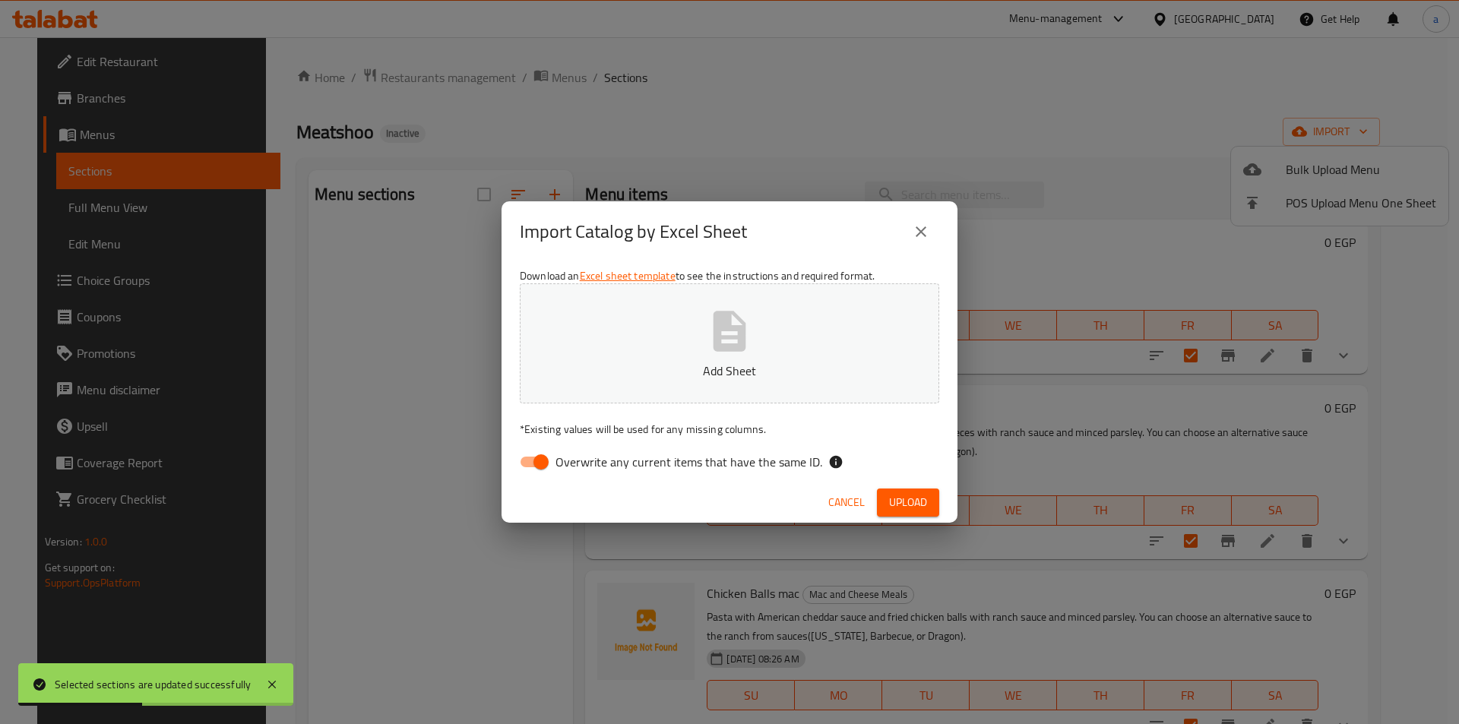
click at [854, 304] on button "Add Sheet" at bounding box center [730, 344] width 420 height 120
drag, startPoint x: 648, startPoint y: 461, endPoint x: 751, endPoint y: 465, distance: 102.7
click at [647, 461] on span "Overwrite any current items that have the same ID." at bounding box center [689, 462] width 267 height 18
click at [557, 477] on label "Overwrite any current items that have the same ID." at bounding box center [667, 462] width 311 height 29
click at [557, 477] on input "Overwrite any current items that have the same ID." at bounding box center [541, 462] width 87 height 29
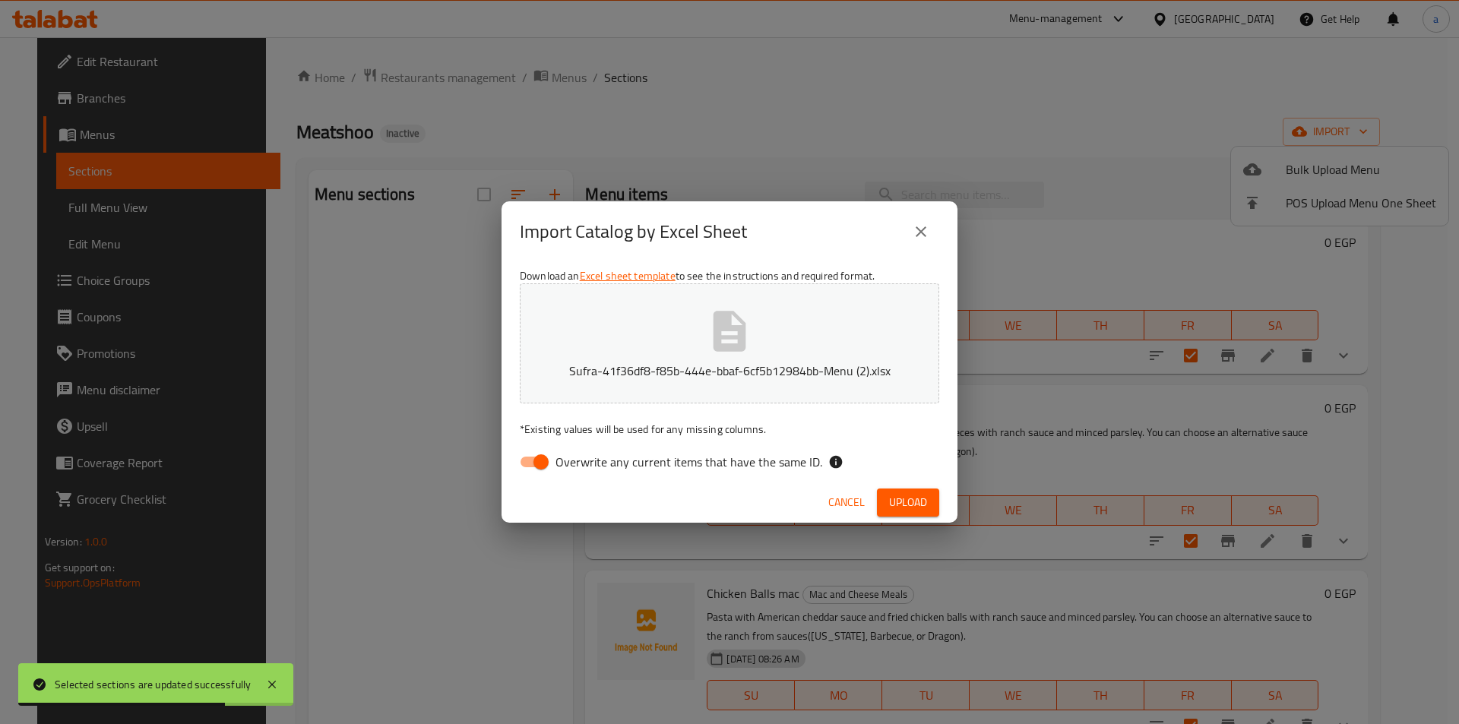
checkbox input "false"
click at [924, 513] on button "Upload" at bounding box center [908, 503] width 62 height 28
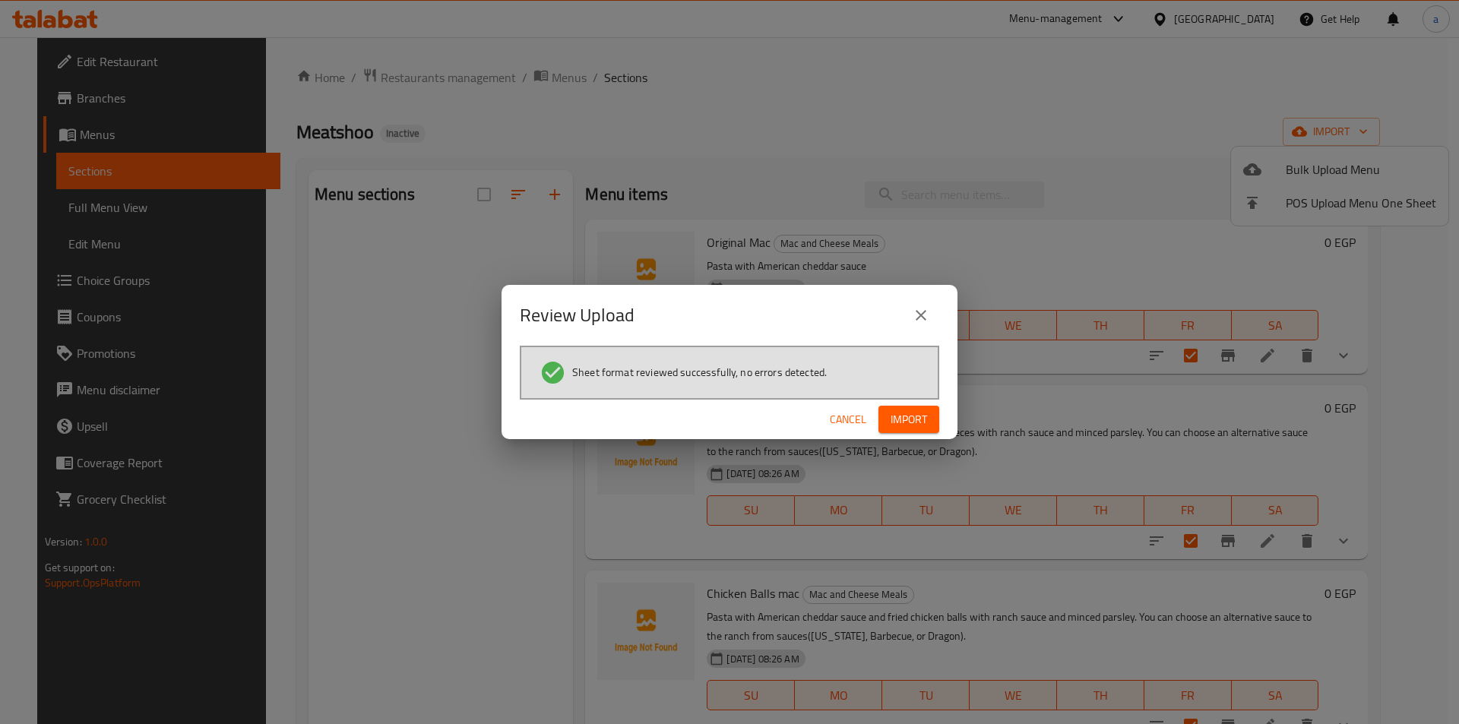
click at [929, 431] on button "Import" at bounding box center [909, 420] width 61 height 28
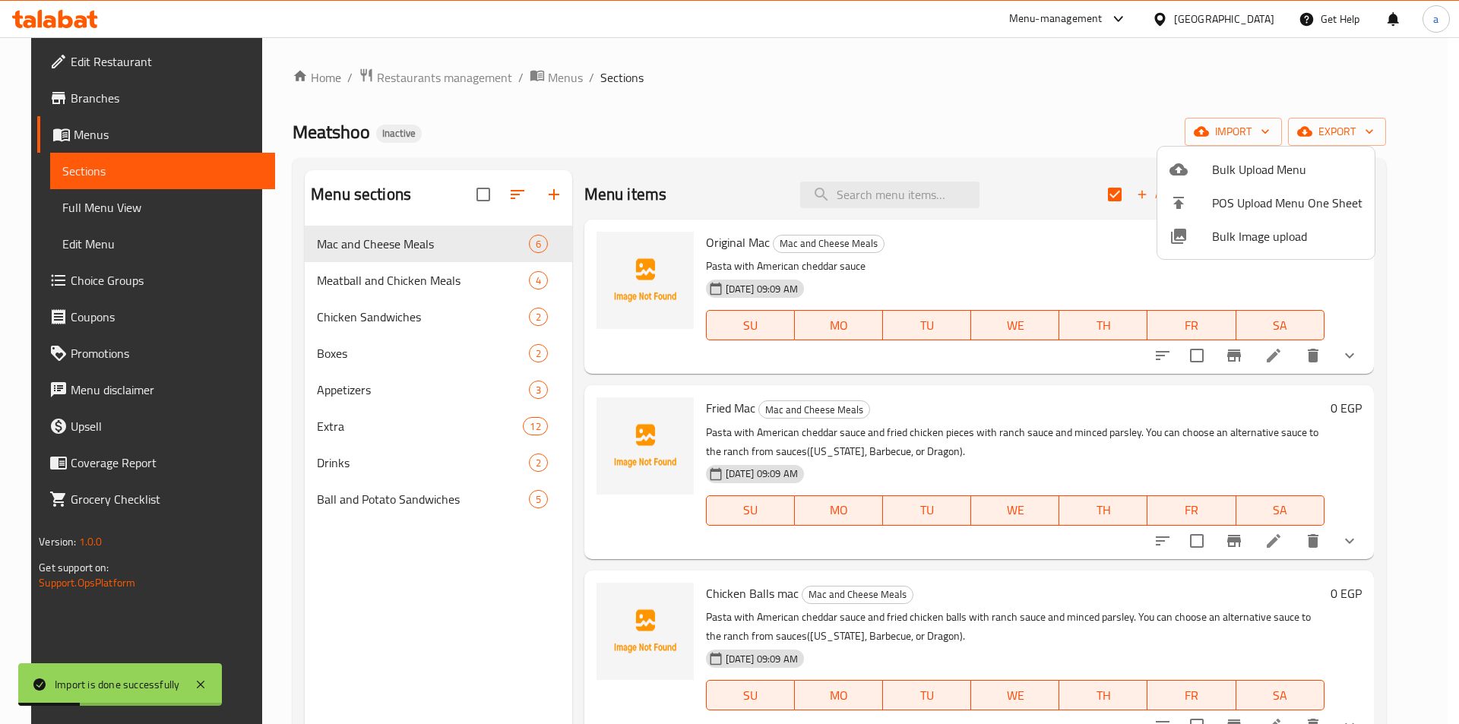
click at [101, 218] on div at bounding box center [729, 362] width 1459 height 724
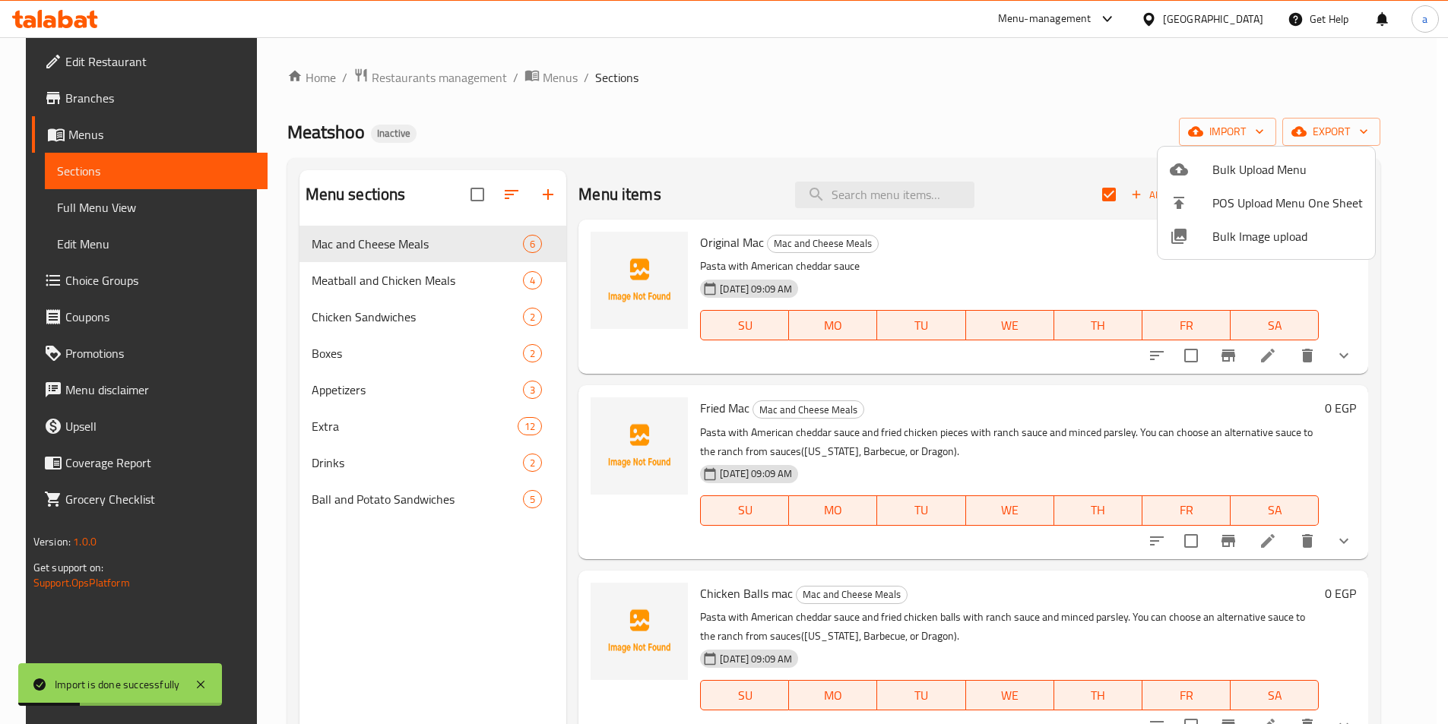
click at [101, 217] on span "Full Menu View" at bounding box center [156, 207] width 198 height 18
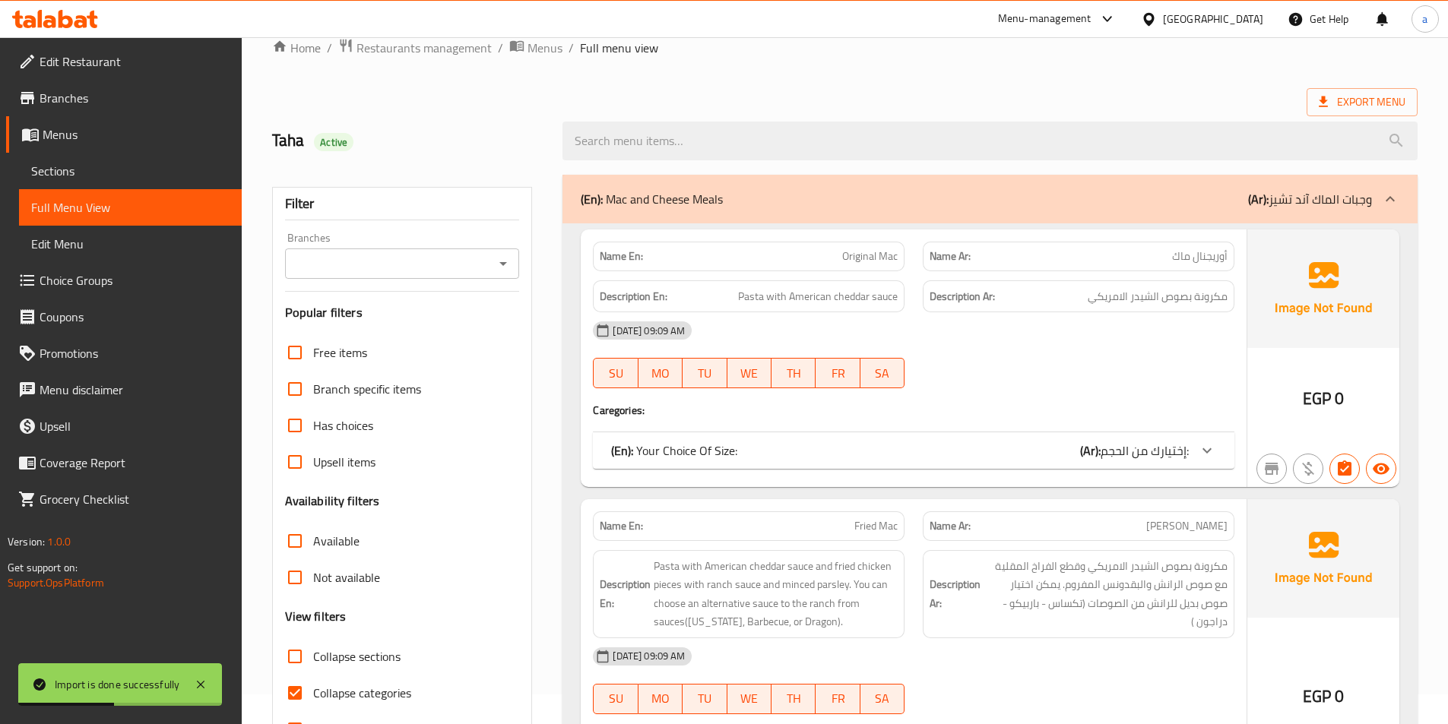
scroll to position [228, 0]
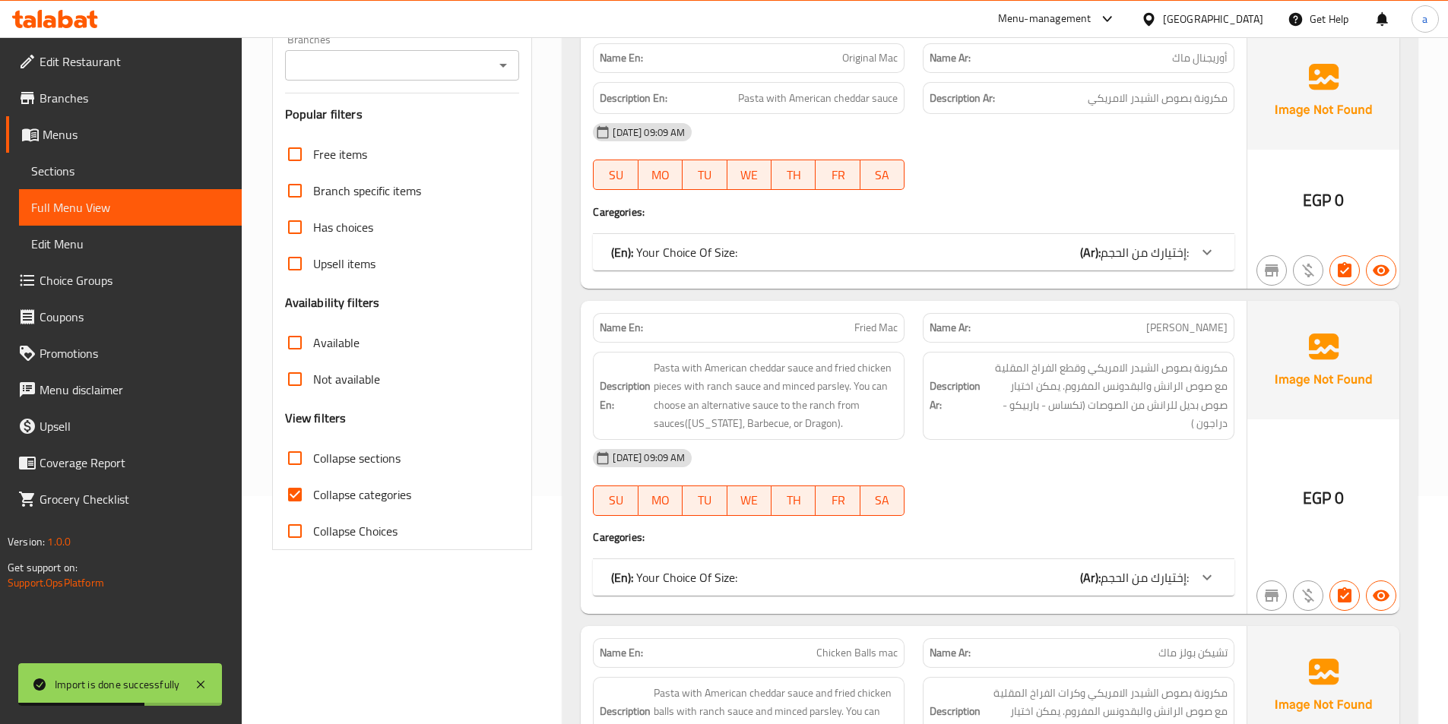
drag, startPoint x: 384, startPoint y: 461, endPoint x: 384, endPoint y: 491, distance: 29.6
click at [384, 462] on span "Collapse sections" at bounding box center [356, 458] width 87 height 18
click at [313, 462] on input "Collapse sections" at bounding box center [295, 458] width 36 height 36
checkbox input "true"
click at [384, 491] on span "Collapse categories" at bounding box center [362, 495] width 98 height 18
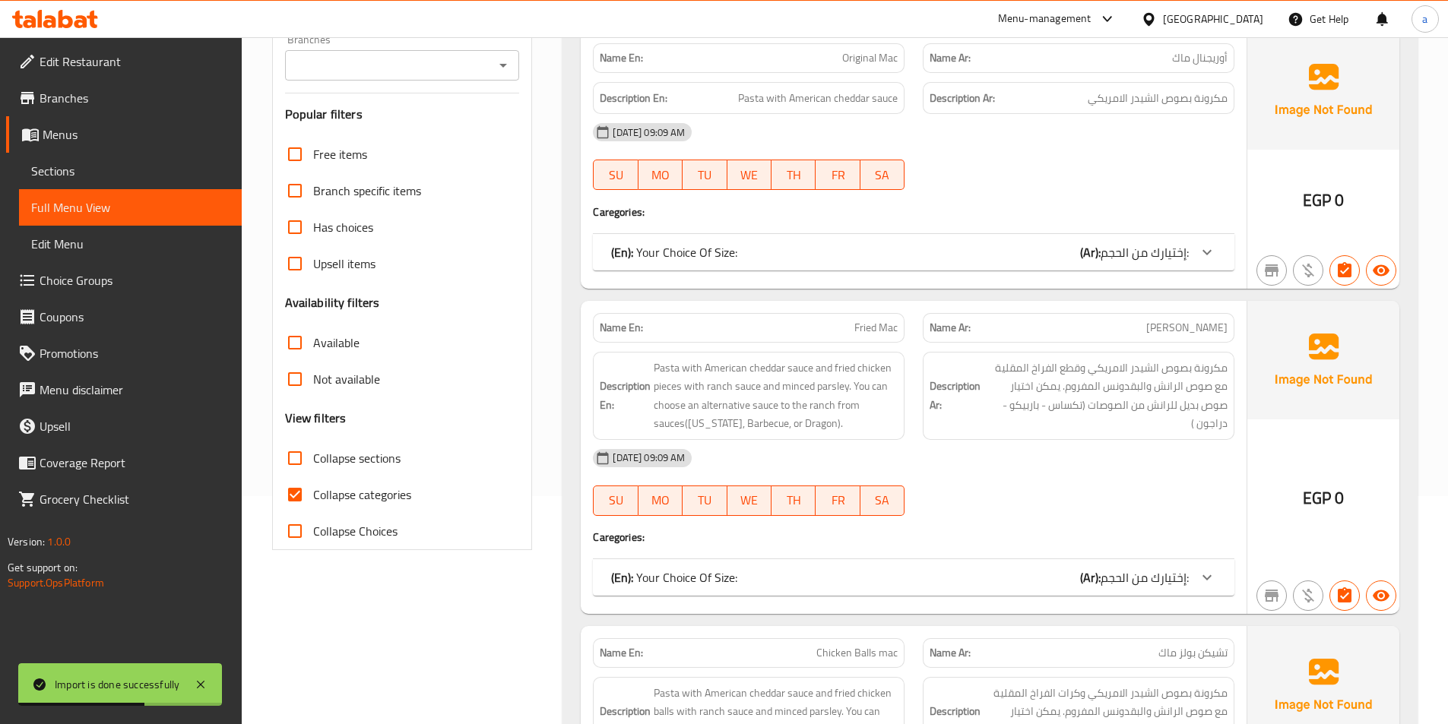
click at [313, 491] on input "Collapse categories" at bounding box center [295, 495] width 36 height 36
checkbox input "false"
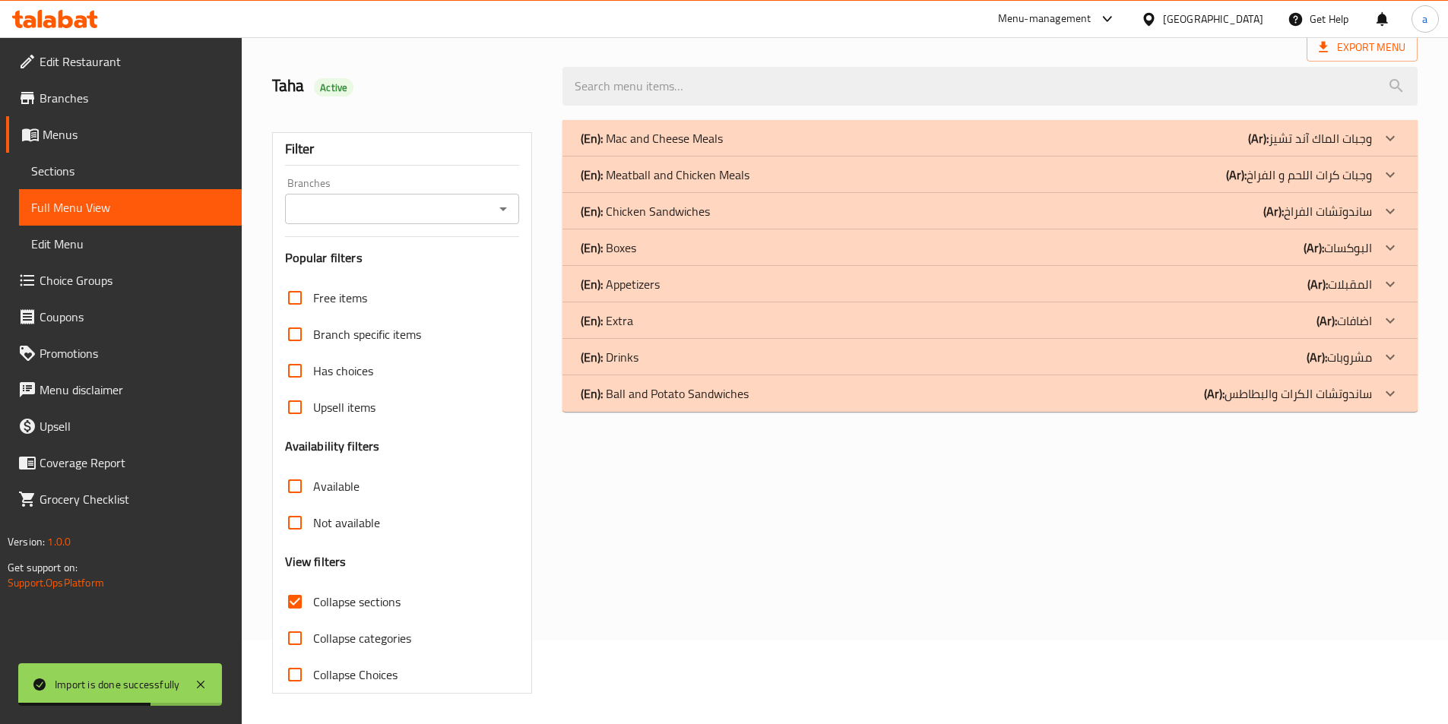
scroll to position [84, 0]
click at [826, 144] on div "(En): Mac and Cheese Meals (Ar): وجبات الماك آند تشيز" at bounding box center [976, 138] width 791 height 18
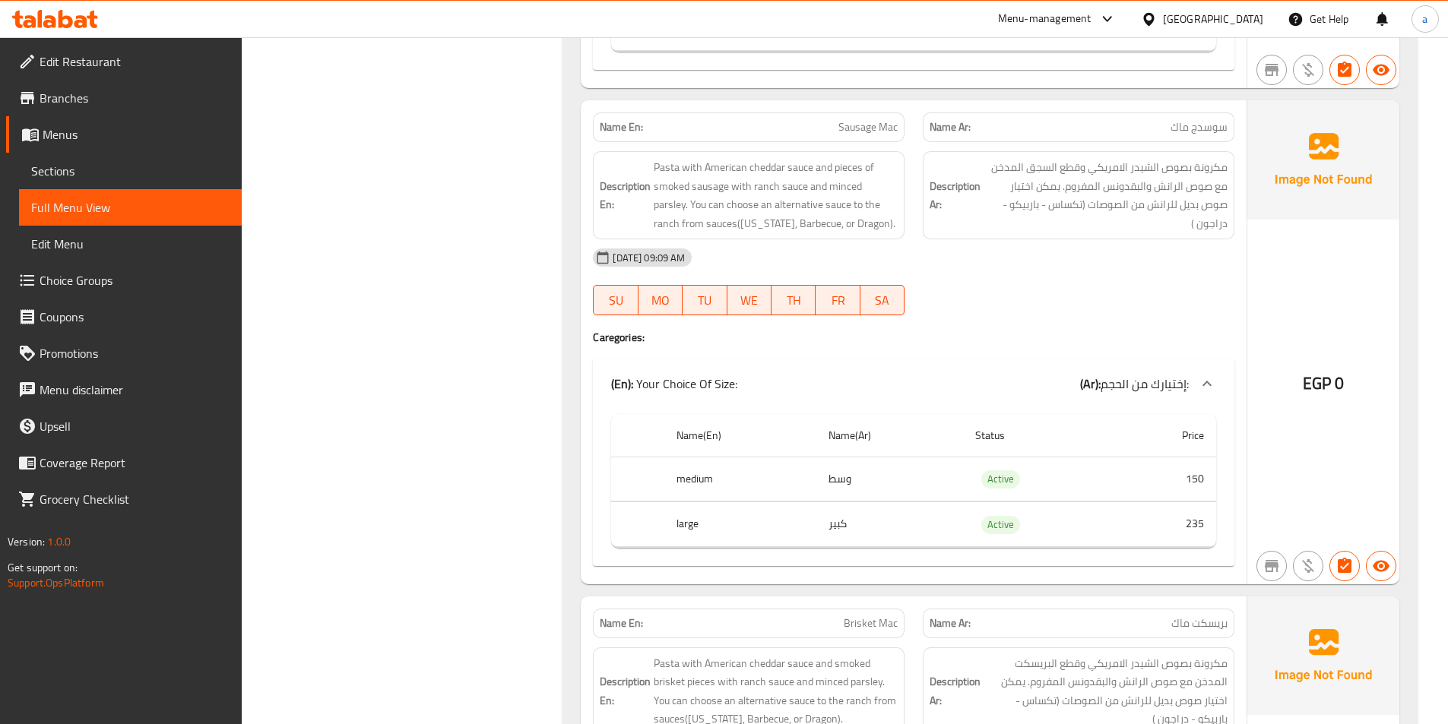
scroll to position [1554, 0]
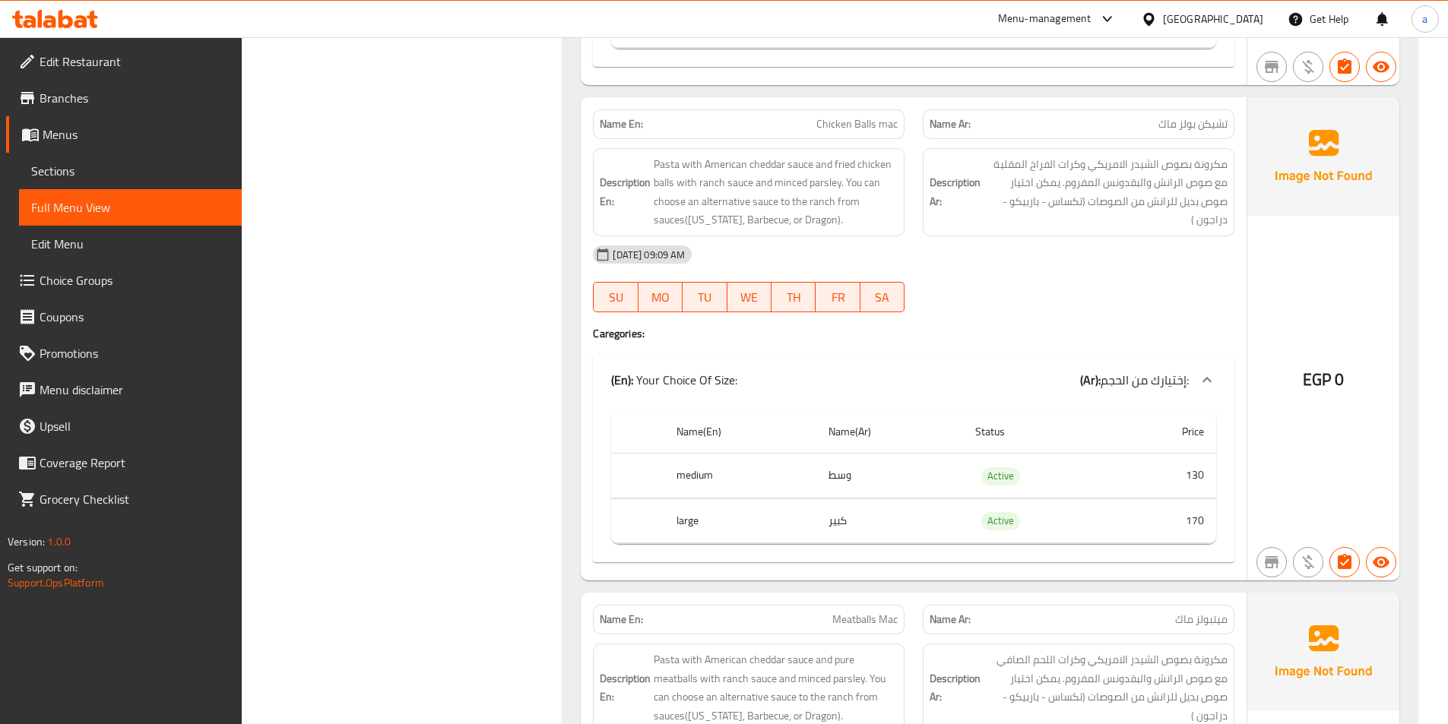
click at [103, 176] on span "Sections" at bounding box center [130, 171] width 198 height 18
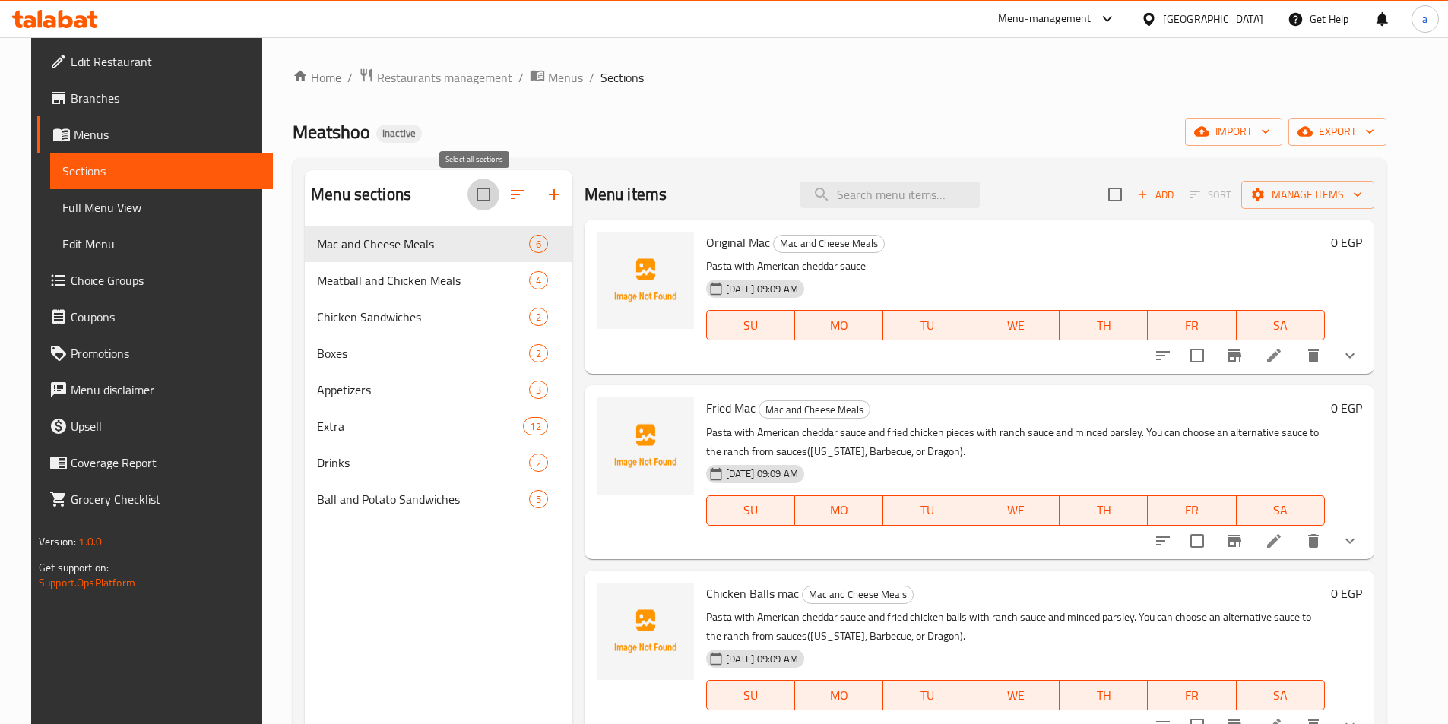
click at [480, 186] on input "checkbox" at bounding box center [483, 195] width 32 height 32
checkbox input "true"
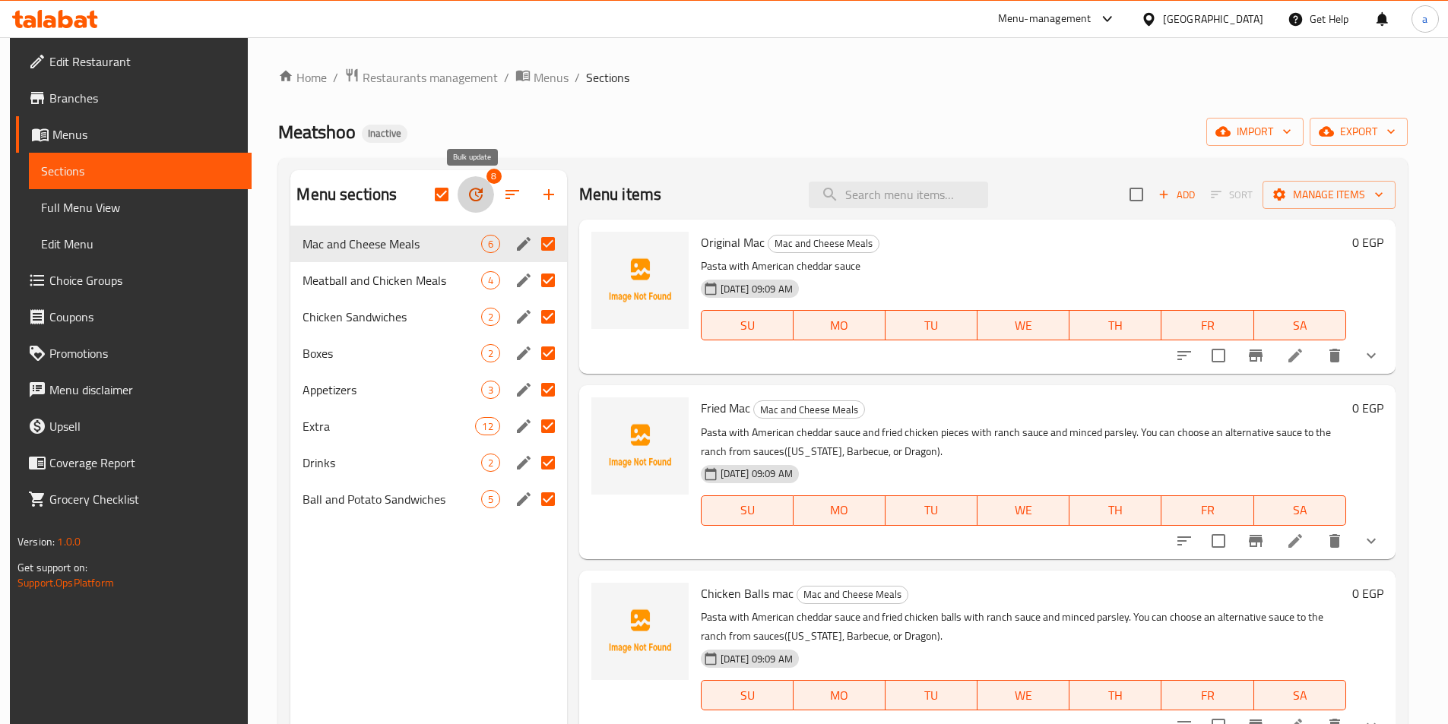
click at [480, 189] on icon "button" at bounding box center [476, 194] width 18 height 18
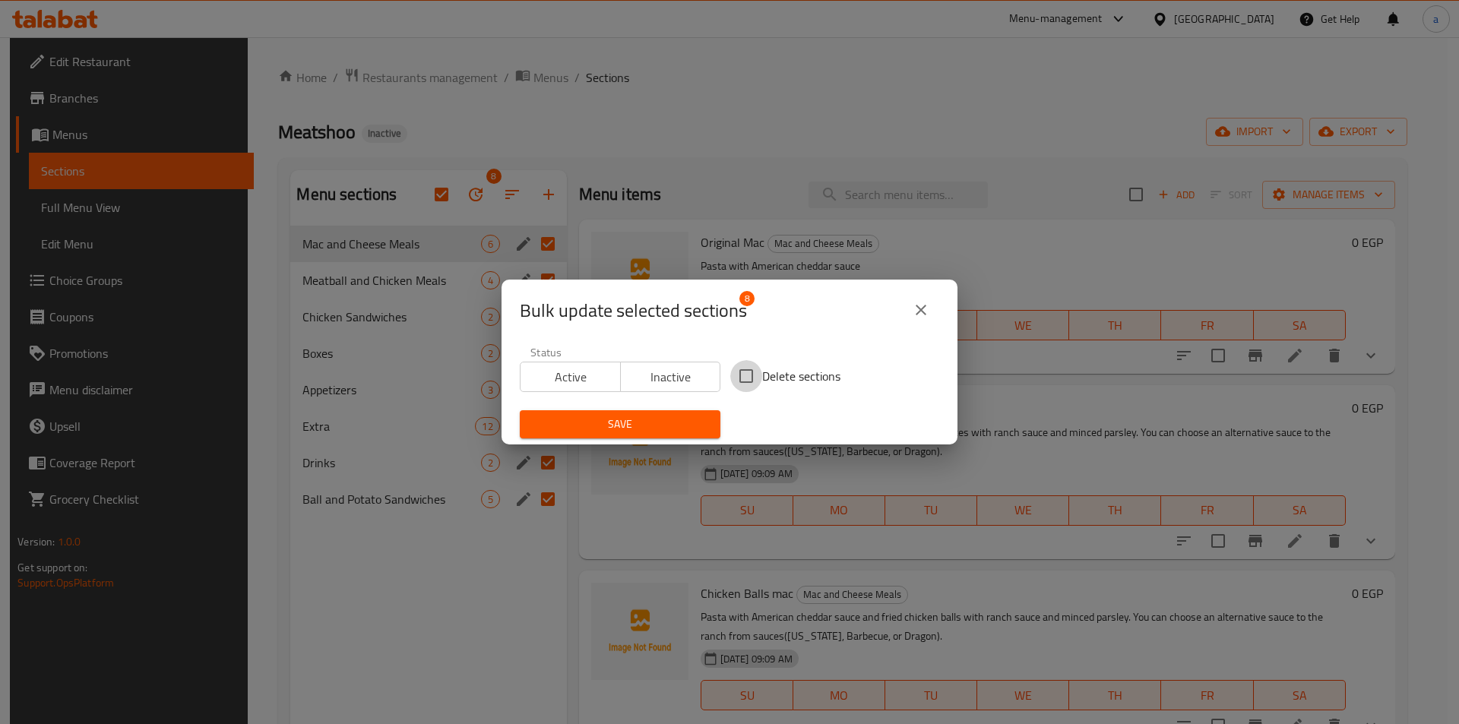
drag, startPoint x: 742, startPoint y: 366, endPoint x: 691, endPoint y: 409, distance: 66.9
click at [743, 366] on input "Delete sections" at bounding box center [746, 376] width 32 height 32
checkbox input "true"
click at [691, 409] on div "Save" at bounding box center [620, 424] width 219 height 46
click at [691, 422] on span "Save" at bounding box center [620, 424] width 176 height 19
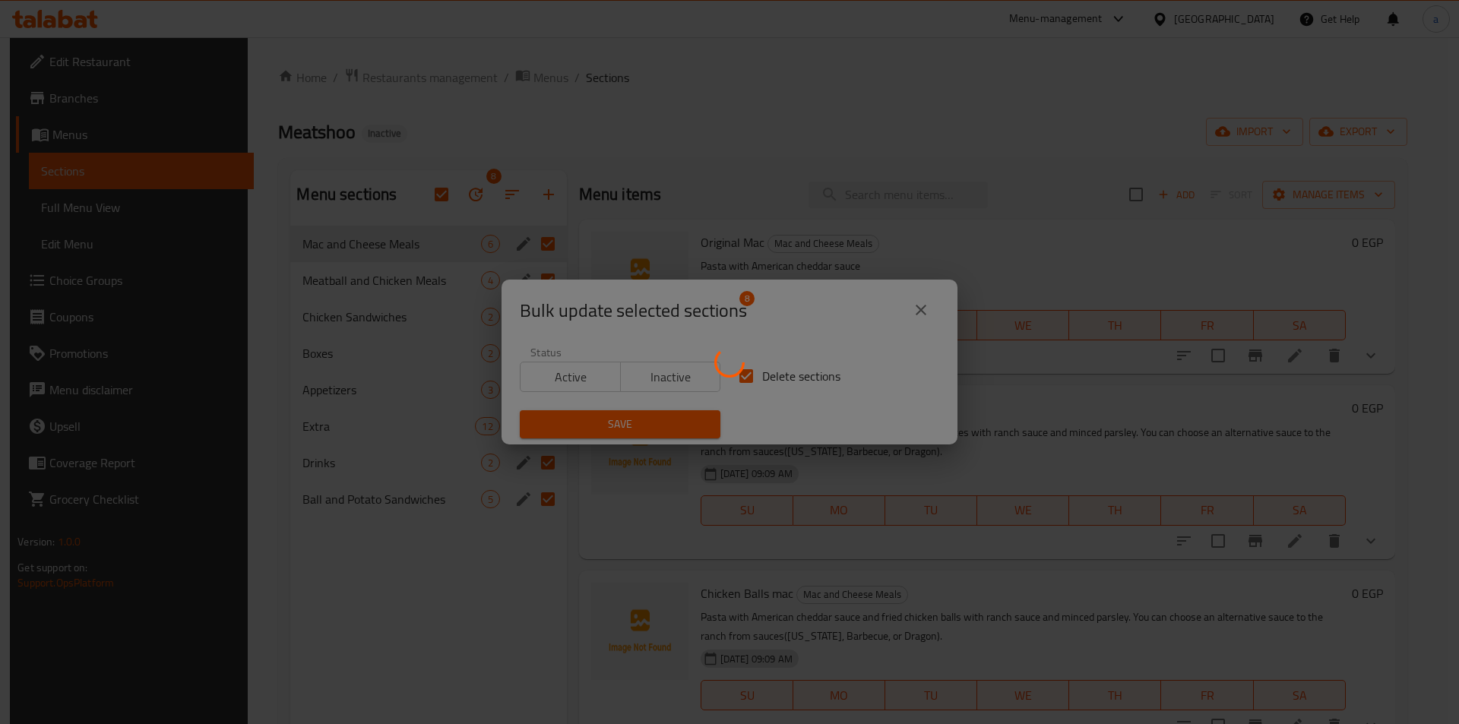
checkbox input "false"
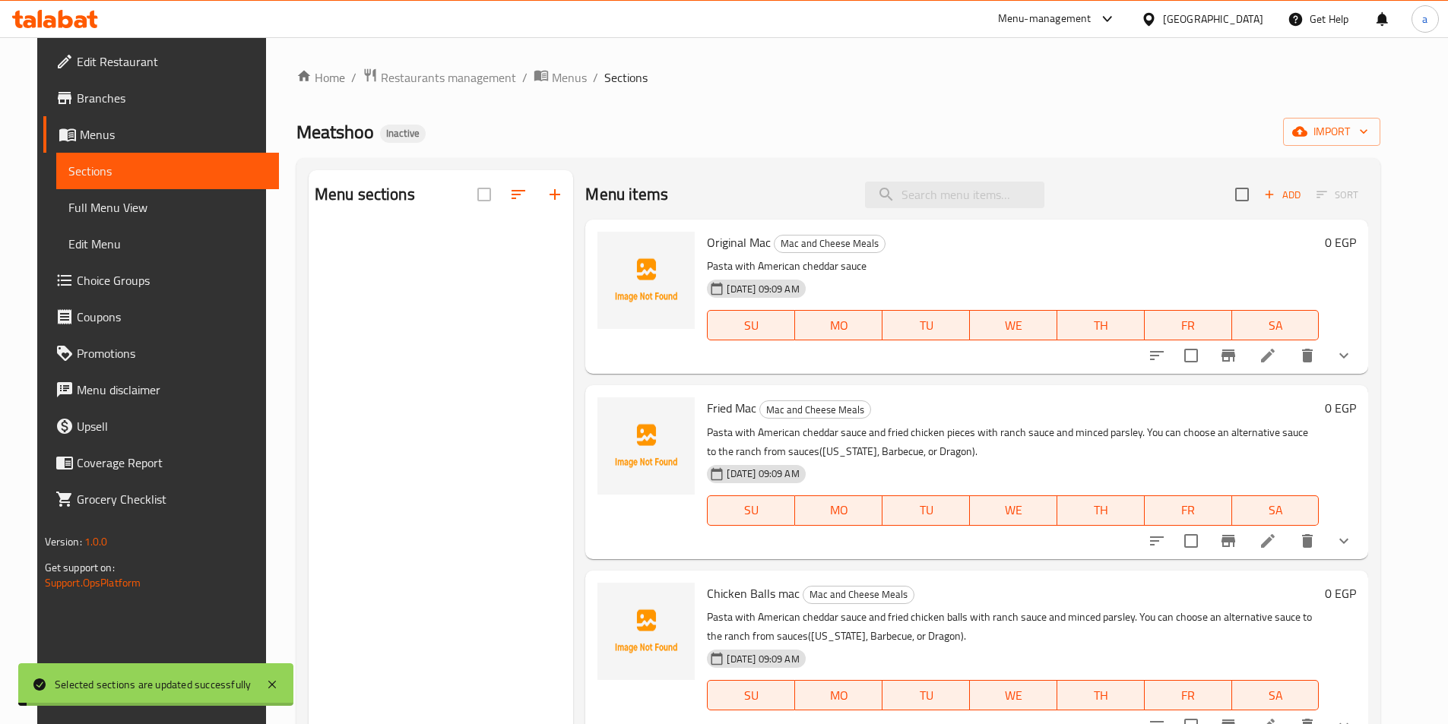
click at [1263, 125] on div "Meatshoo Inactive import" at bounding box center [838, 132] width 1085 height 28
click at [1364, 125] on span "import" at bounding box center [1331, 131] width 73 height 19
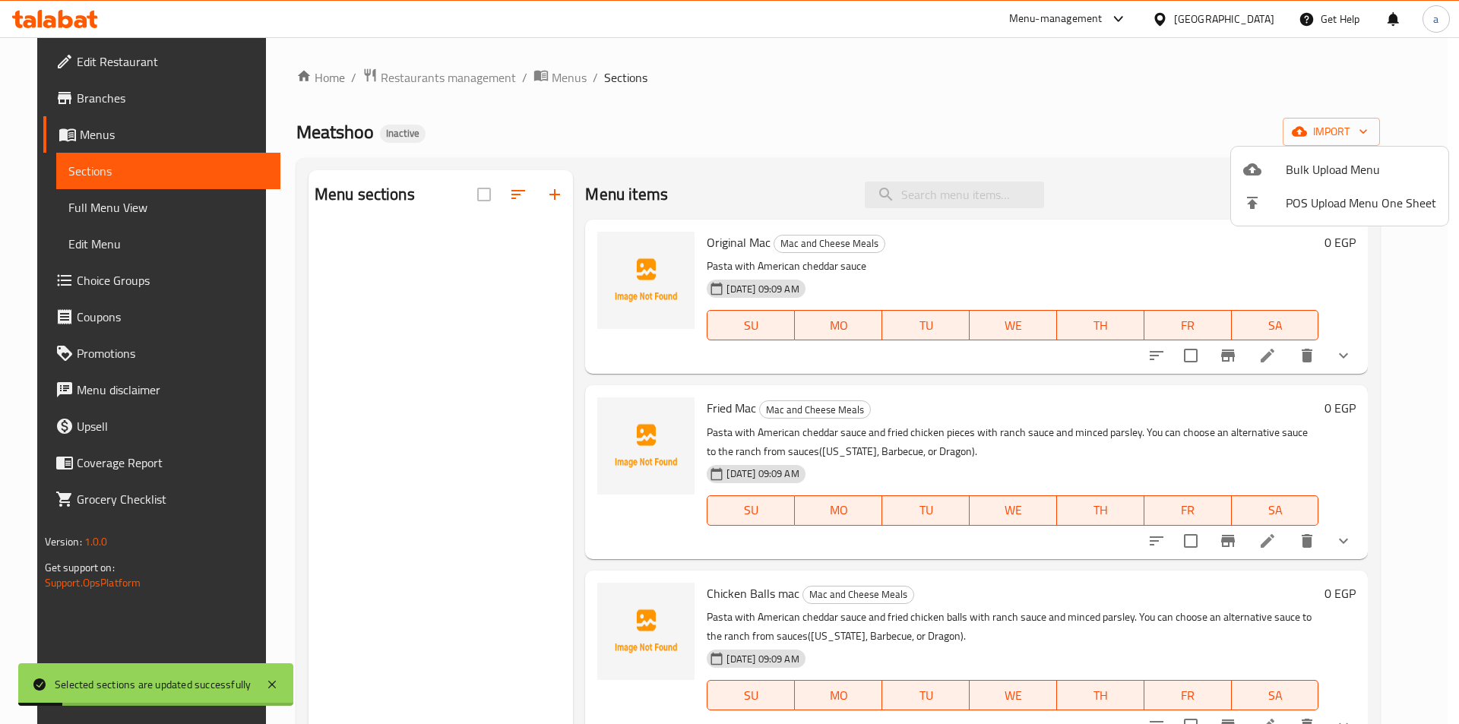
click at [1298, 171] on span "Bulk Upload Menu" at bounding box center [1361, 169] width 151 height 18
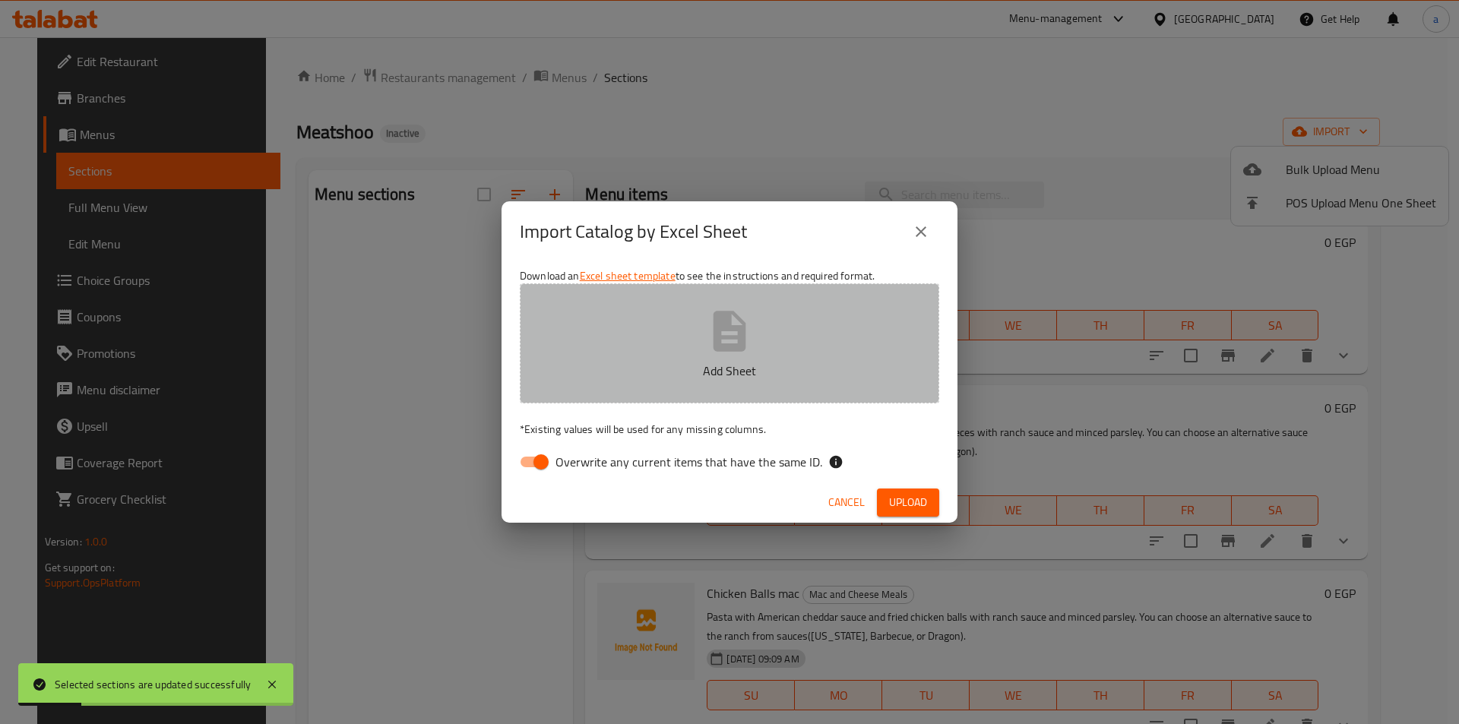
click at [896, 309] on button "Add Sheet" at bounding box center [730, 344] width 420 height 120
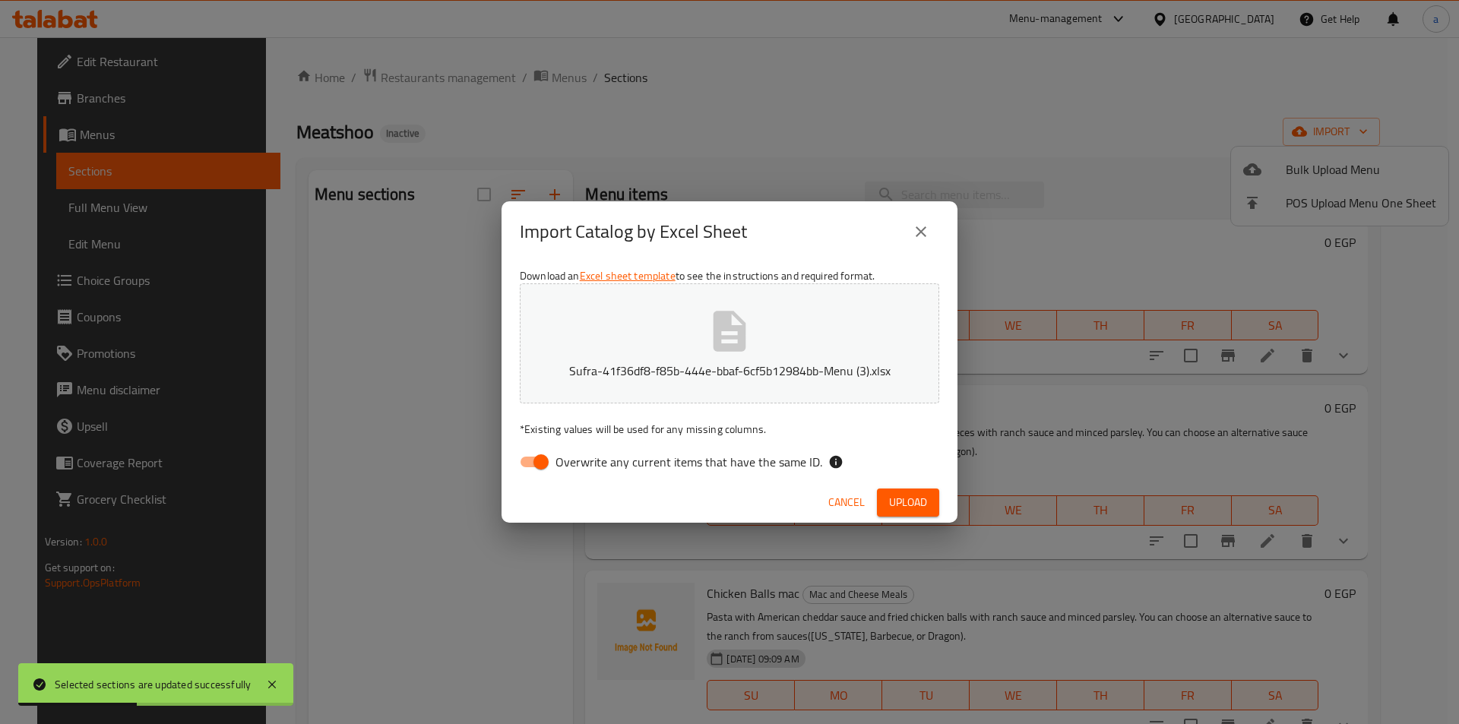
click at [539, 460] on input "Overwrite any current items that have the same ID." at bounding box center [541, 462] width 87 height 29
checkbox input "false"
click at [902, 500] on span "Upload" at bounding box center [908, 502] width 38 height 19
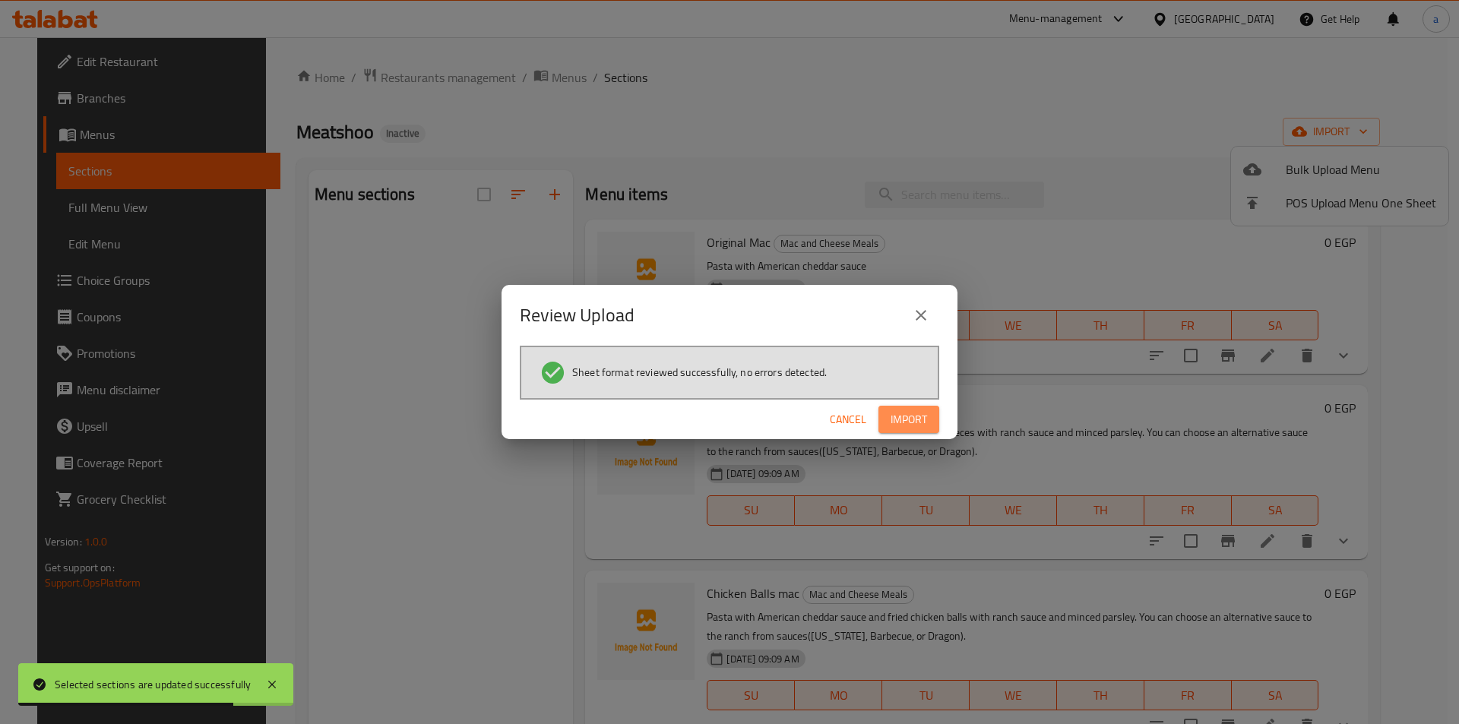
click at [922, 409] on button "Import" at bounding box center [909, 420] width 61 height 28
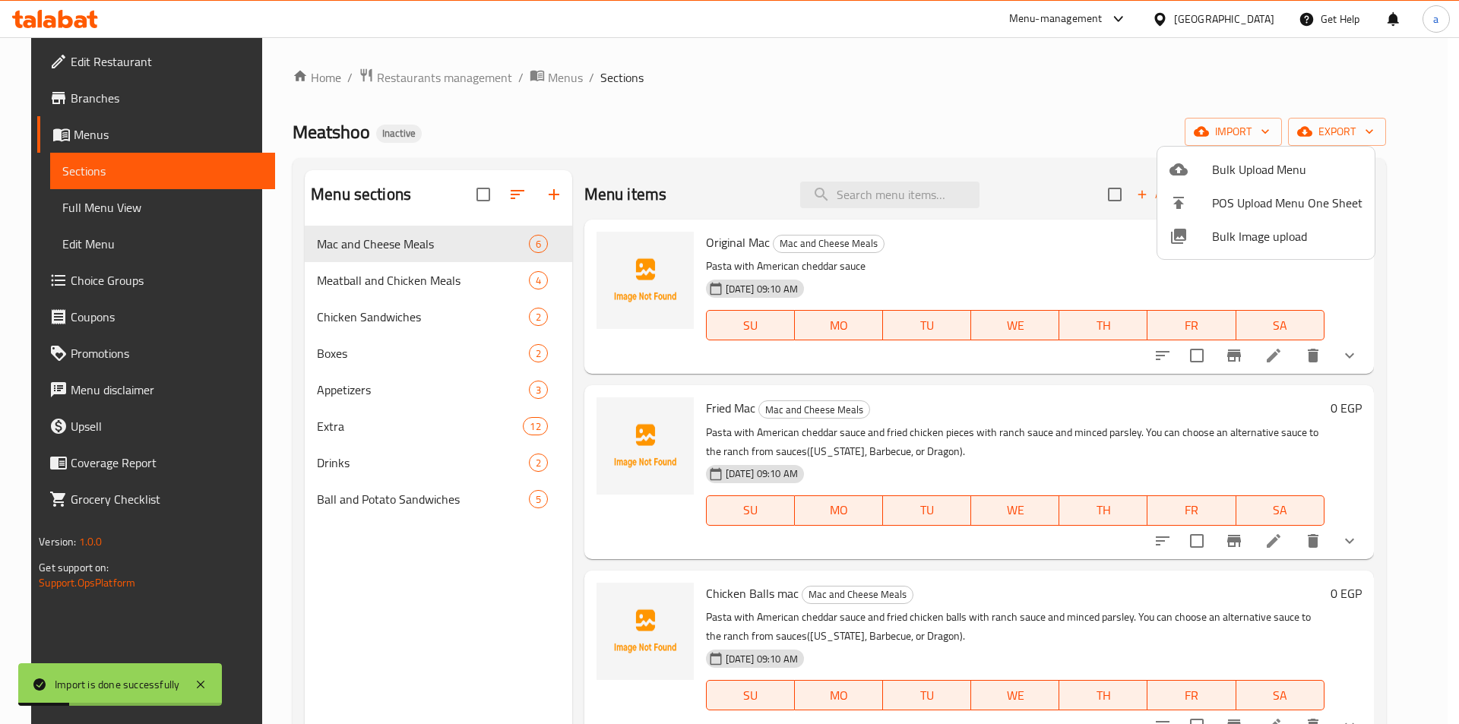
click at [147, 216] on div at bounding box center [729, 362] width 1459 height 724
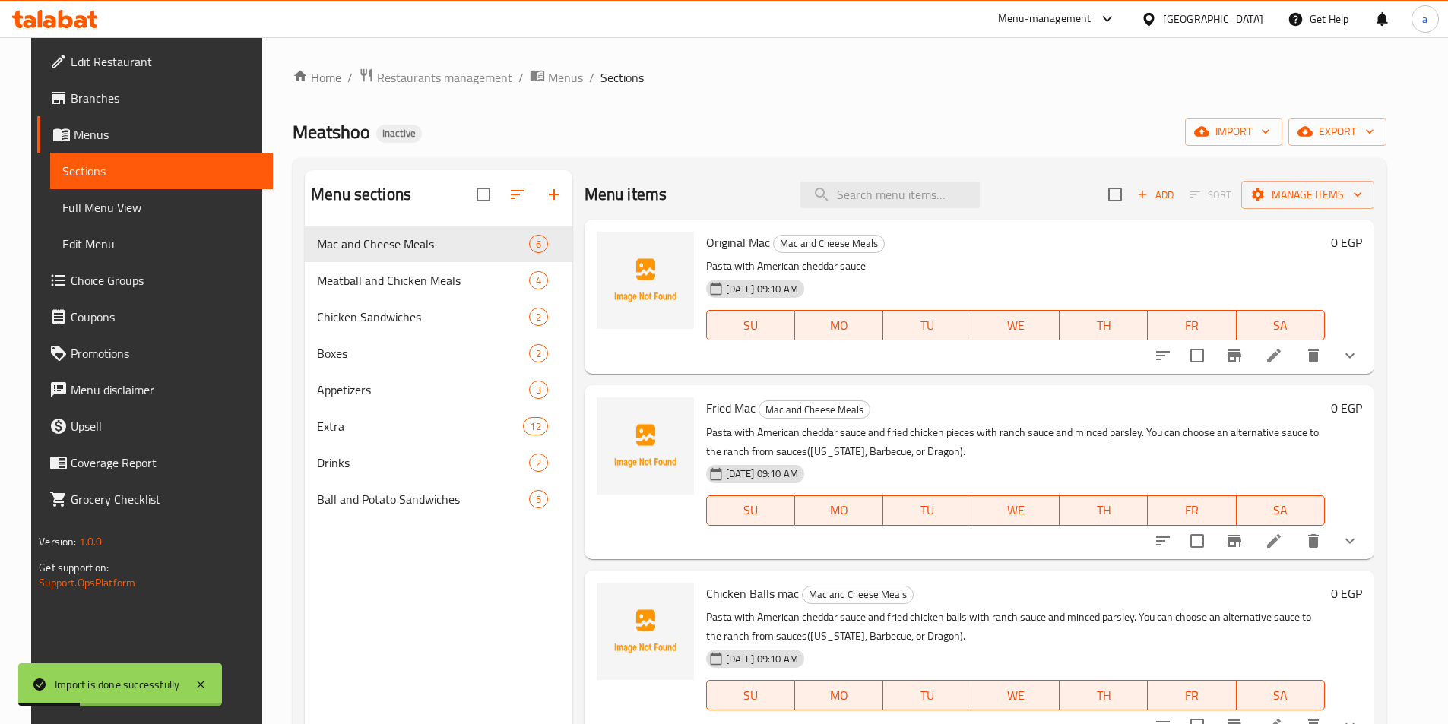
click at [147, 216] on span "Full Menu View" at bounding box center [161, 207] width 198 height 18
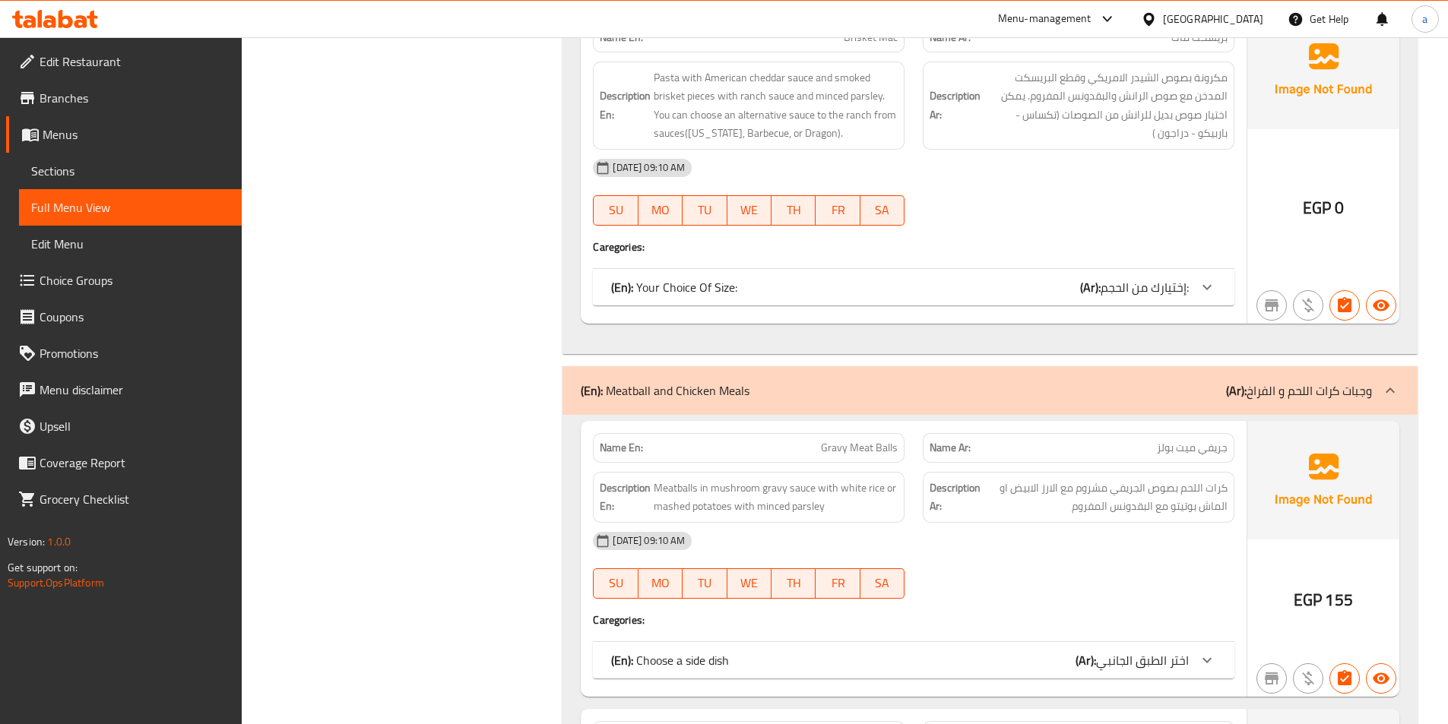
scroll to position [1596, 0]
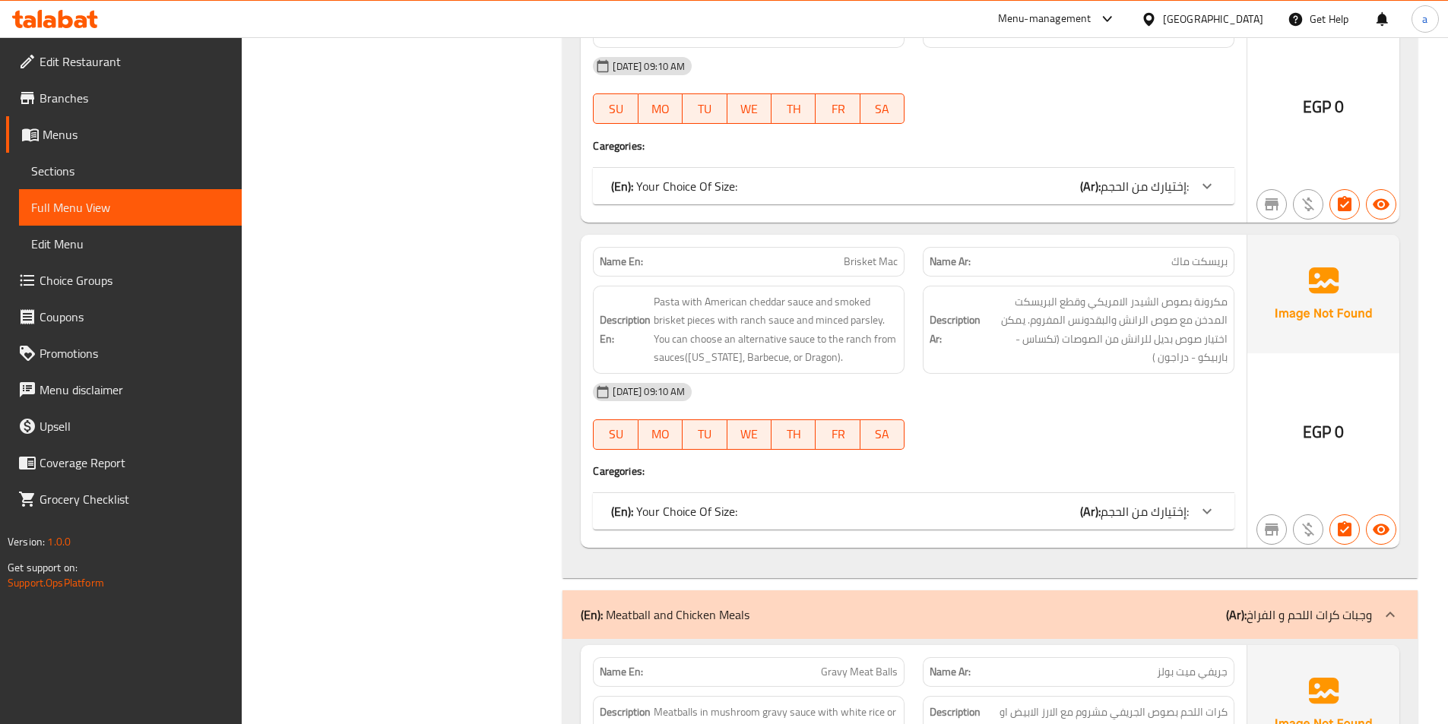
click at [1039, 515] on div "(En): Your Choice Of Size: (Ar): إختيارك من الحجم:" at bounding box center [900, 511] width 578 height 18
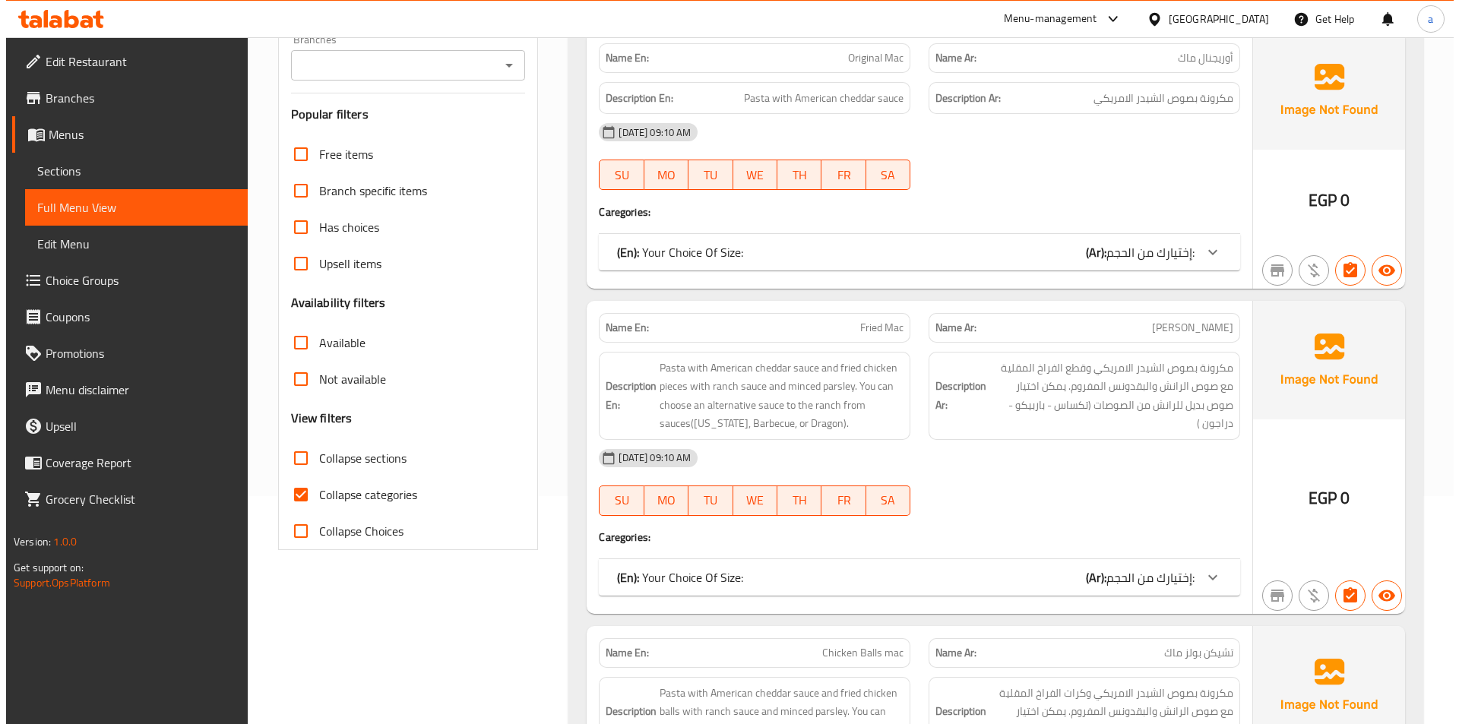
scroll to position [0, 0]
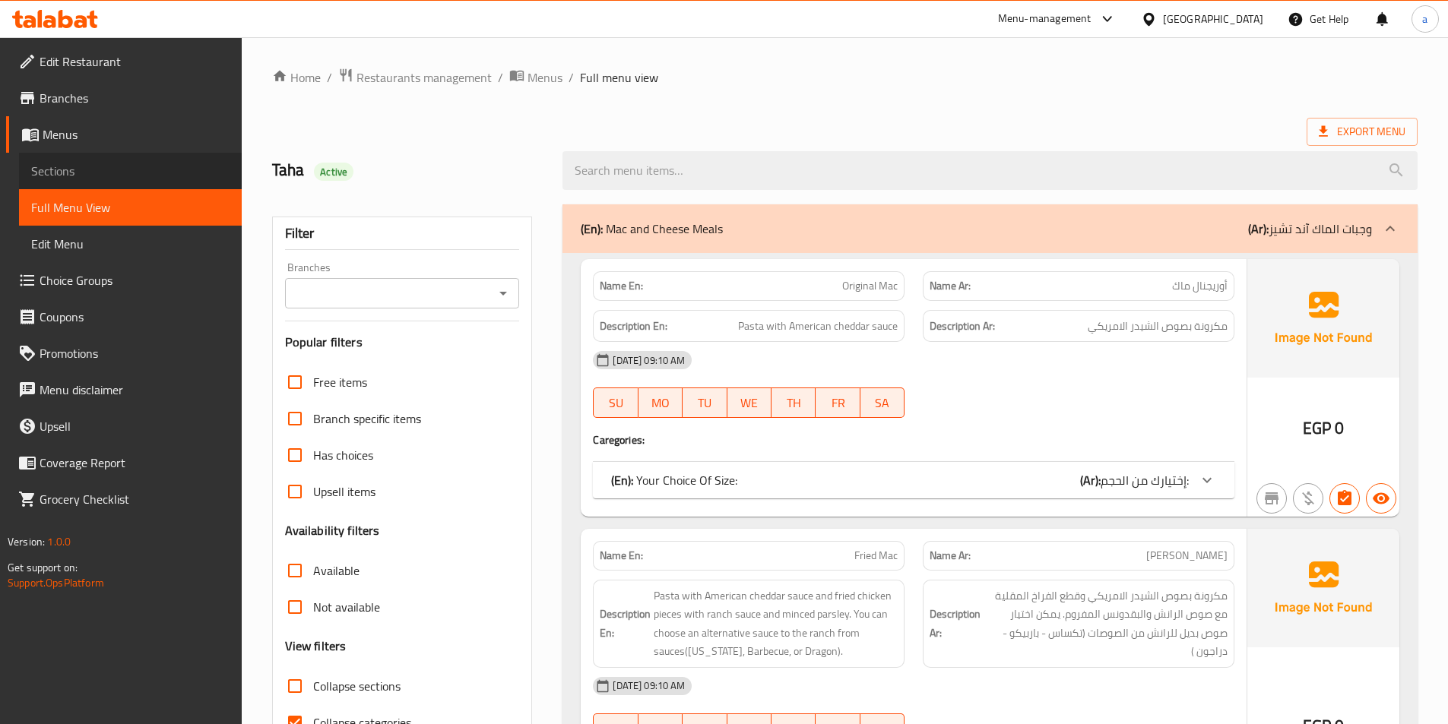
click at [85, 179] on span "Sections" at bounding box center [130, 171] width 198 height 18
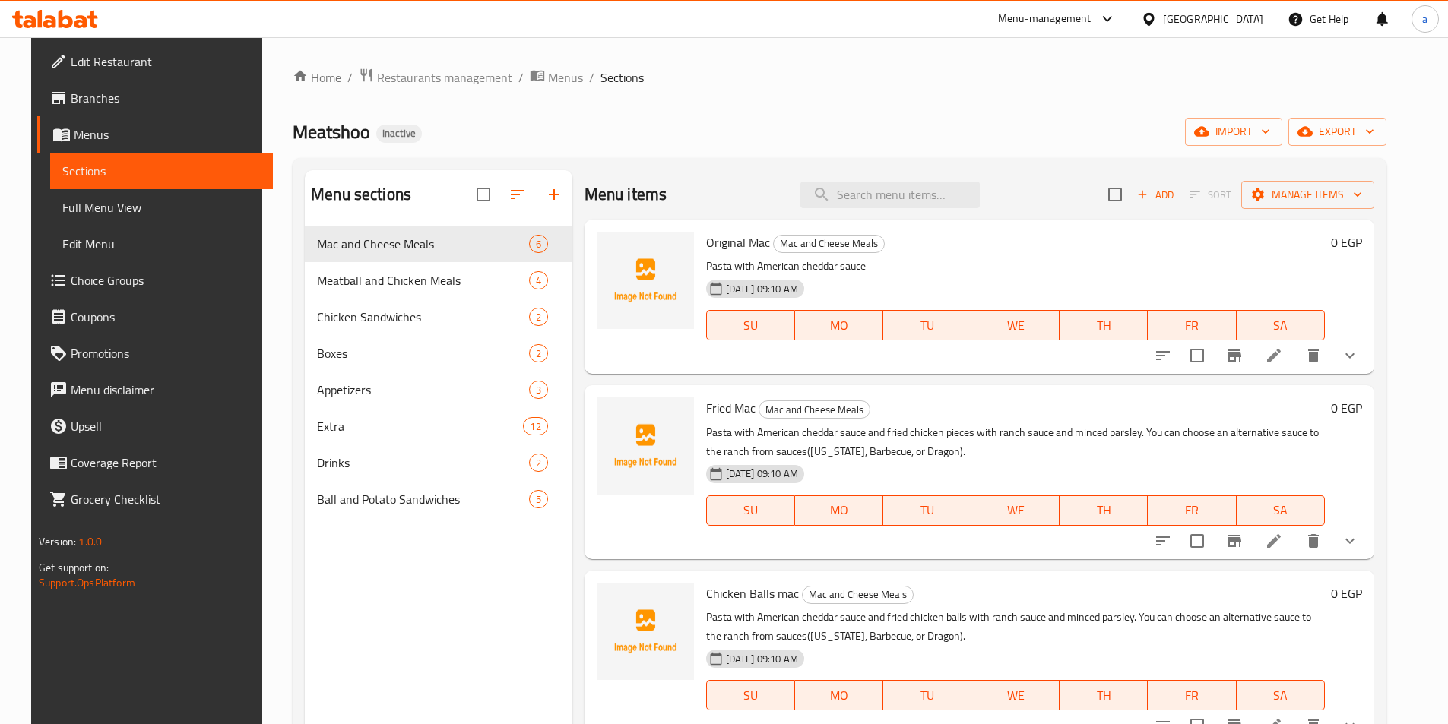
click at [482, 201] on input "checkbox" at bounding box center [483, 195] width 32 height 32
checkbox input "true"
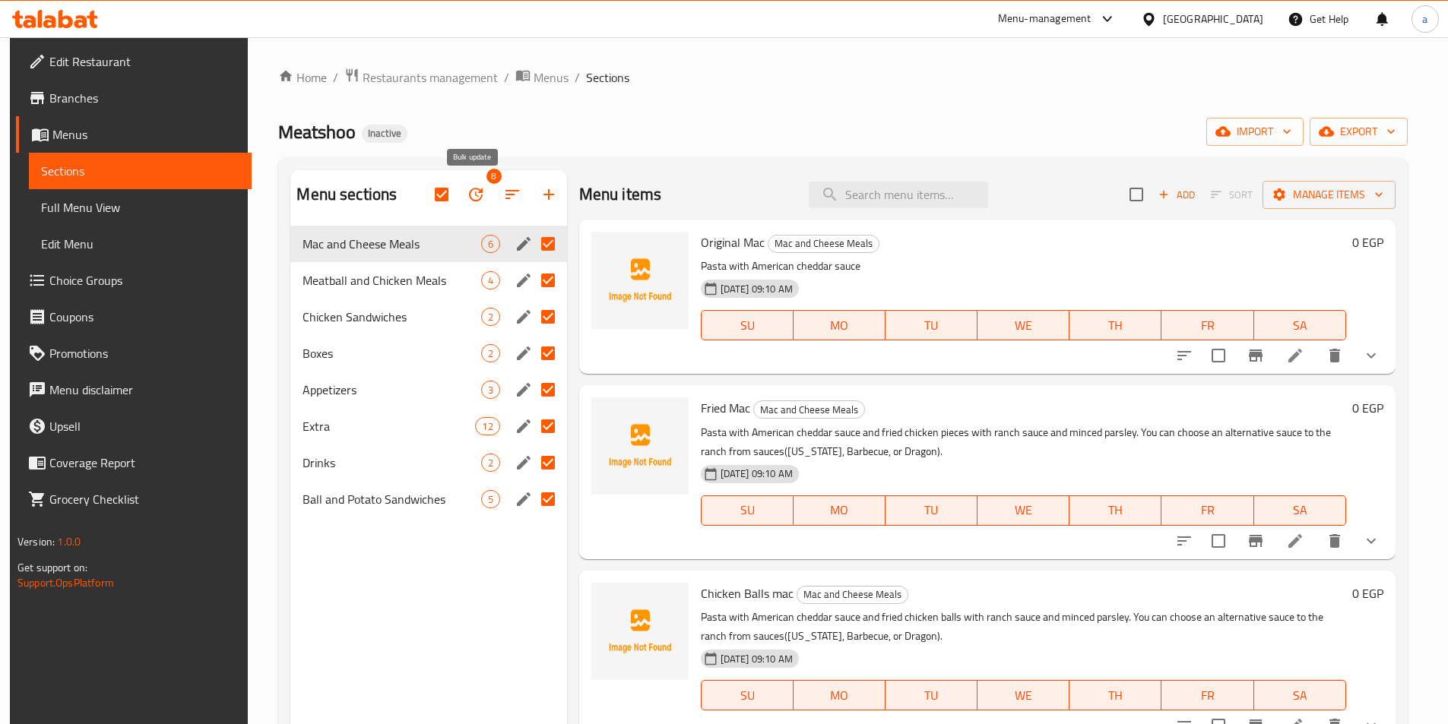
click at [482, 199] on icon "button" at bounding box center [476, 194] width 18 height 18
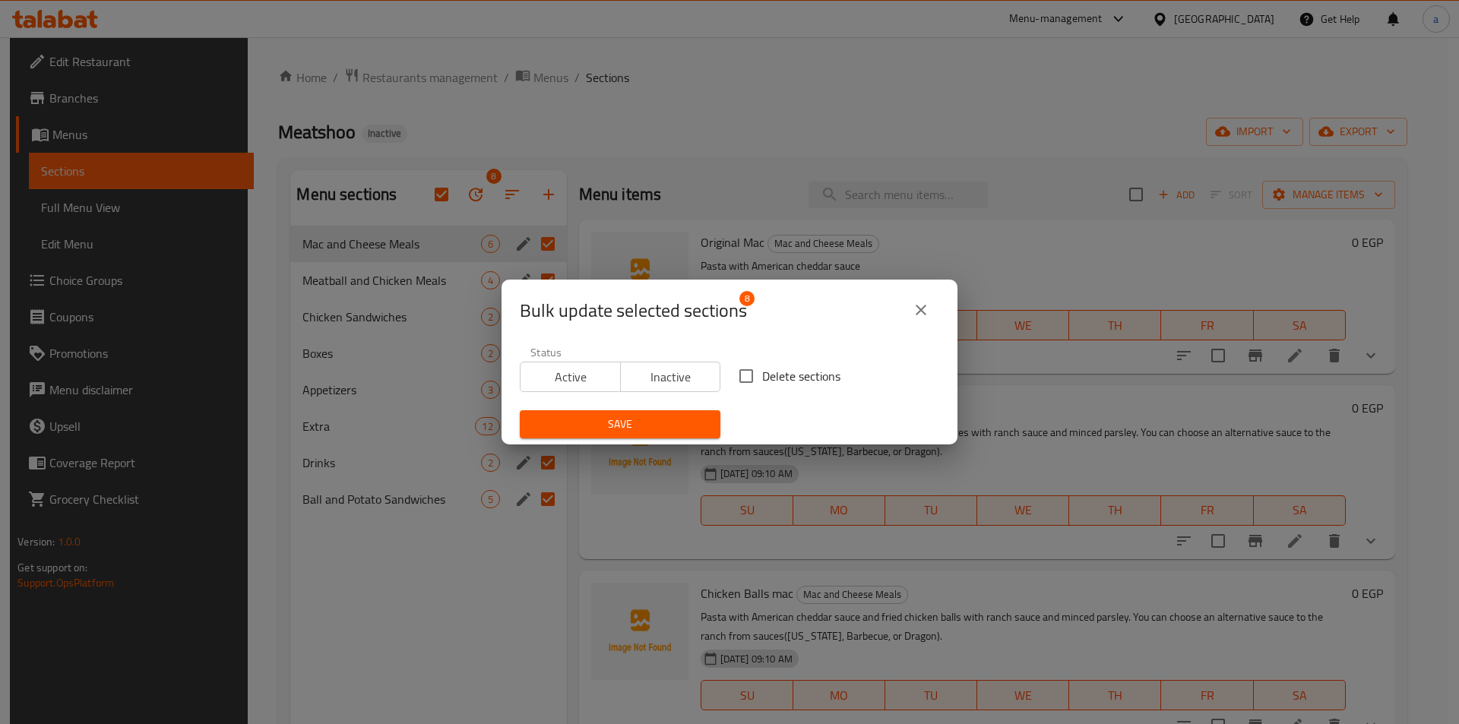
click at [738, 377] on input "Delete sections" at bounding box center [746, 376] width 32 height 32
checkbox input "true"
click at [695, 411] on button "Save" at bounding box center [620, 424] width 201 height 28
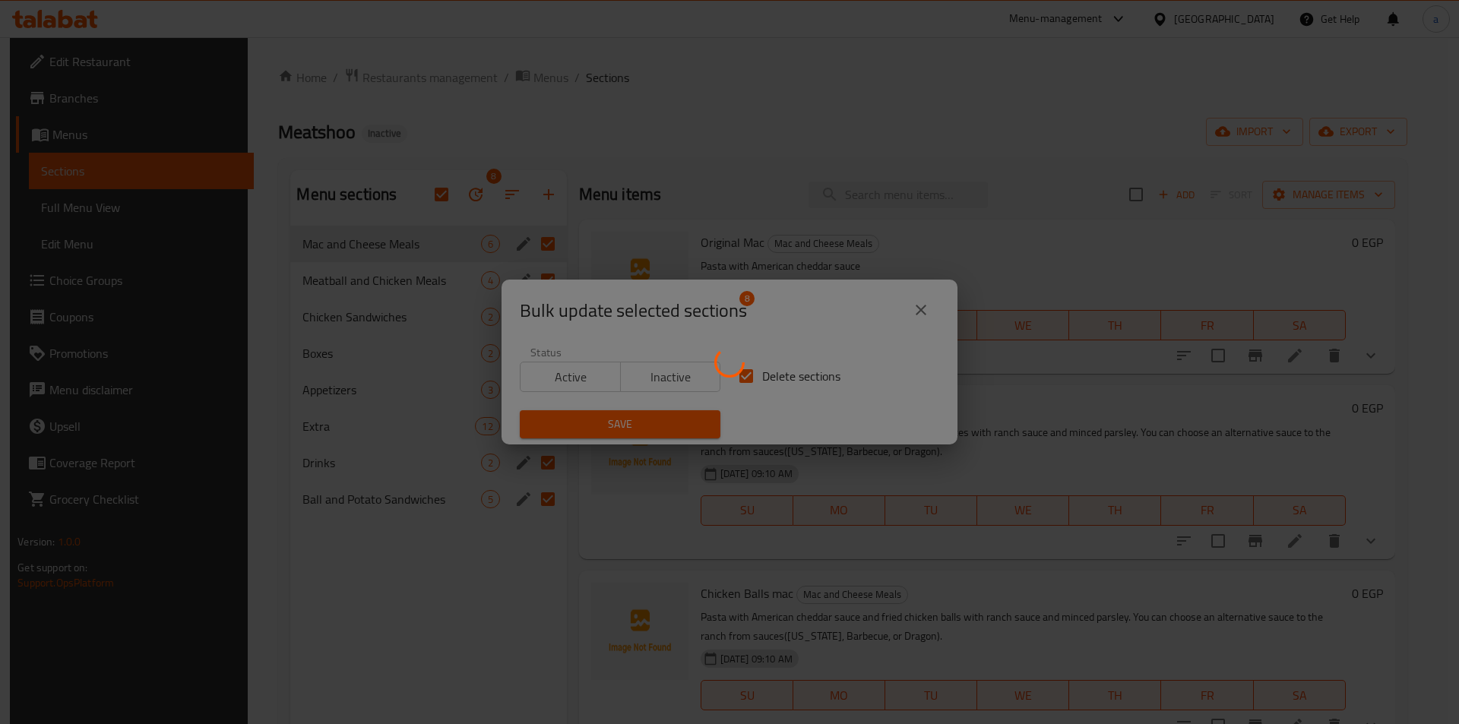
click at [1266, 141] on div at bounding box center [729, 362] width 1459 height 724
checkbox input "false"
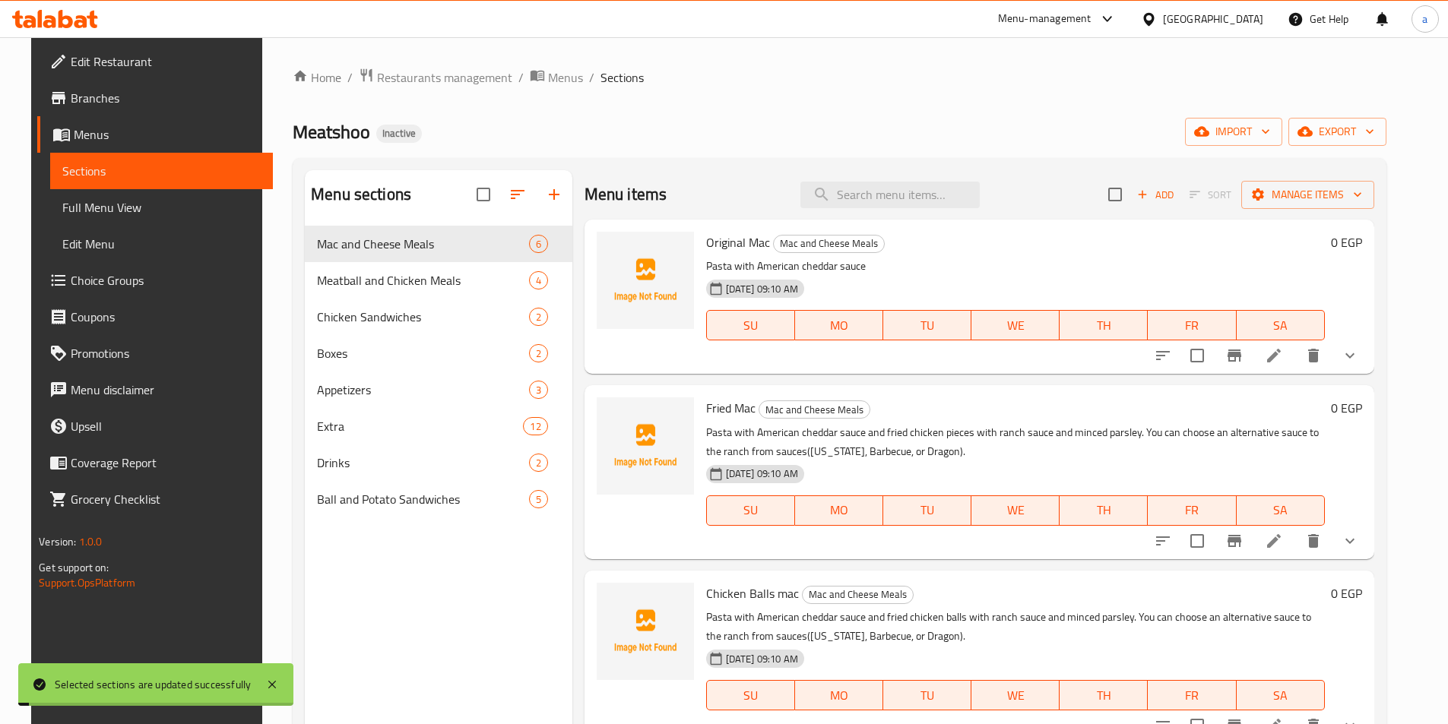
click at [1266, 141] on span "import" at bounding box center [1233, 131] width 73 height 19
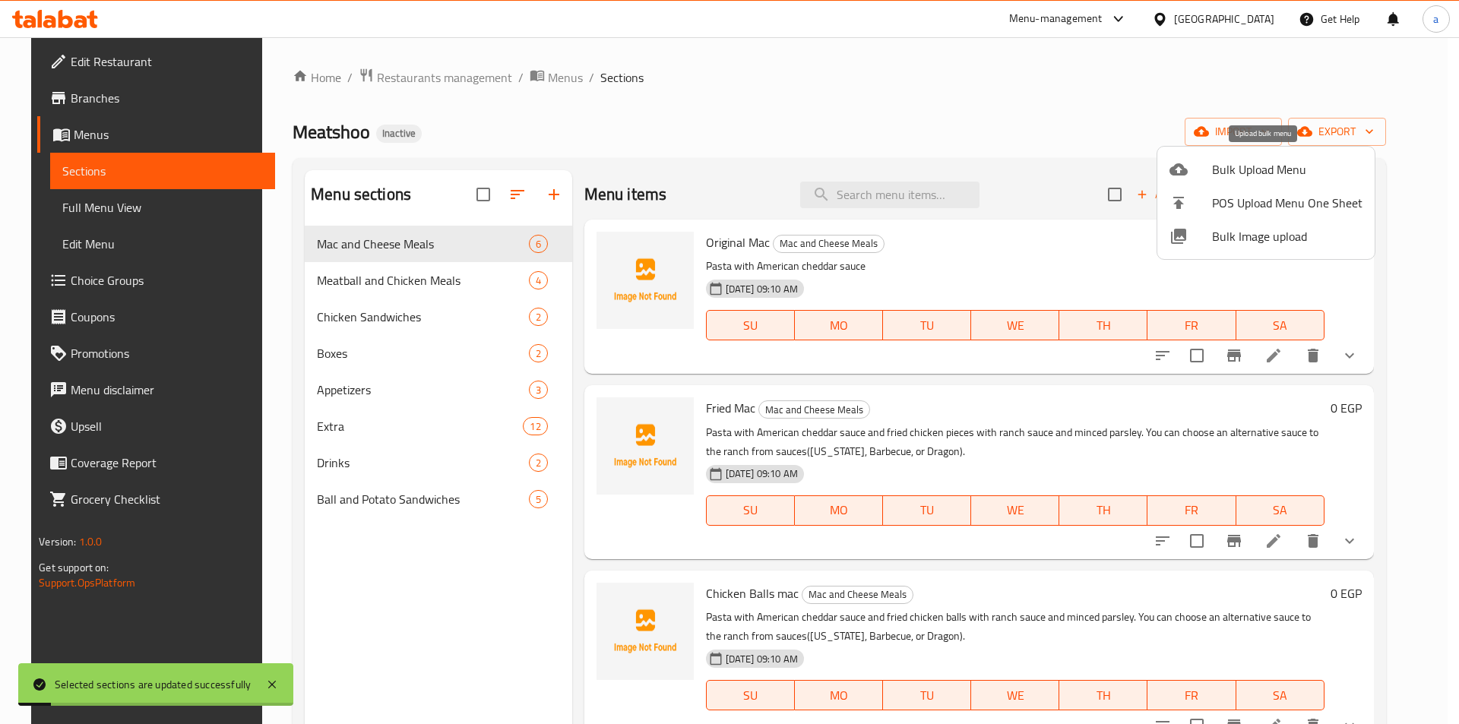
click at [1231, 173] on span "Bulk Upload Menu" at bounding box center [1287, 169] width 151 height 18
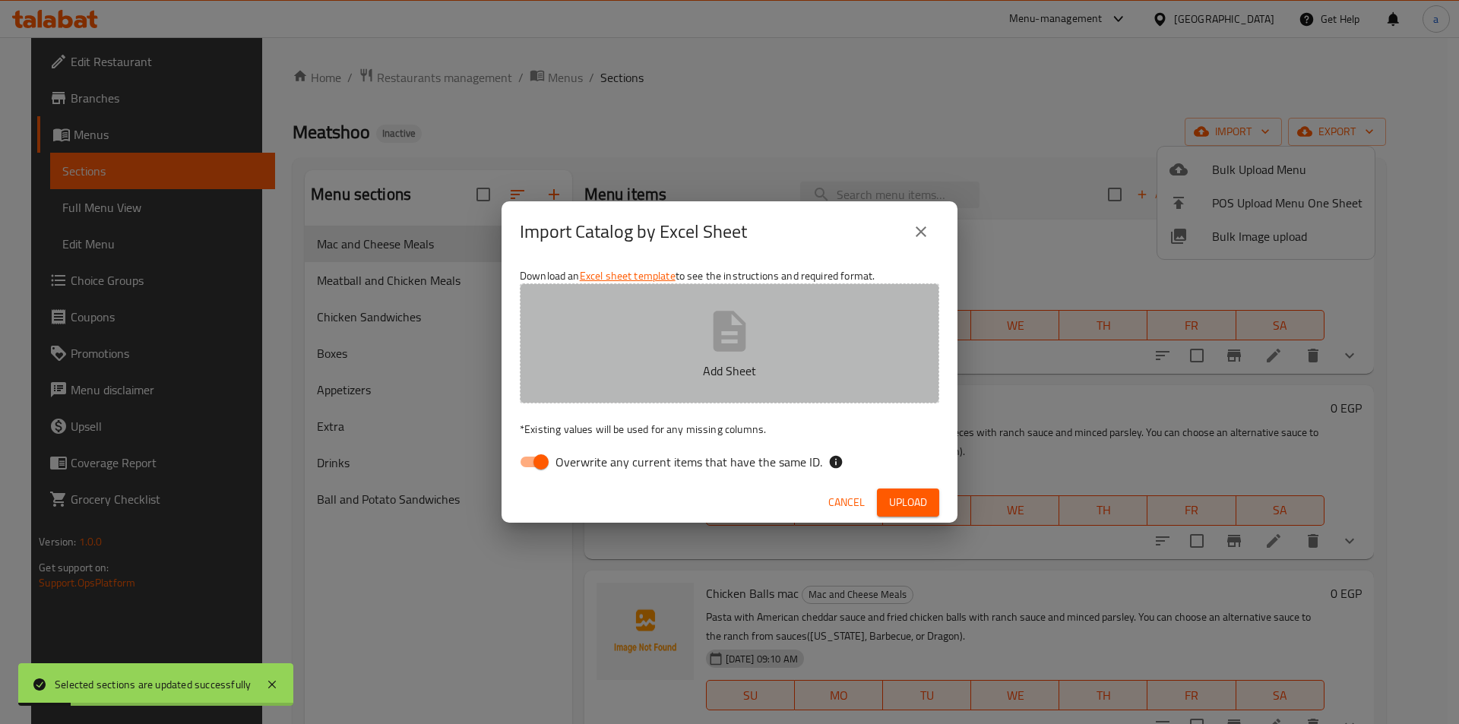
click at [857, 299] on button "Add Sheet" at bounding box center [730, 344] width 420 height 120
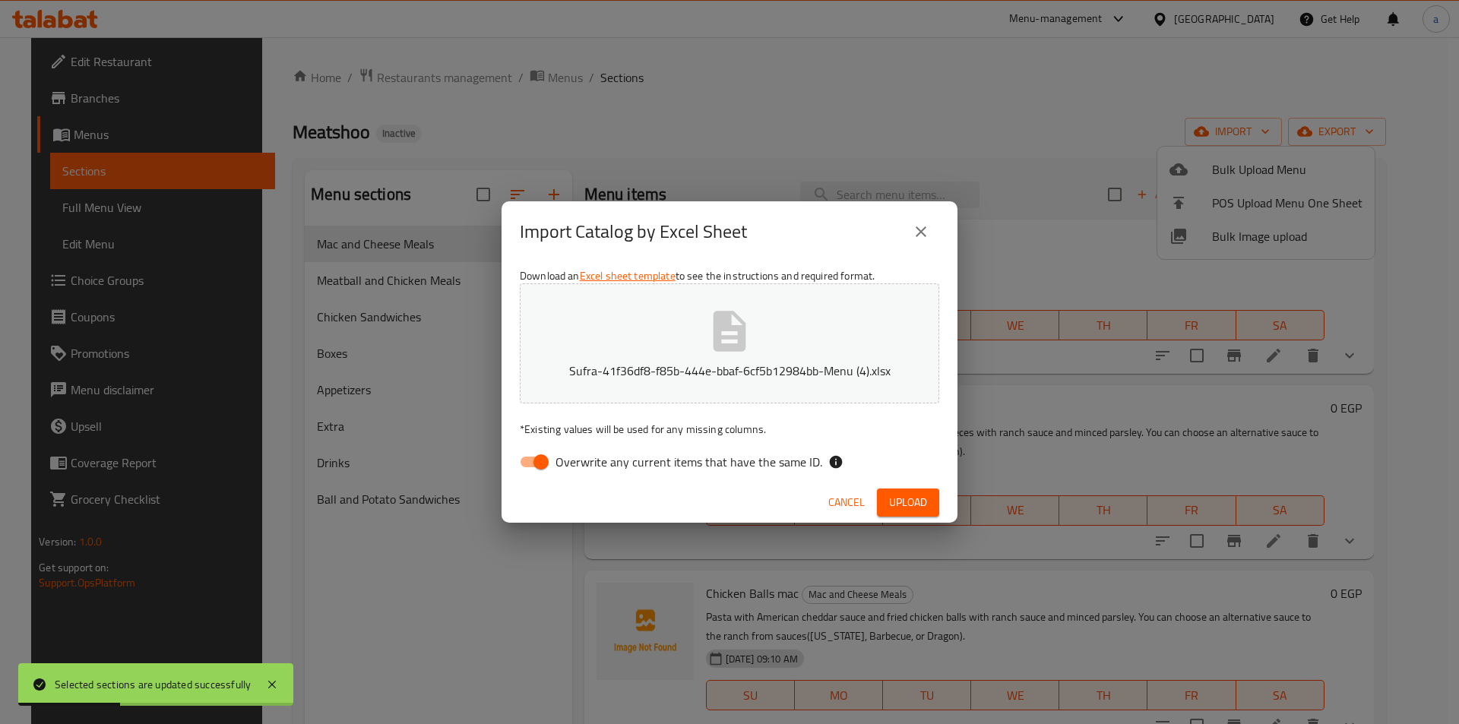
click at [701, 458] on span "Overwrite any current items that have the same ID." at bounding box center [689, 462] width 267 height 18
click at [585, 458] on input "Overwrite any current items that have the same ID." at bounding box center [541, 462] width 87 height 29
checkbox input "false"
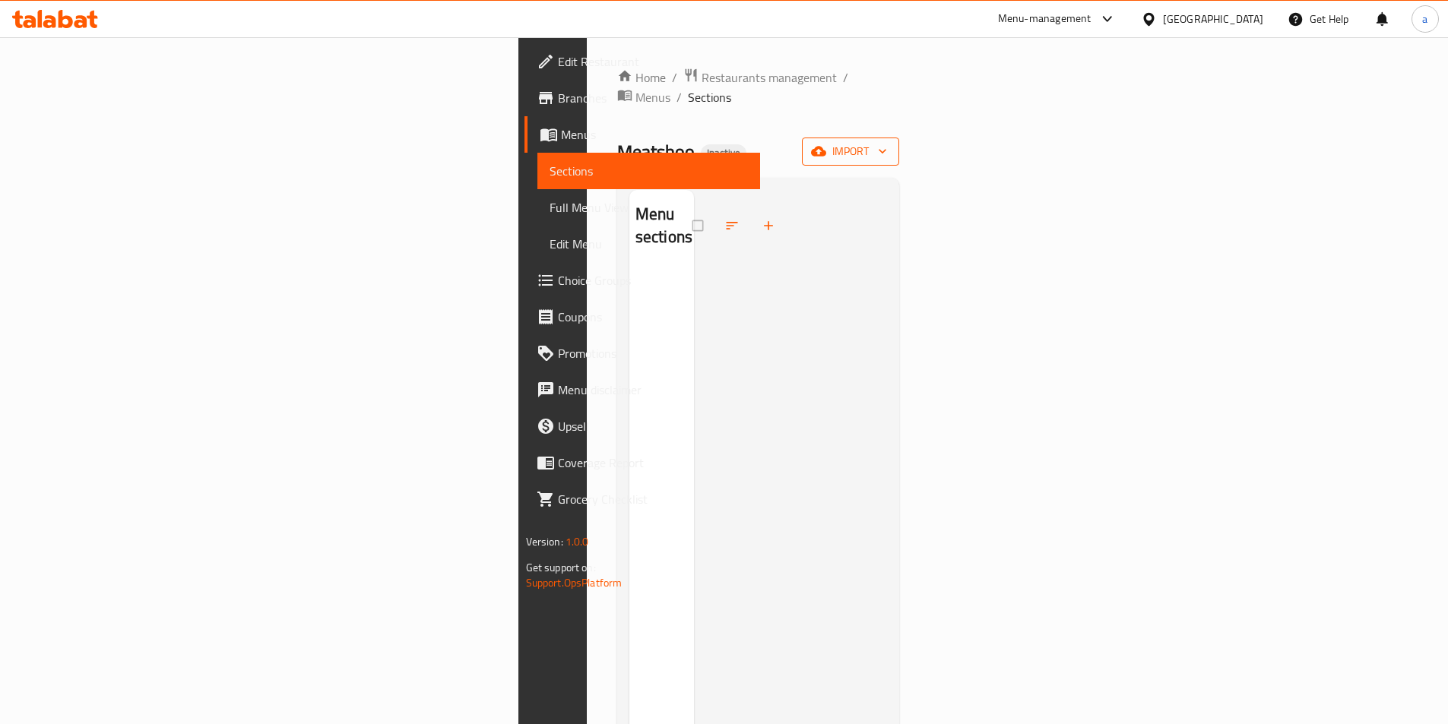
click at [899, 138] on button "import" at bounding box center [850, 152] width 97 height 28
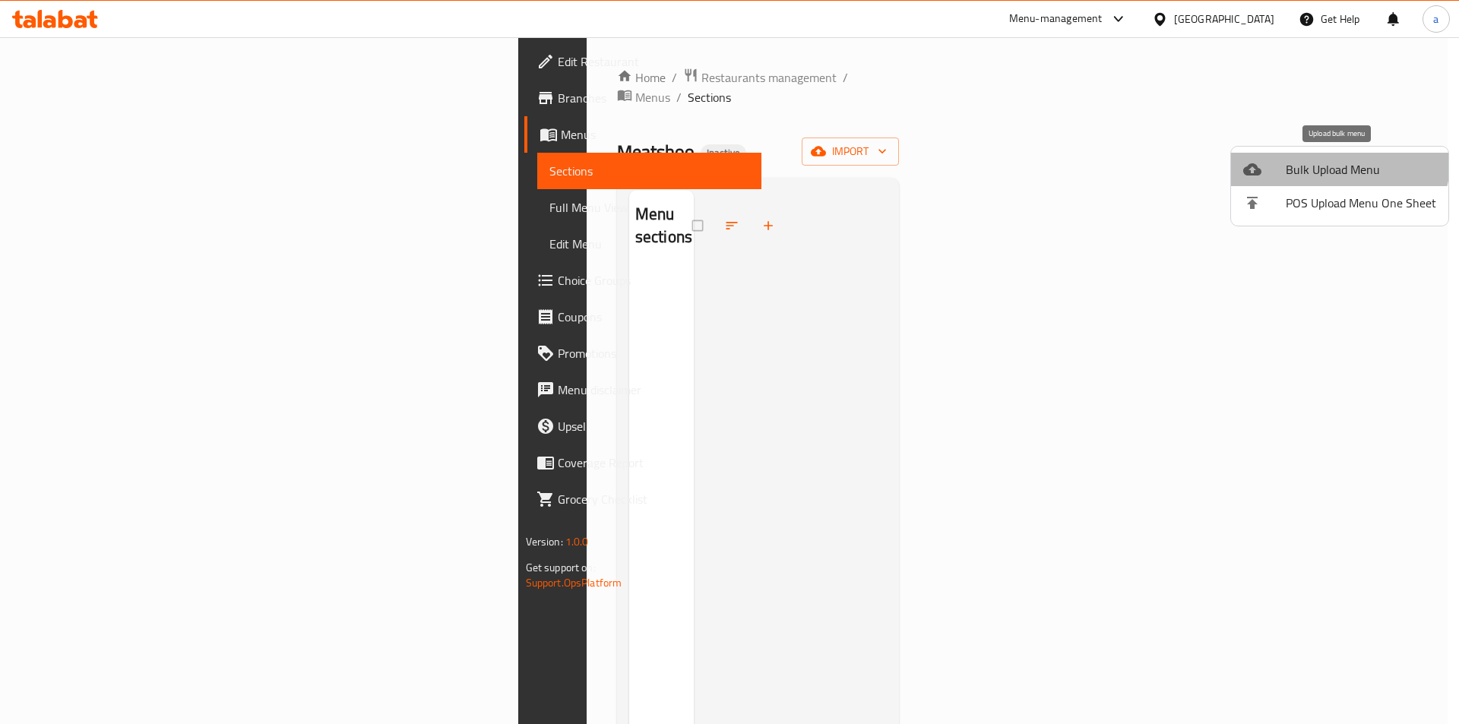
click at [1322, 157] on li "Bulk Upload Menu" at bounding box center [1339, 169] width 217 height 33
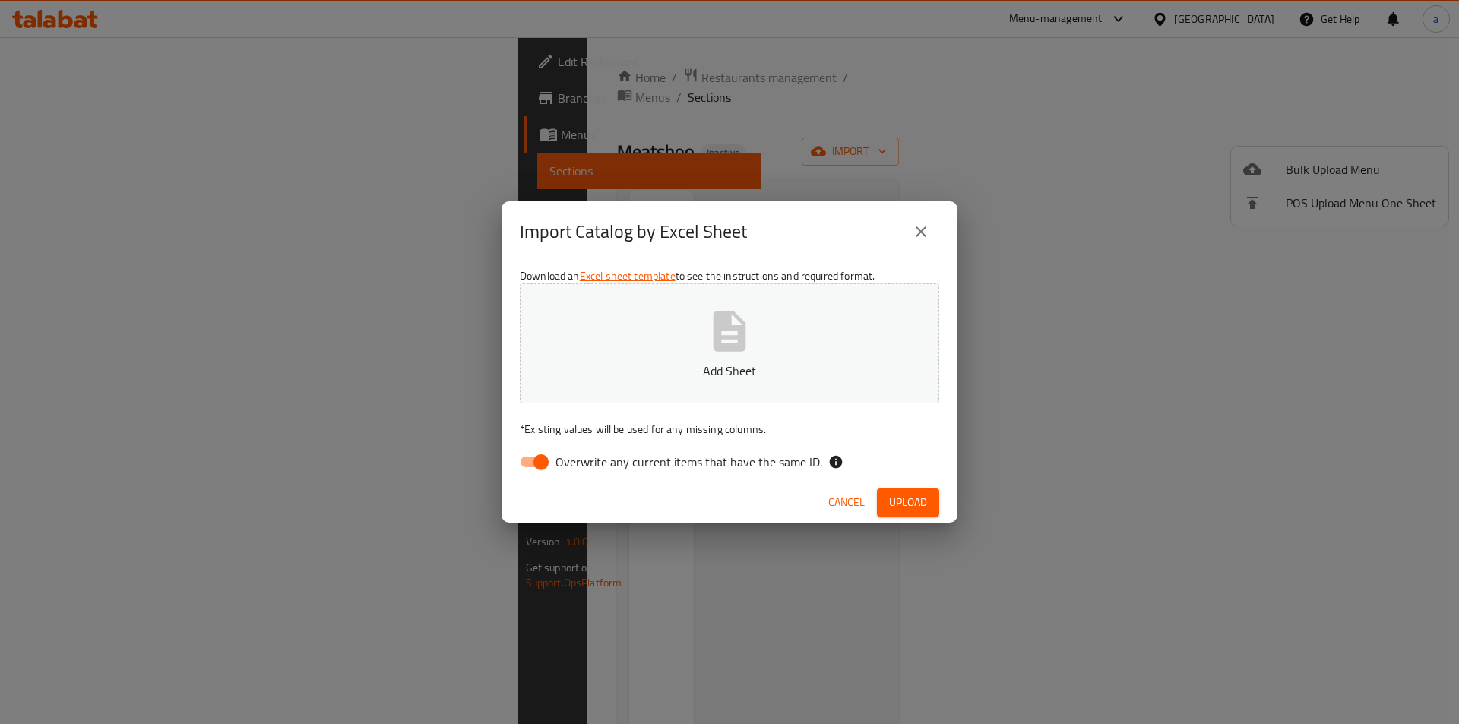
click at [762, 306] on button "Add Sheet" at bounding box center [730, 344] width 420 height 120
click at [537, 474] on input "Overwrite any current items that have the same ID." at bounding box center [541, 462] width 87 height 29
checkbox input "false"
click at [908, 496] on span "Upload" at bounding box center [908, 502] width 38 height 19
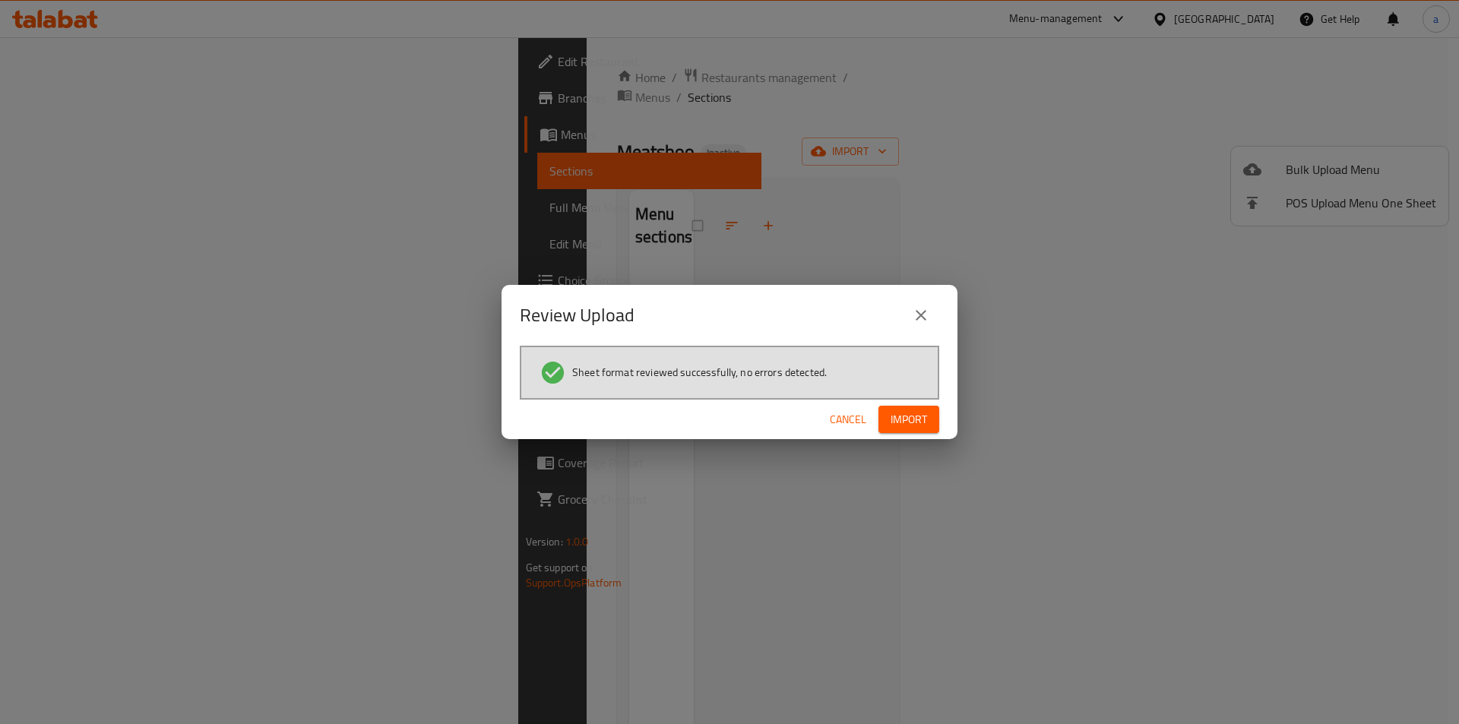
click at [908, 400] on div "Cancel Import" at bounding box center [730, 420] width 456 height 40
click at [911, 415] on span "Import" at bounding box center [909, 419] width 36 height 19
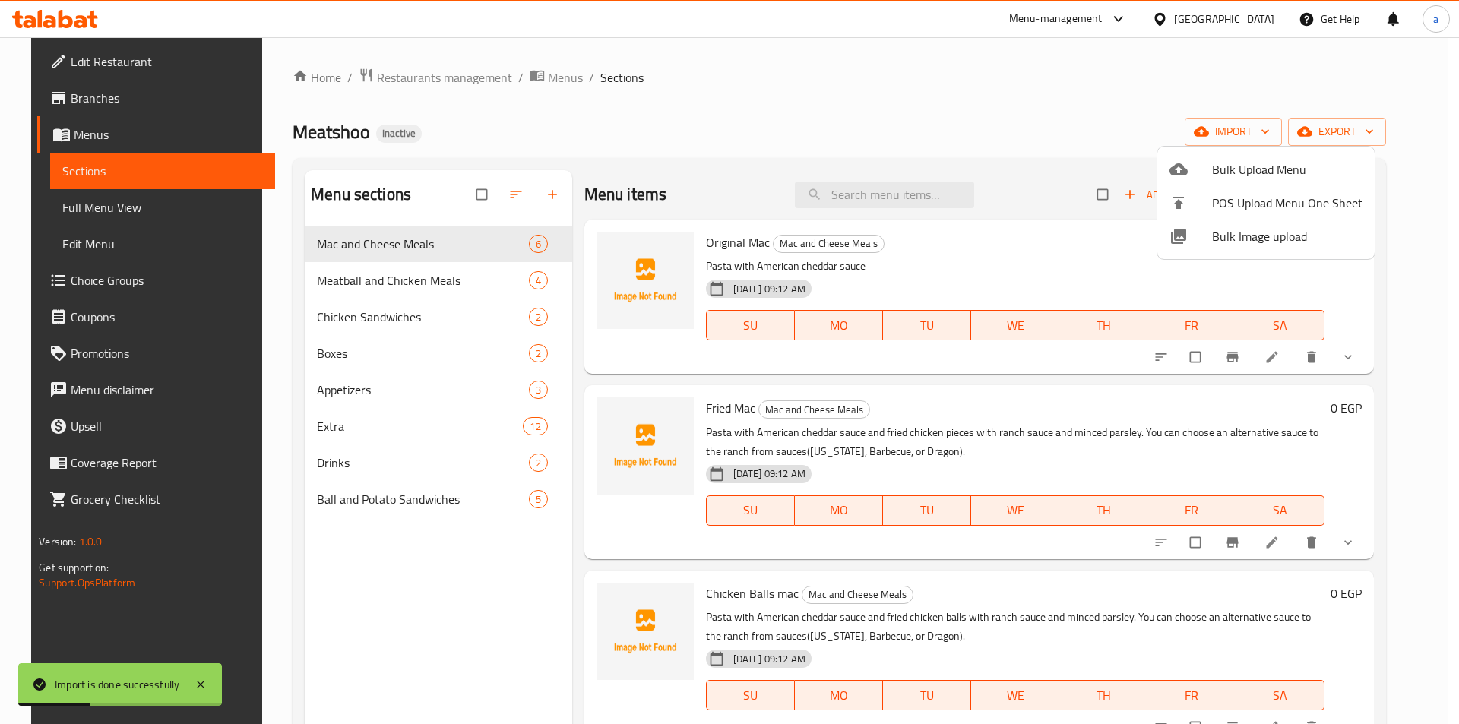
click at [112, 206] on div at bounding box center [729, 362] width 1459 height 724
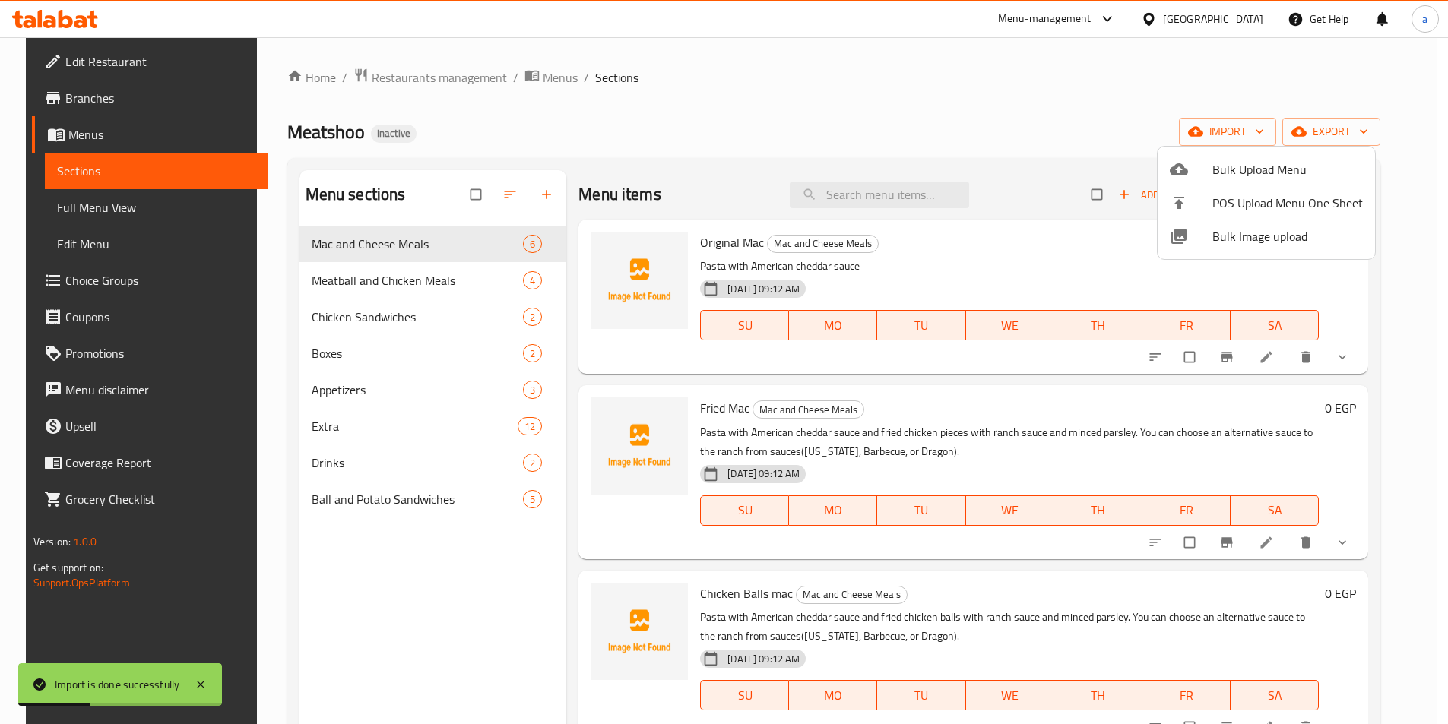
click at [112, 206] on span "Full Menu View" at bounding box center [156, 207] width 198 height 18
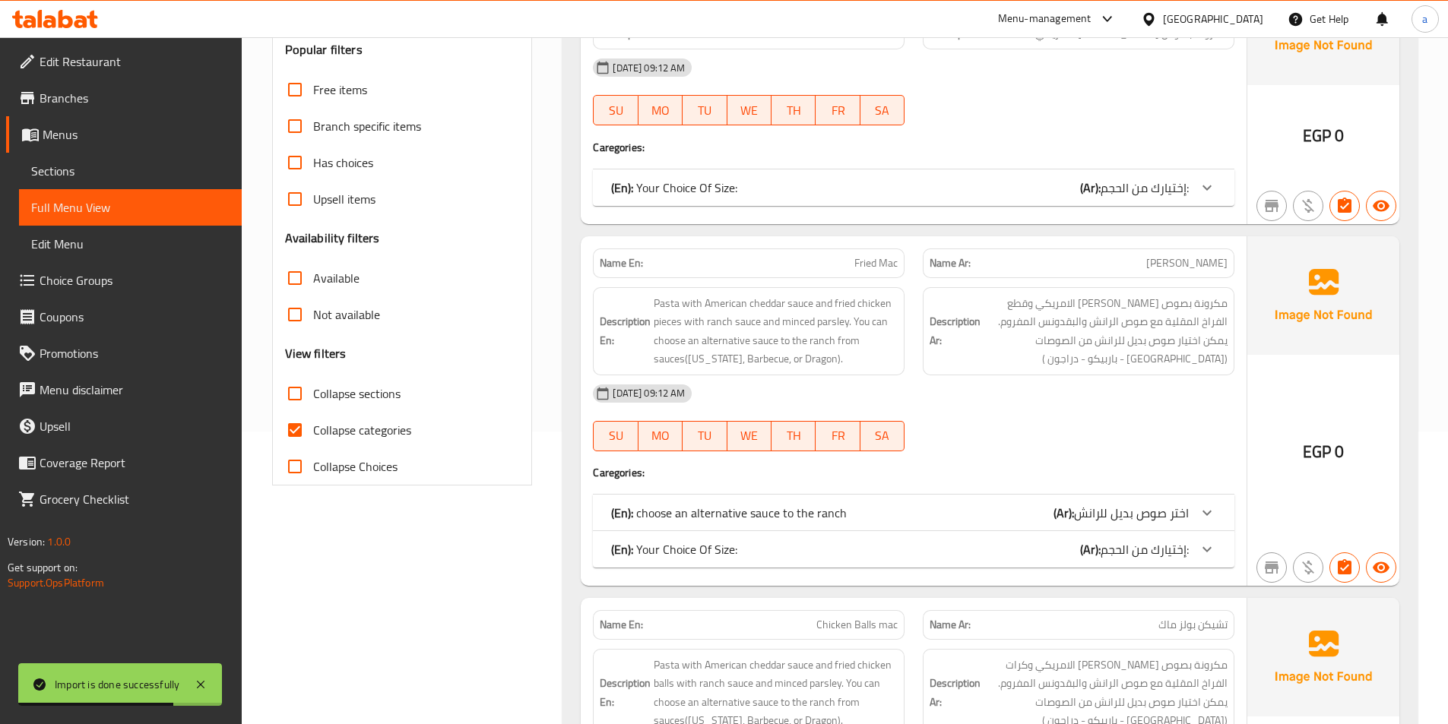
scroll to position [76, 0]
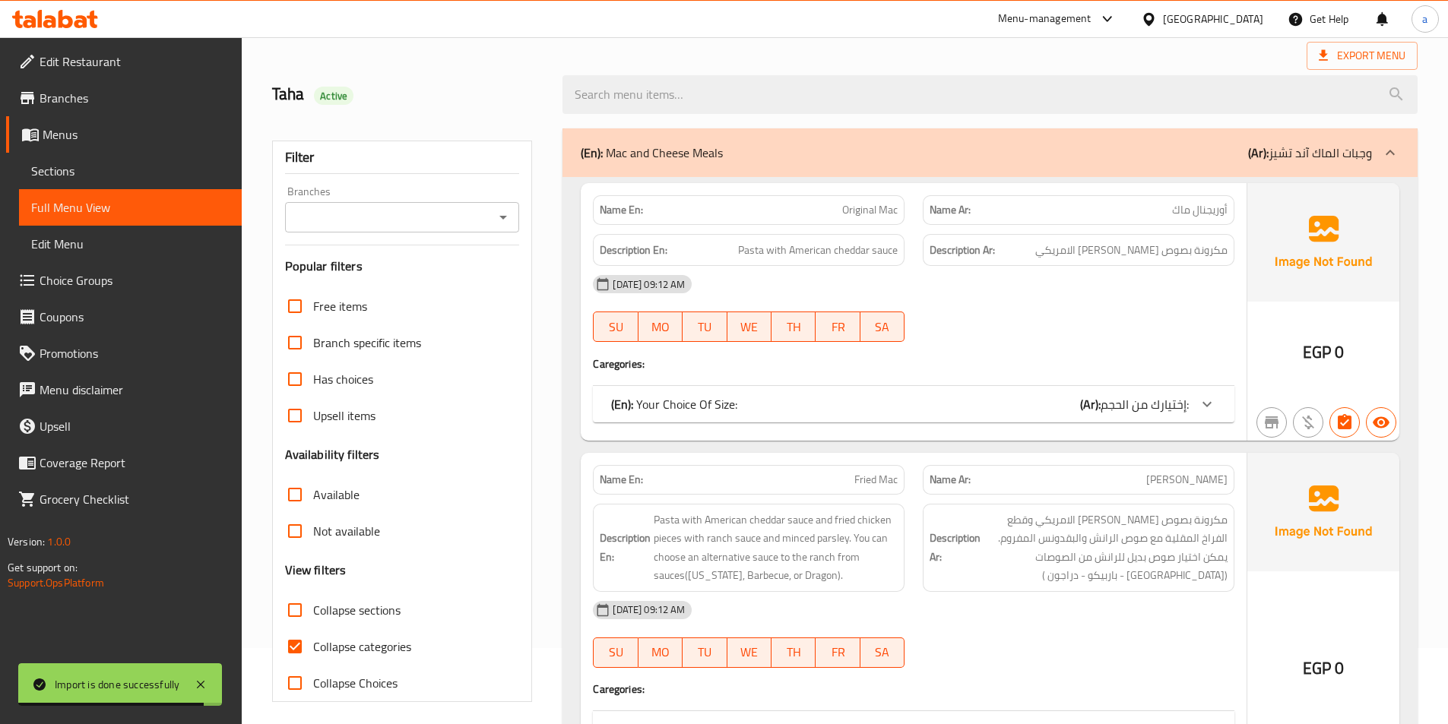
click at [362, 610] on span "Collapse sections" at bounding box center [356, 610] width 87 height 18
click at [313, 610] on input "Collapse sections" at bounding box center [295, 610] width 36 height 36
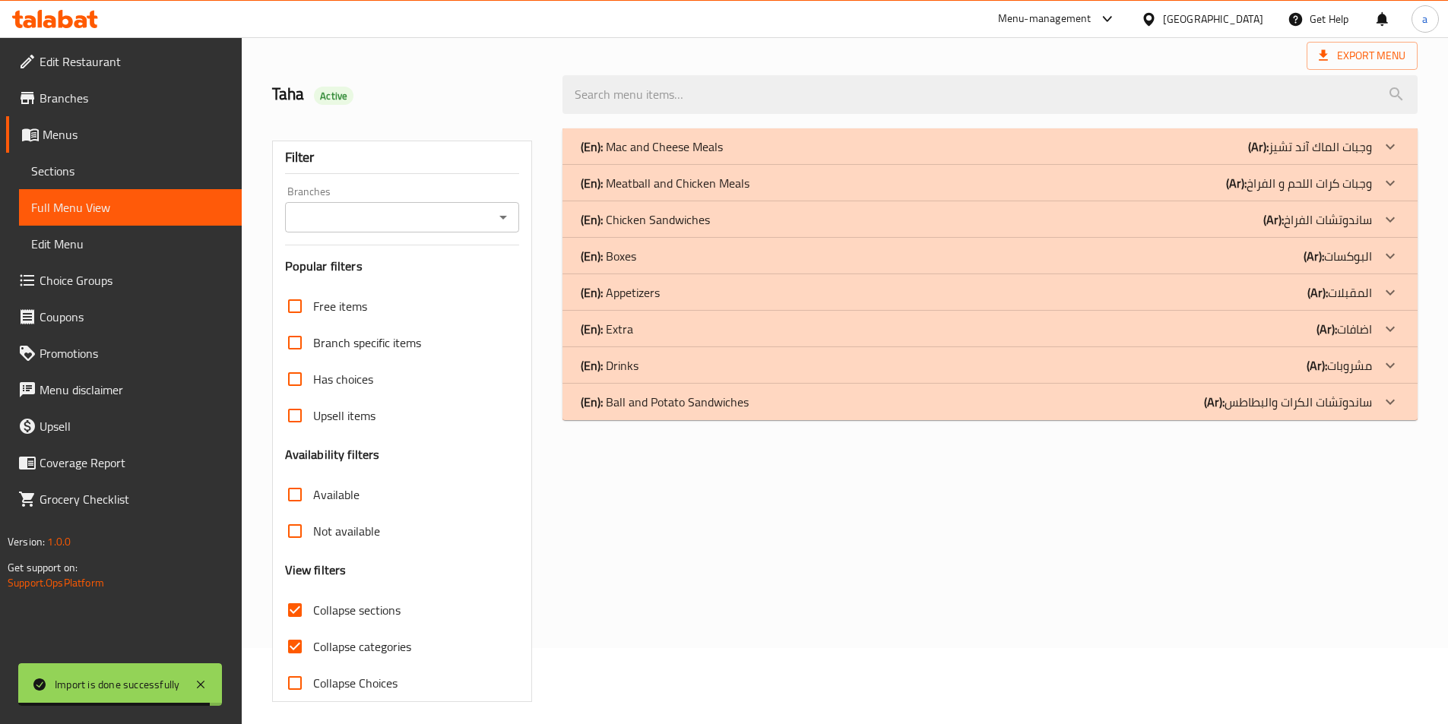
click at [378, 626] on label "Collapse sections" at bounding box center [339, 610] width 124 height 36
click at [313, 626] on input "Collapse sections" at bounding box center [295, 610] width 36 height 36
checkbox input "false"
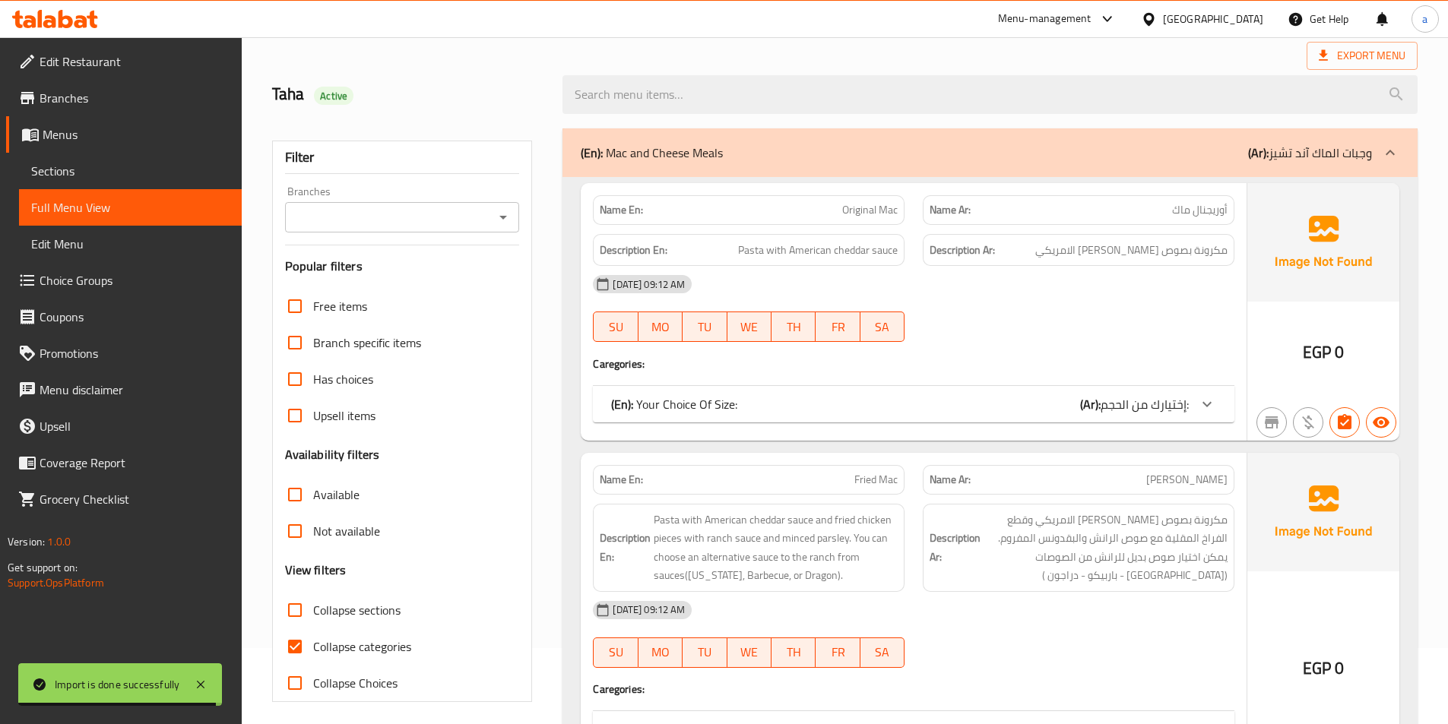
click at [388, 651] on span "Collapse categories" at bounding box center [362, 647] width 98 height 18
click at [313, 651] on input "Collapse categories" at bounding box center [295, 647] width 36 height 36
checkbox input "false"
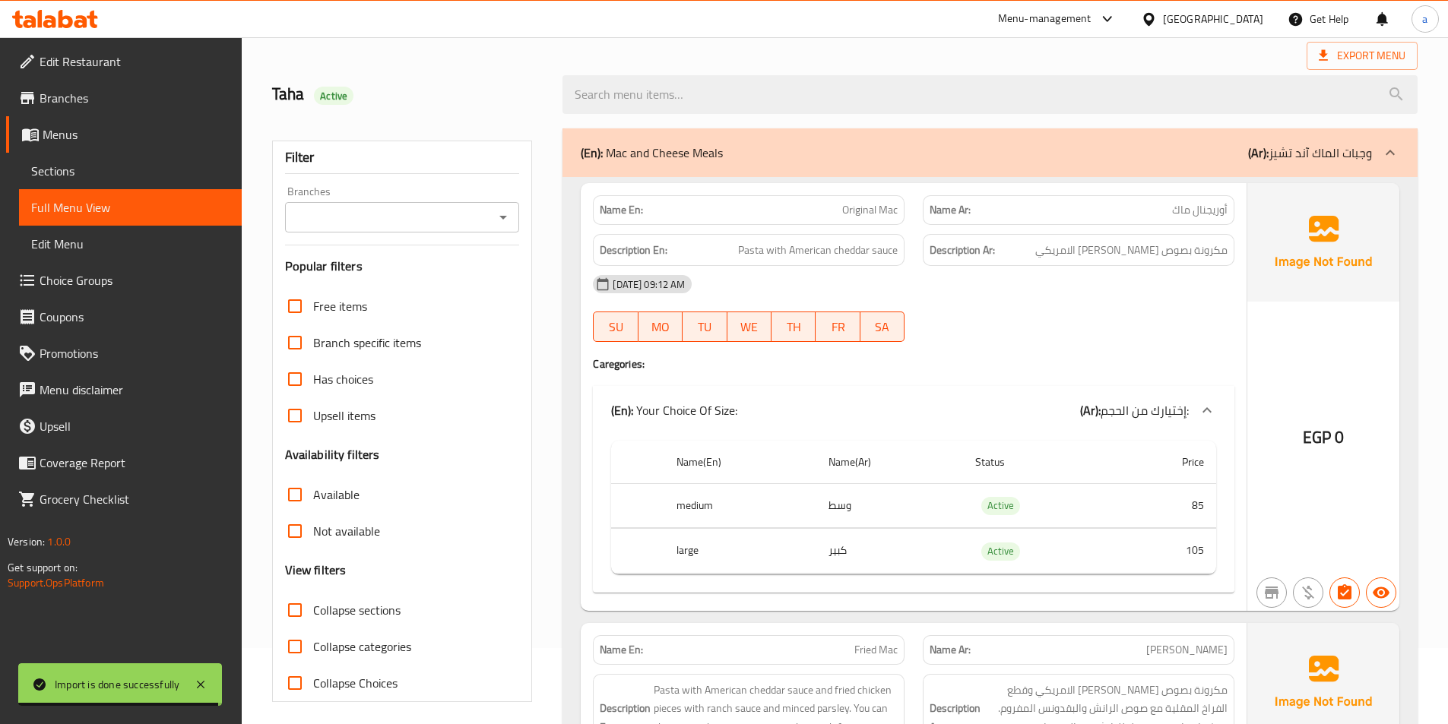
click at [375, 622] on label "Collapse sections" at bounding box center [339, 610] width 124 height 36
click at [313, 622] on input "Collapse sections" at bounding box center [295, 610] width 36 height 36
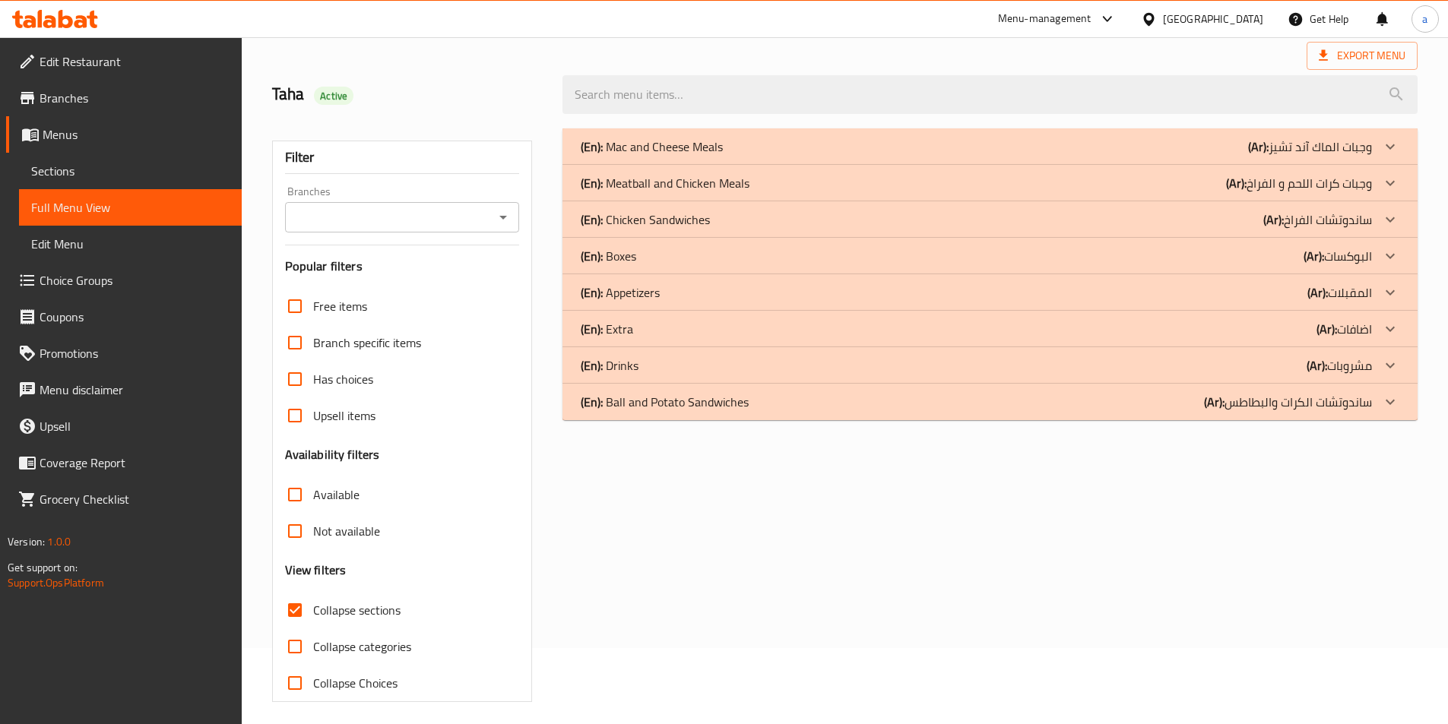
click at [1228, 165] on div "(En): Meatball and Chicken Meals (Ar): وجبات كرات اللحم و الفراخ" at bounding box center [989, 183] width 855 height 36
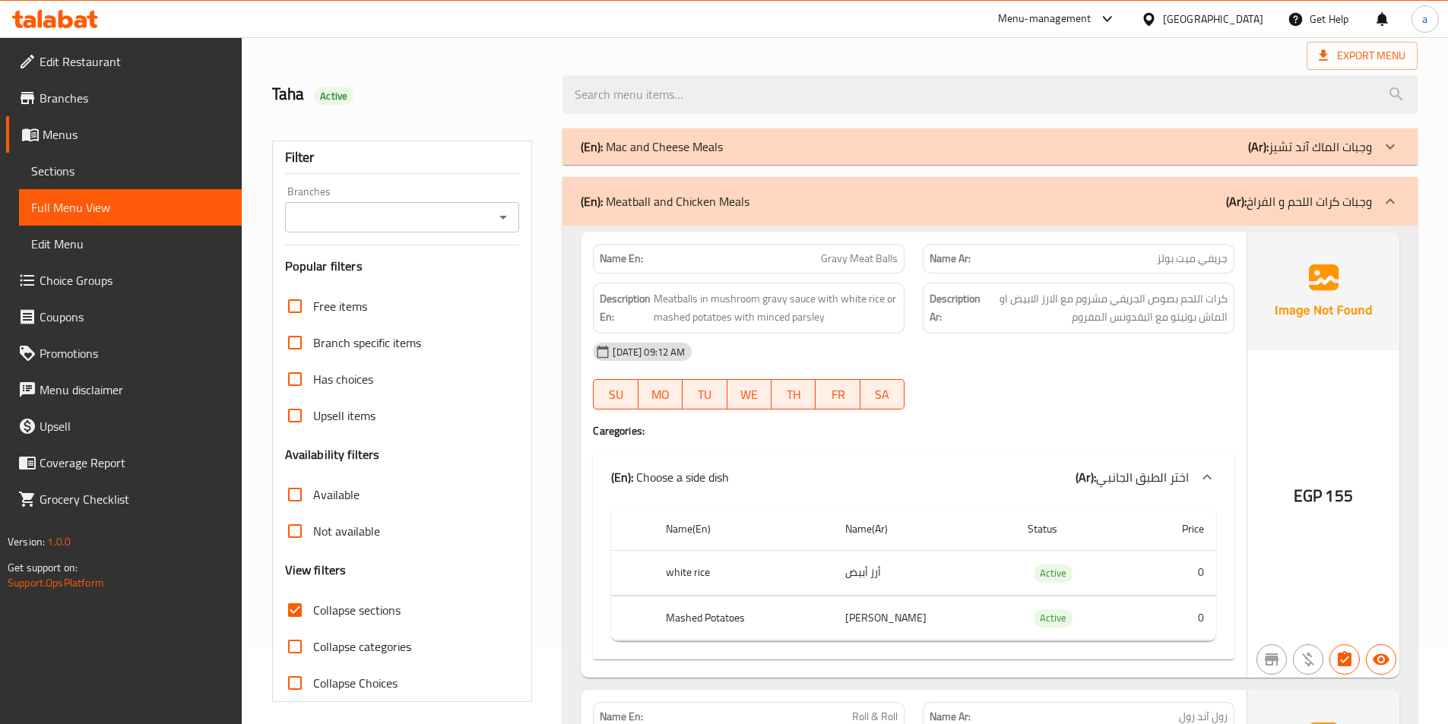
click at [1202, 150] on div "(En): Mac and Cheese Meals (Ar): وجبات الماك آند تشيز" at bounding box center [976, 147] width 791 height 18
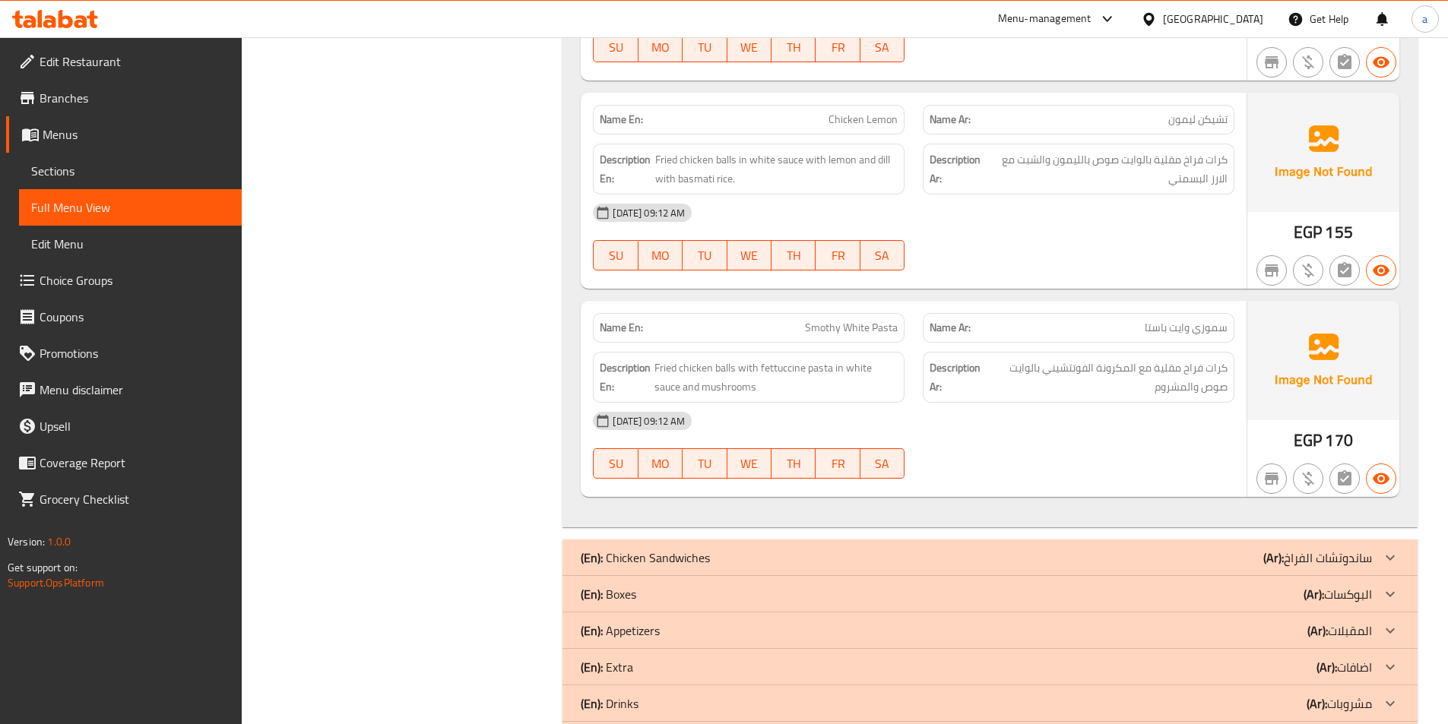
scroll to position [5222, 0]
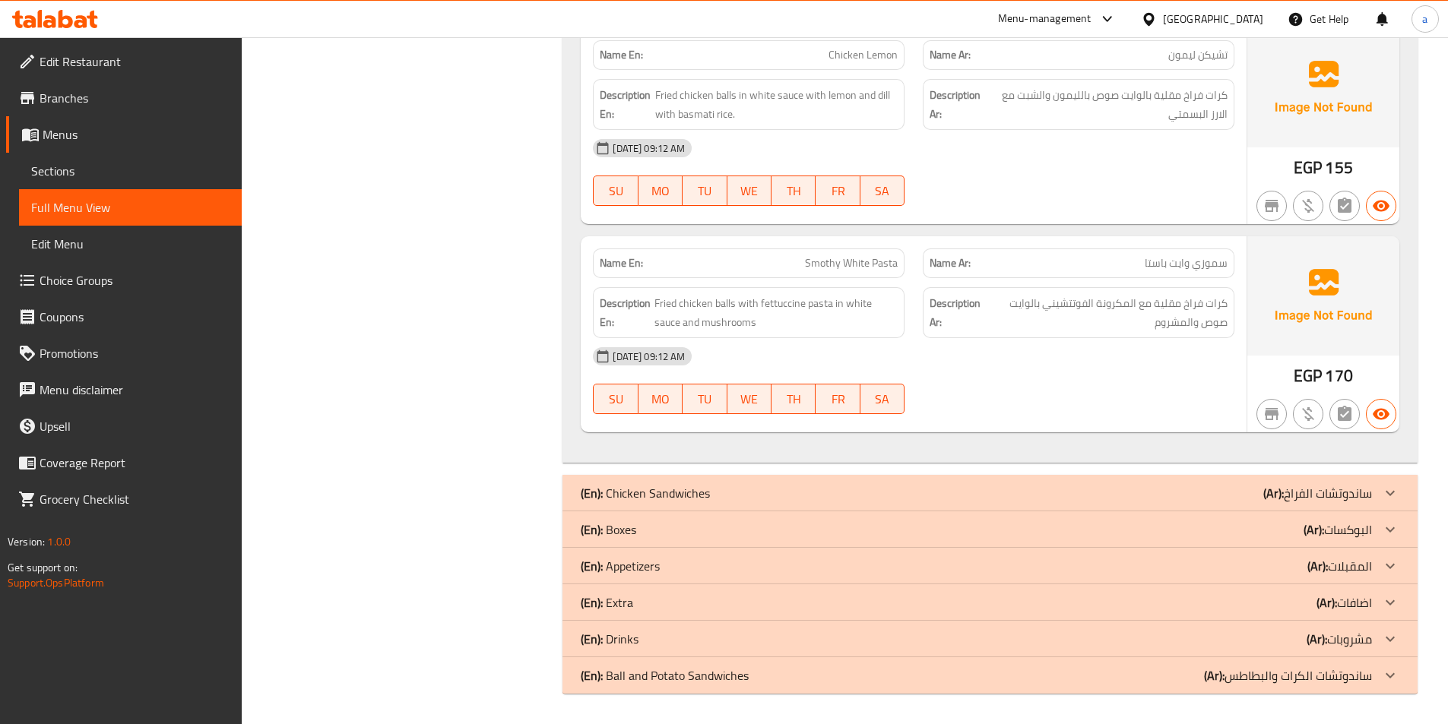
click at [742, 493] on div "(En): Chicken Sandwiches (Ar): ساندوتشات الفراخ" at bounding box center [976, 493] width 791 height 18
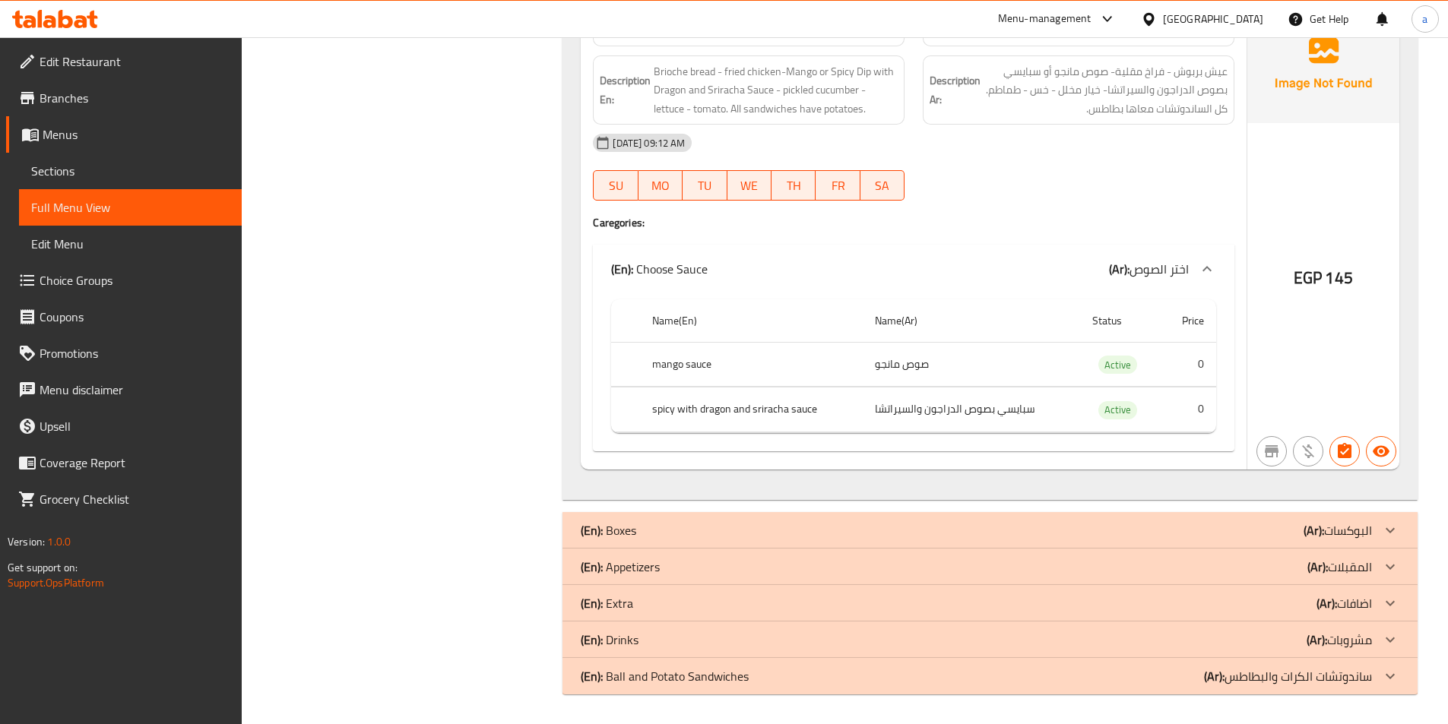
scroll to position [5975, 0]
click at [886, 521] on div "(En): Boxes (Ar): البوكسات" at bounding box center [976, 530] width 791 height 18
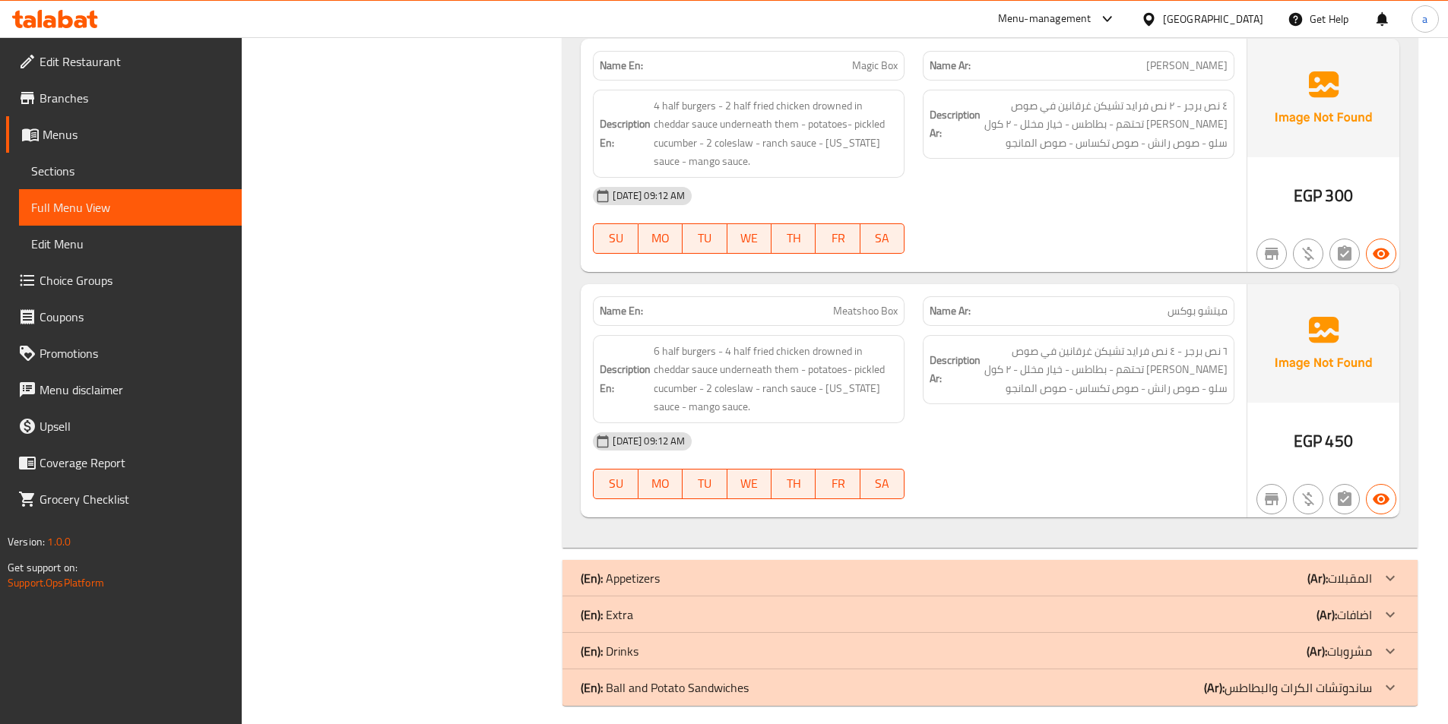
scroll to position [6431, 0]
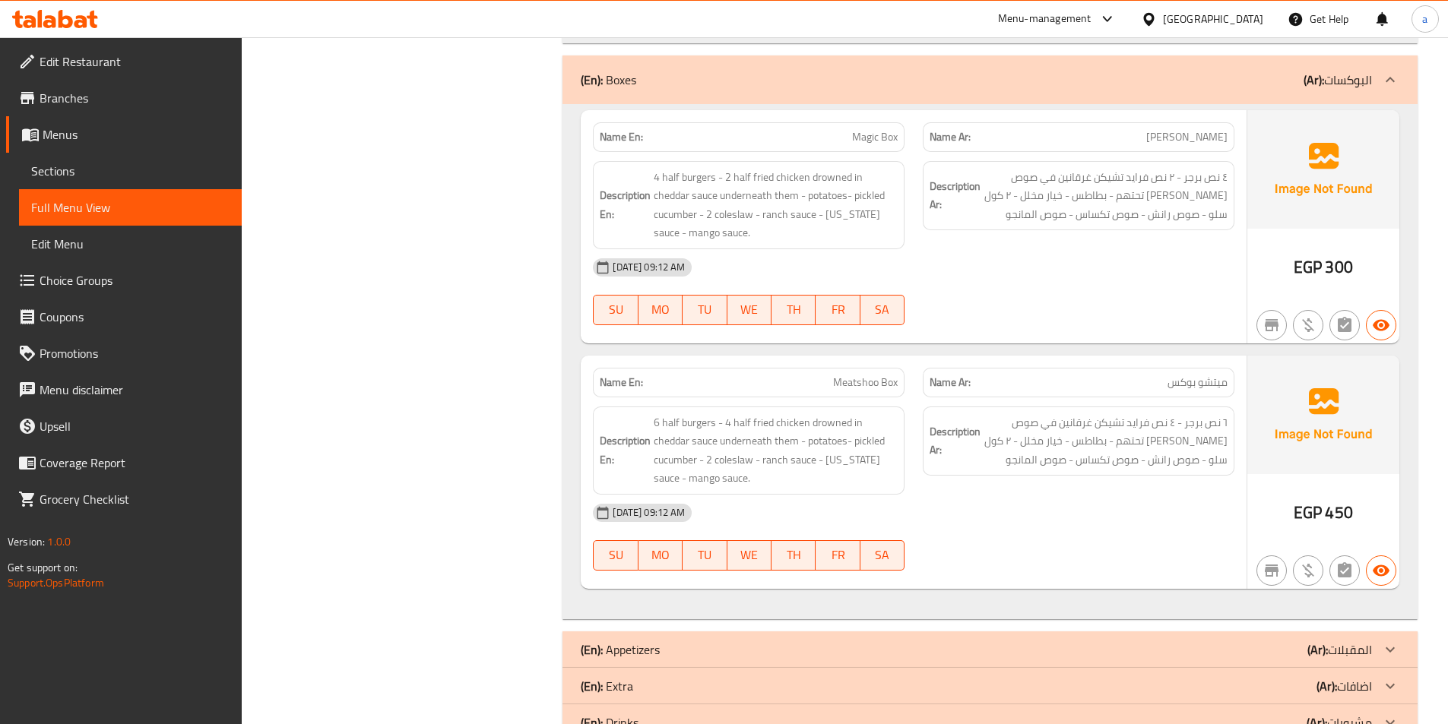
click at [1293, 641] on div "(En): Appetizers (Ar): المقبلات" at bounding box center [976, 650] width 791 height 18
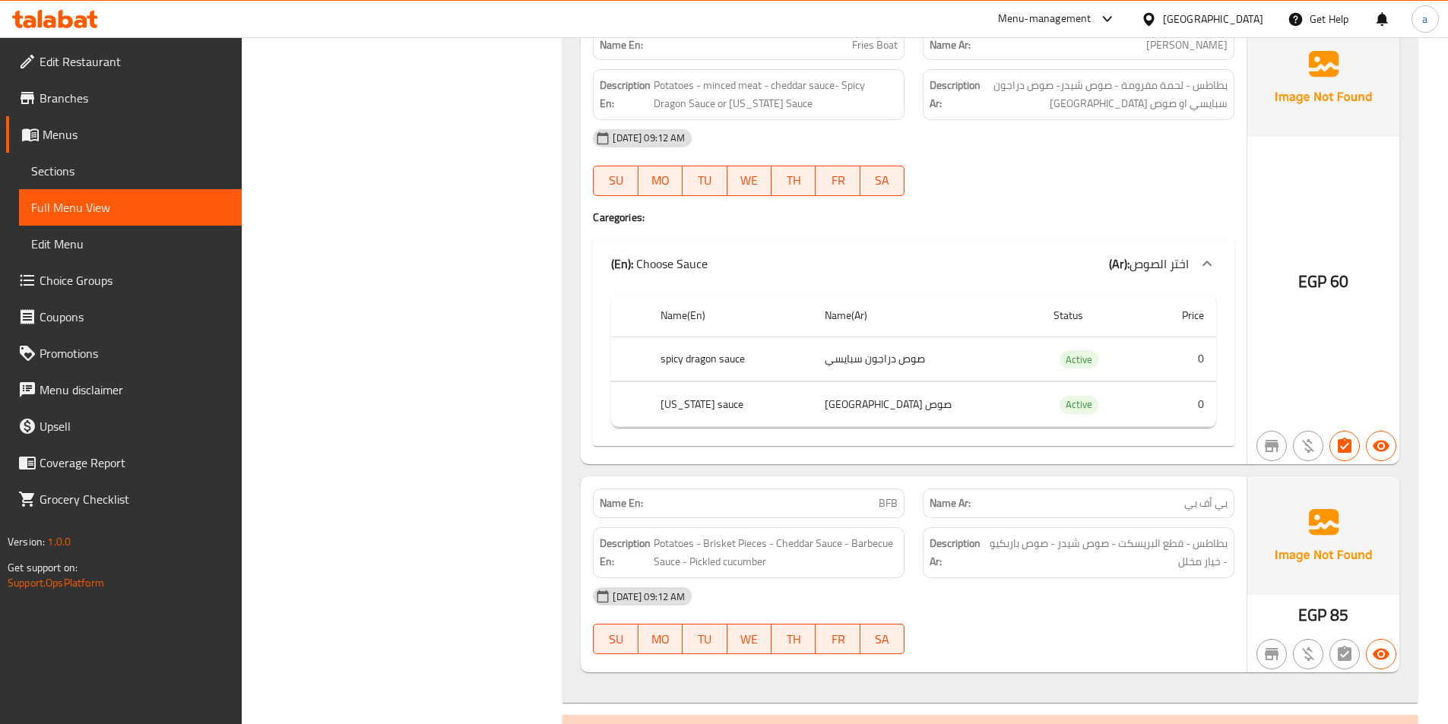
scroll to position [7439, 0]
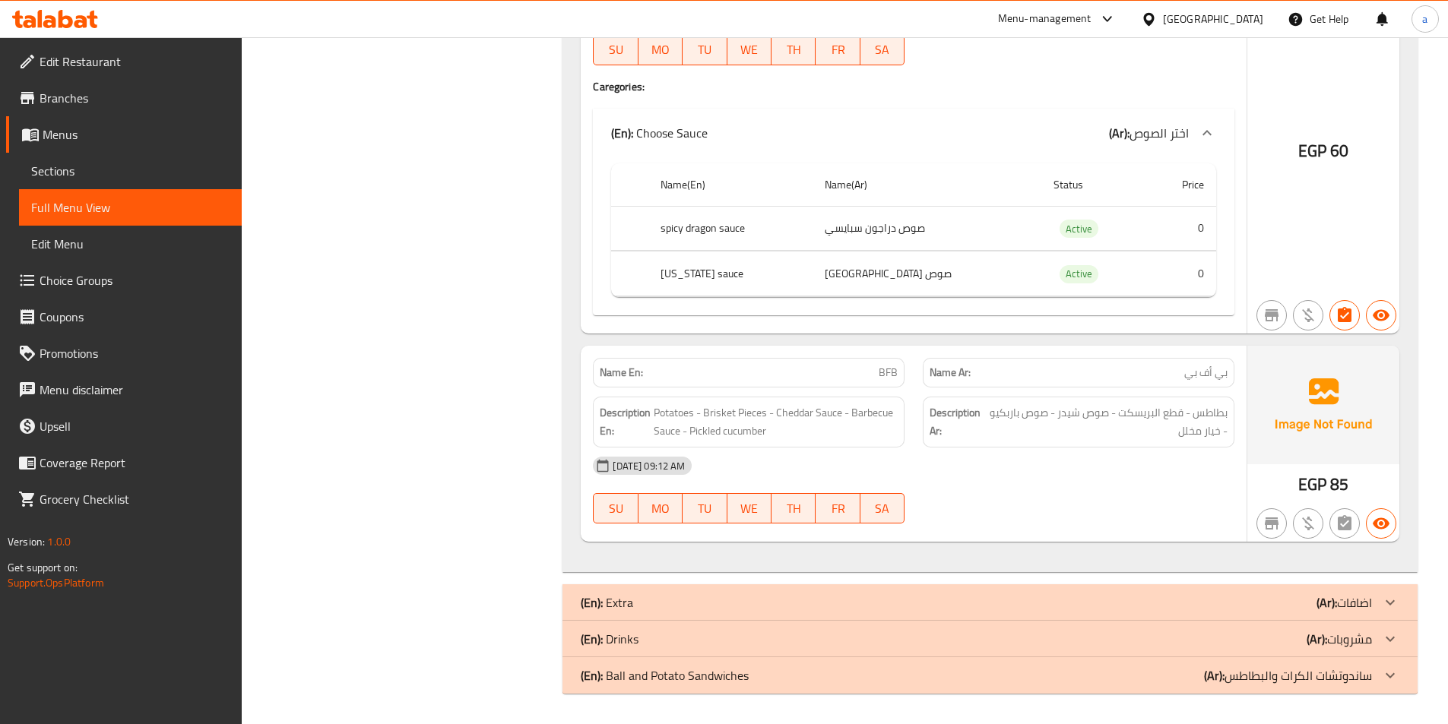
click at [721, 591] on div "(En): Extra (Ar): اضافات" at bounding box center [989, 603] width 855 height 36
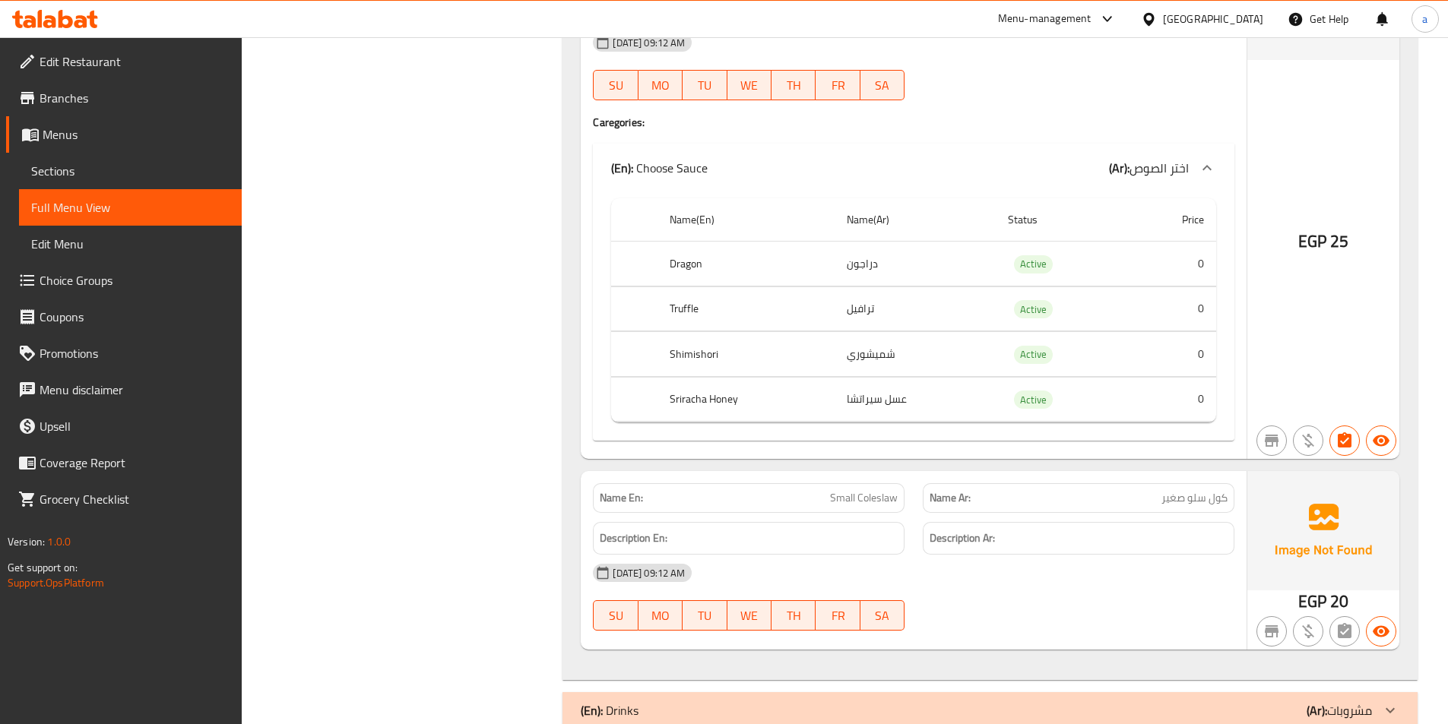
scroll to position [11352, 0]
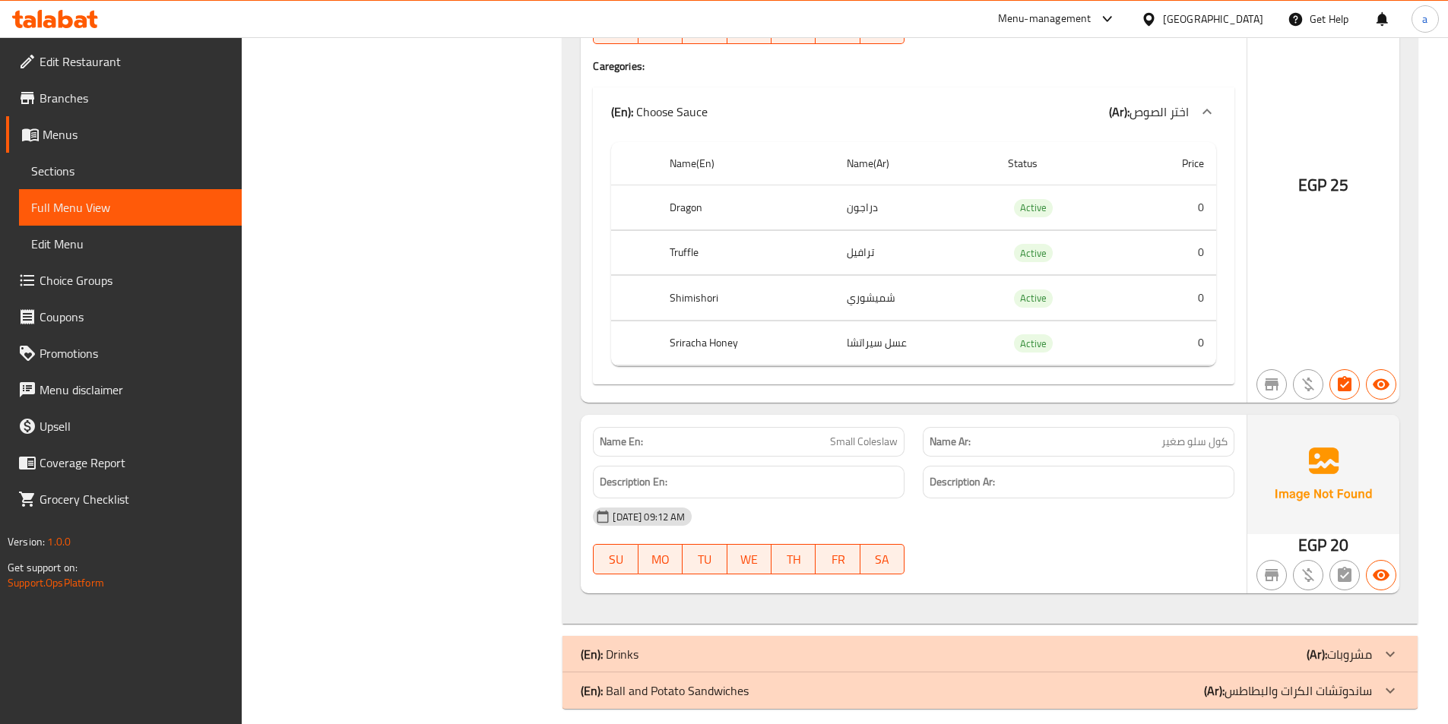
click at [1301, 645] on div "(En): Drinks (Ar): مشروبات" at bounding box center [976, 654] width 791 height 18
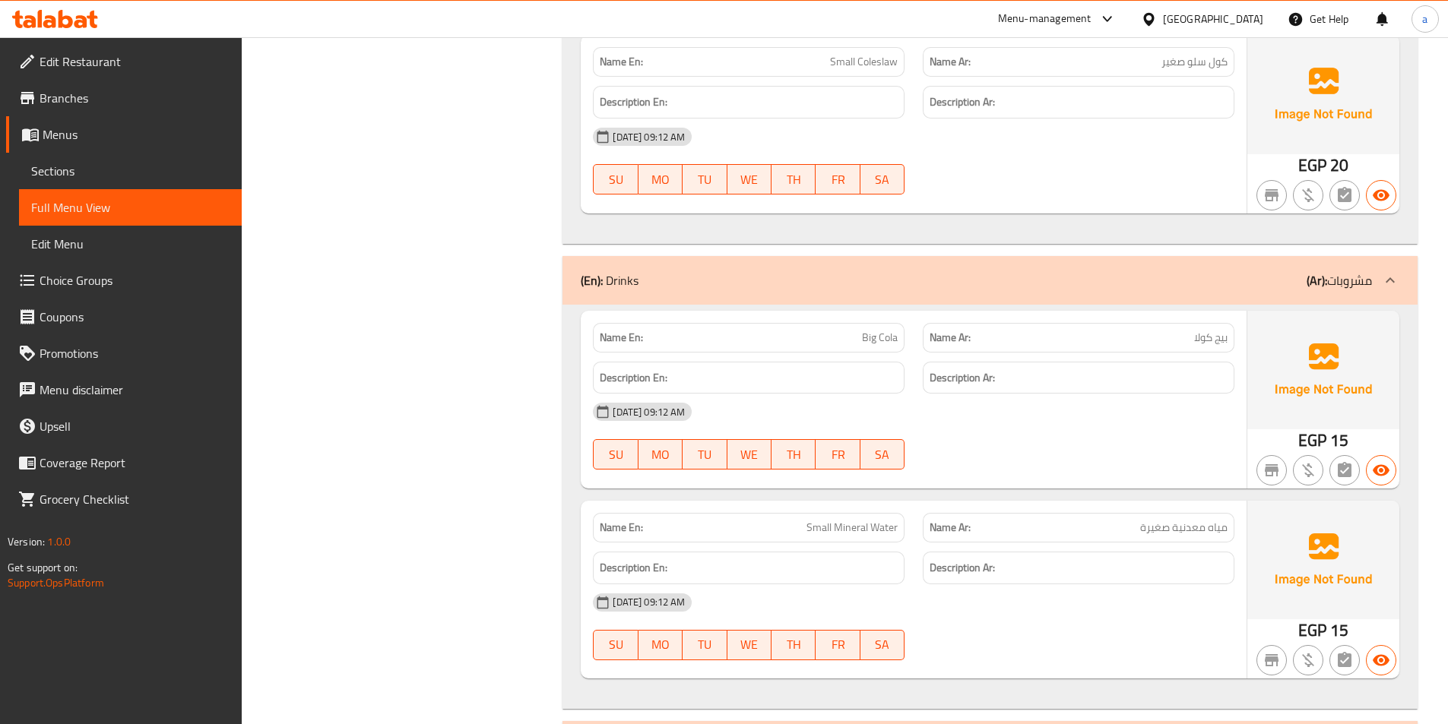
scroll to position [11780, 0]
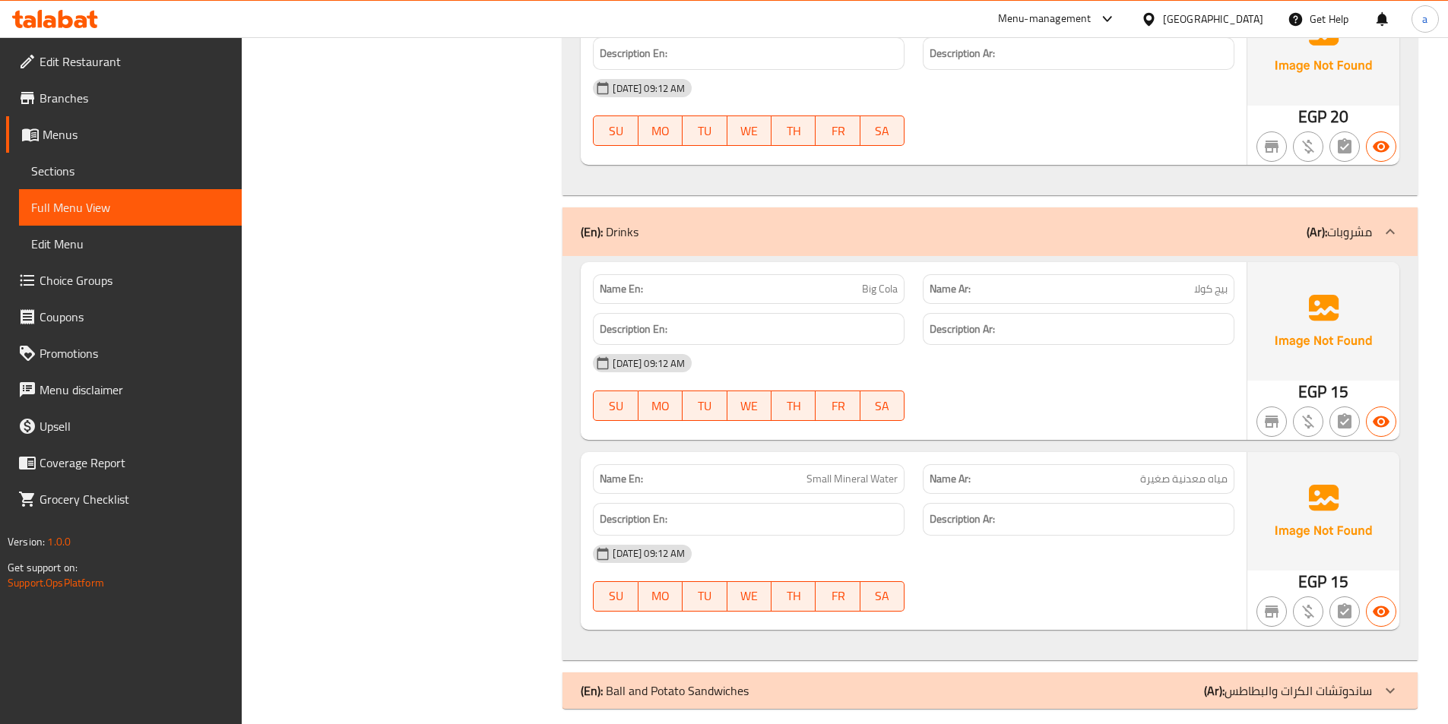
click at [1107, 682] on div "(En): Ball and Potato Sandwiches (Ar): ساندوتشات الكرات والبطاطس" at bounding box center [976, 691] width 791 height 18
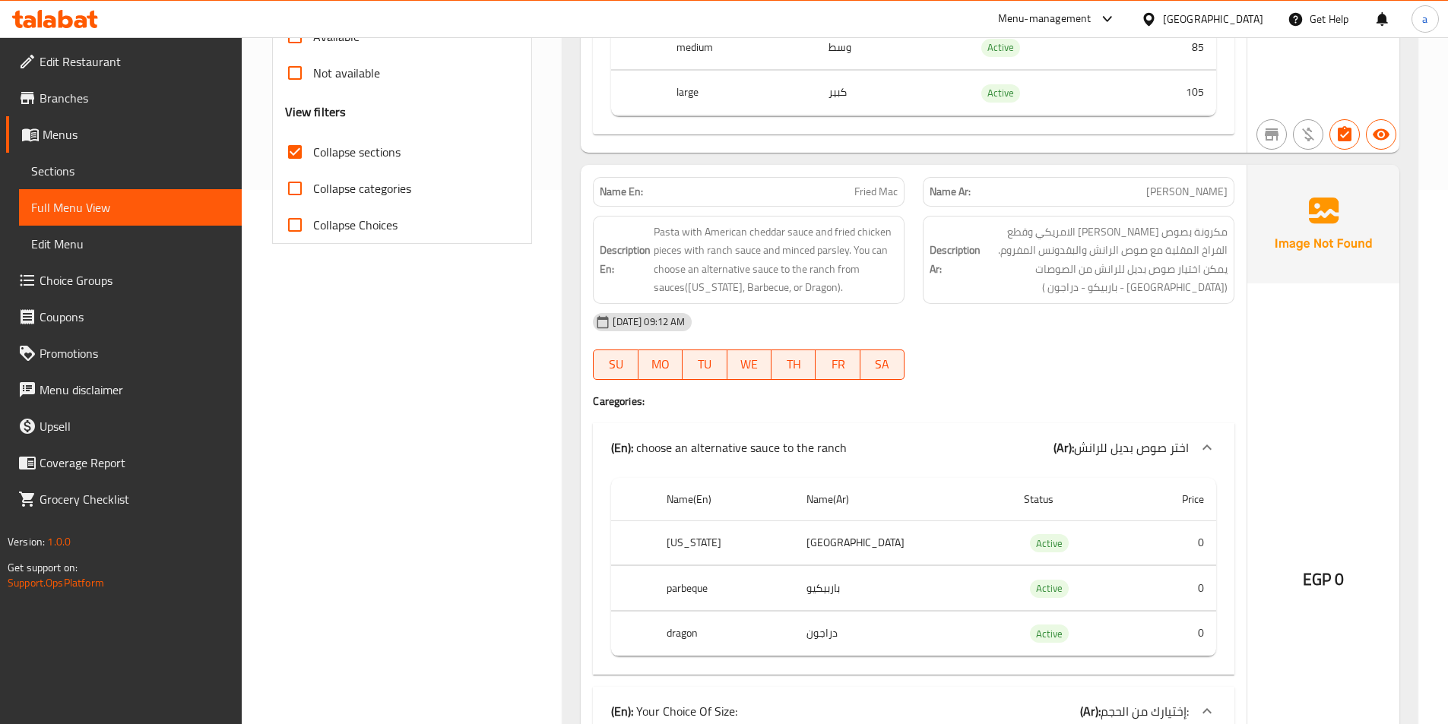
scroll to position [530, 0]
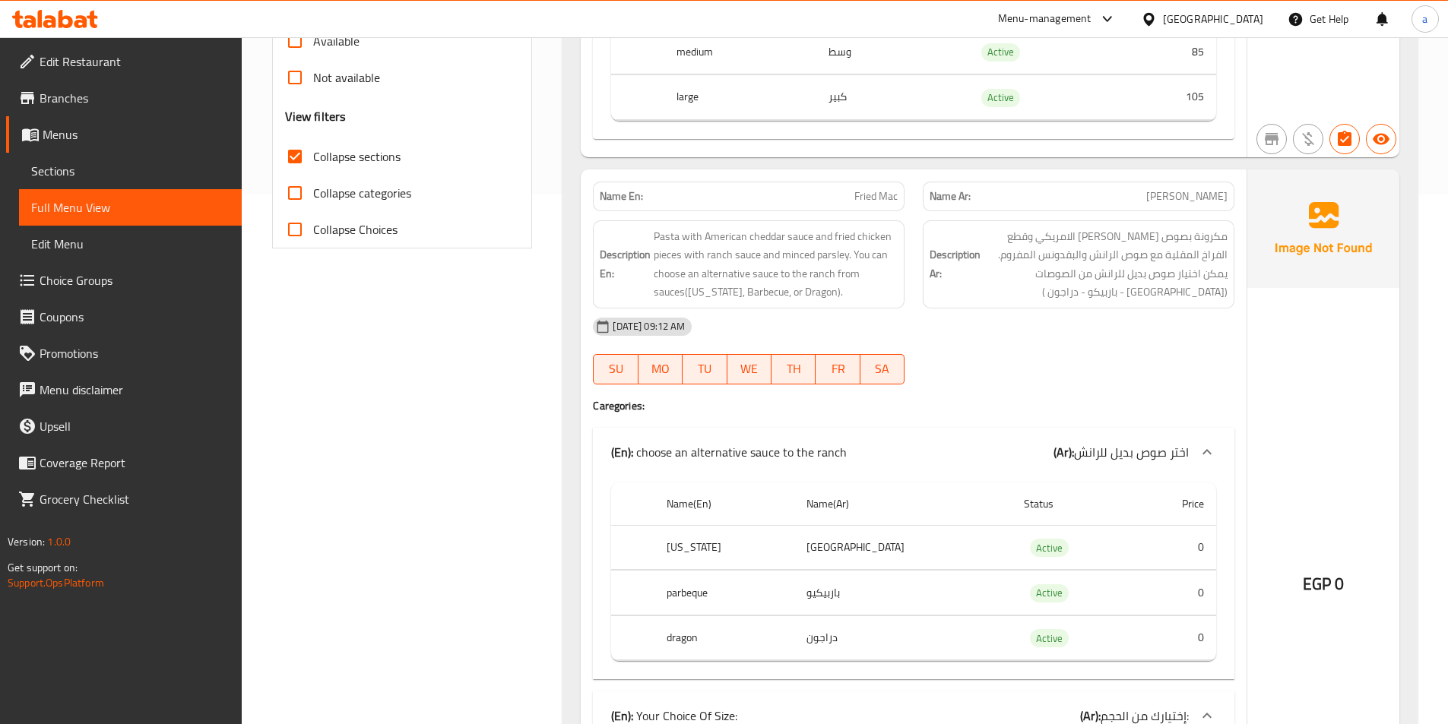
click at [312, 163] on input "Collapse sections" at bounding box center [295, 156] width 36 height 36
checkbox input "false"
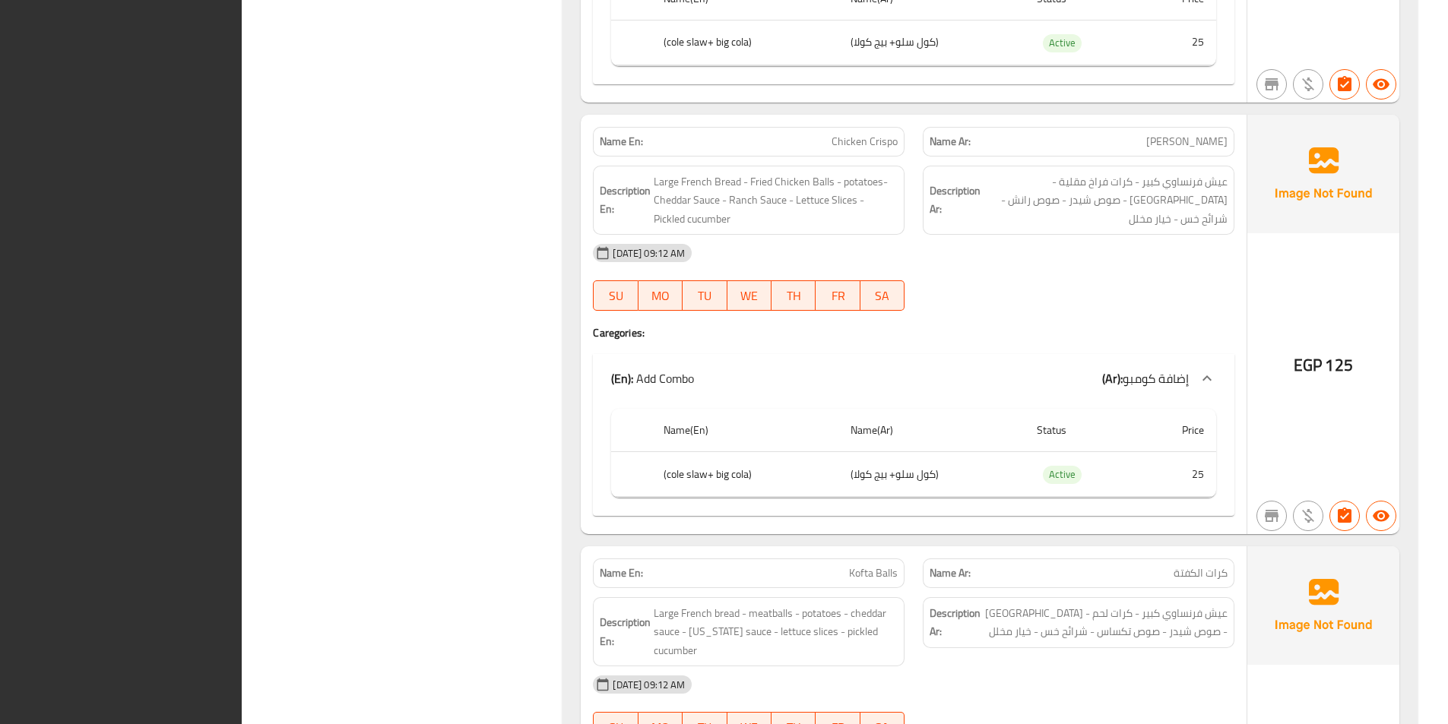
scroll to position [14559, 0]
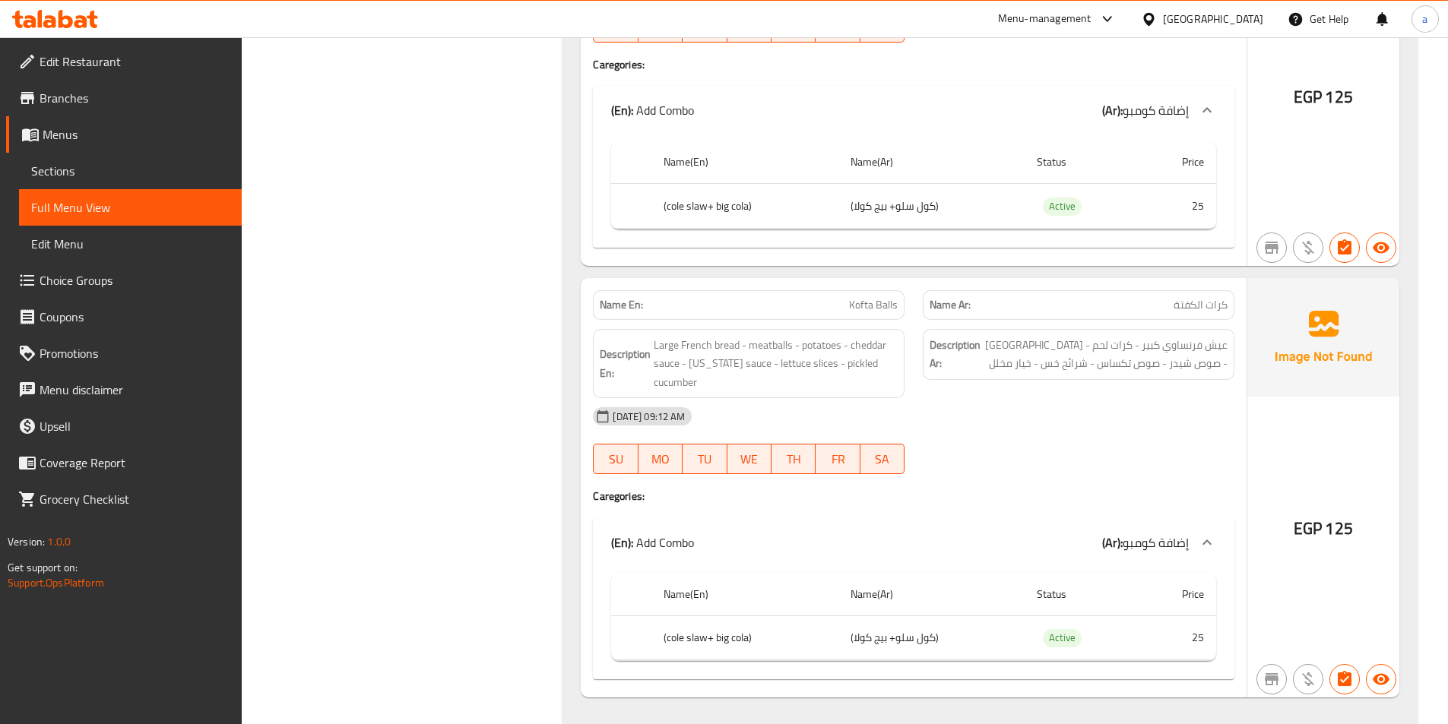
click at [157, 97] on span "Branches" at bounding box center [135, 98] width 190 height 18
